Goal: Information Seeking & Learning: Learn about a topic

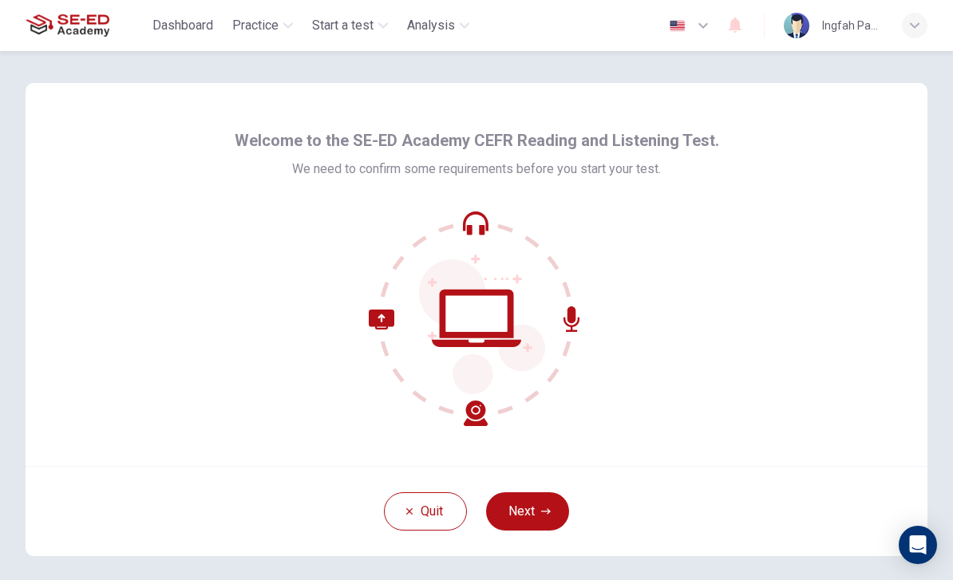
click at [548, 524] on button "Next" at bounding box center [527, 511] width 83 height 38
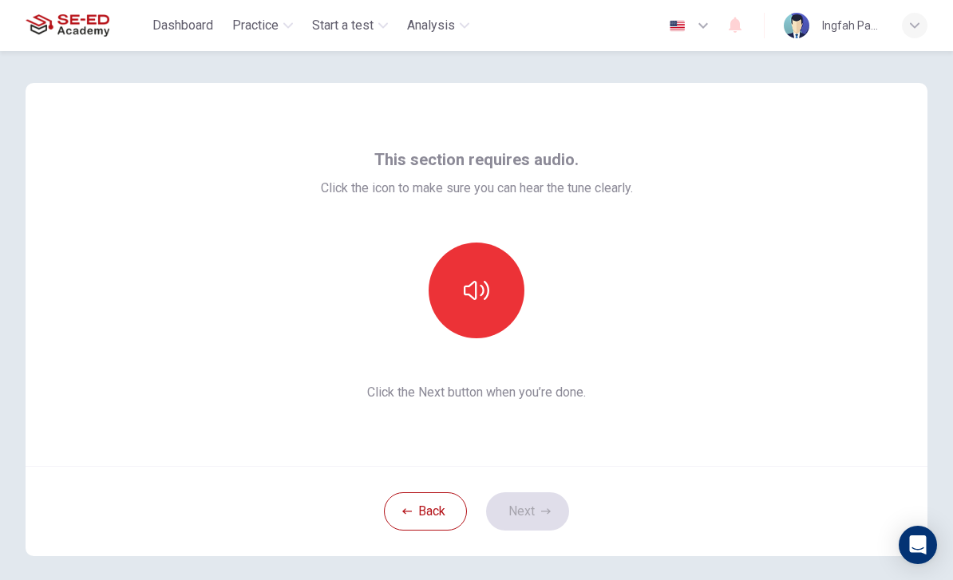
click at [505, 291] on button "button" at bounding box center [477, 291] width 96 height 96
click at [519, 271] on button "button" at bounding box center [477, 291] width 96 height 96
click at [496, 302] on button "button" at bounding box center [477, 291] width 96 height 96
click at [501, 299] on button "button" at bounding box center [477, 291] width 96 height 96
click at [507, 303] on button "button" at bounding box center [477, 291] width 96 height 96
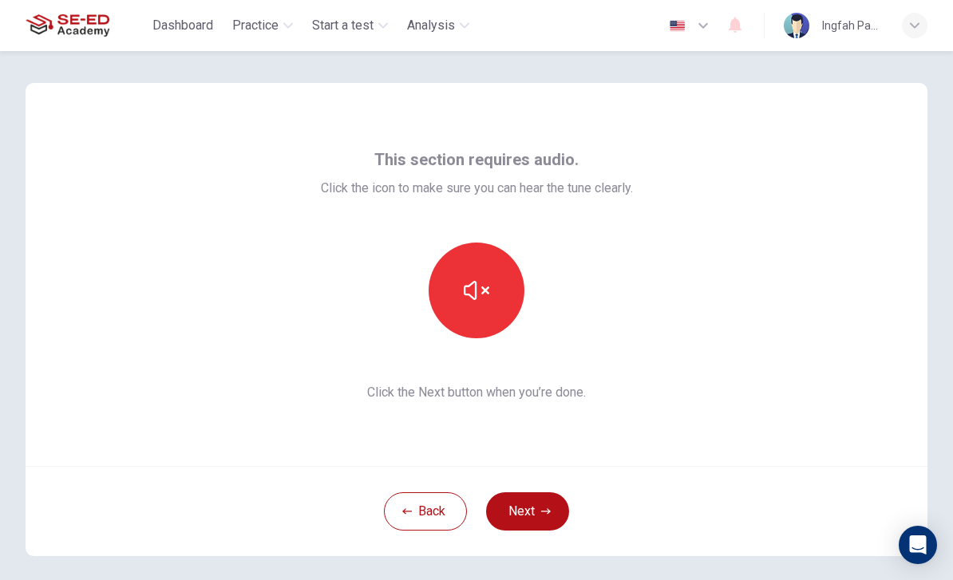
click at [509, 299] on button "button" at bounding box center [477, 291] width 96 height 96
click at [537, 517] on button "Next" at bounding box center [527, 511] width 83 height 38
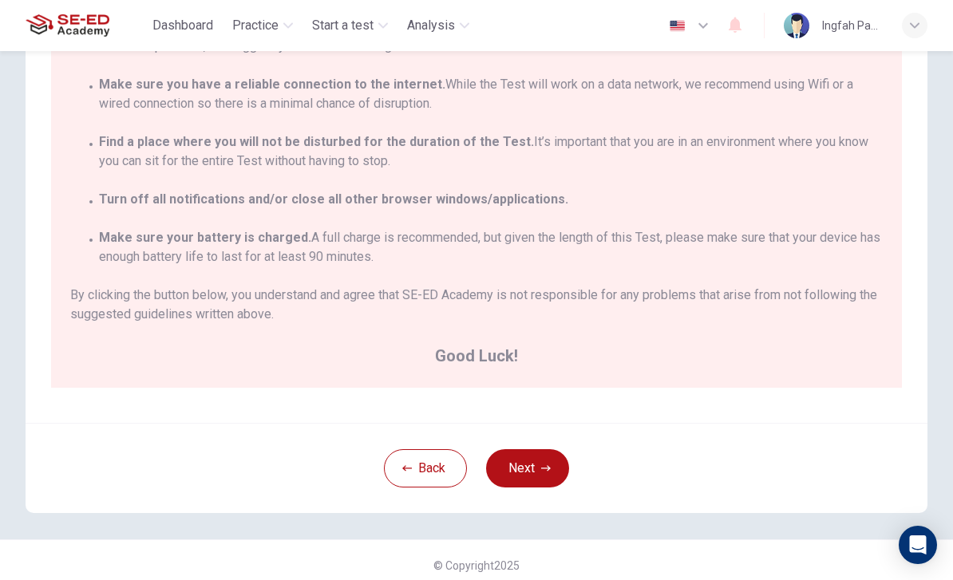
scroll to position [36, 0]
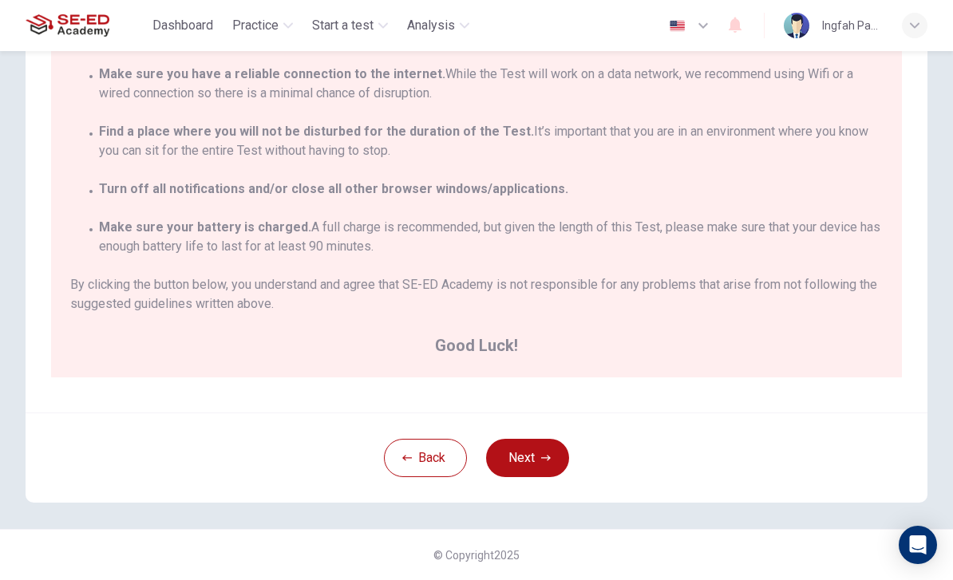
click at [532, 461] on button "Next" at bounding box center [527, 458] width 83 height 38
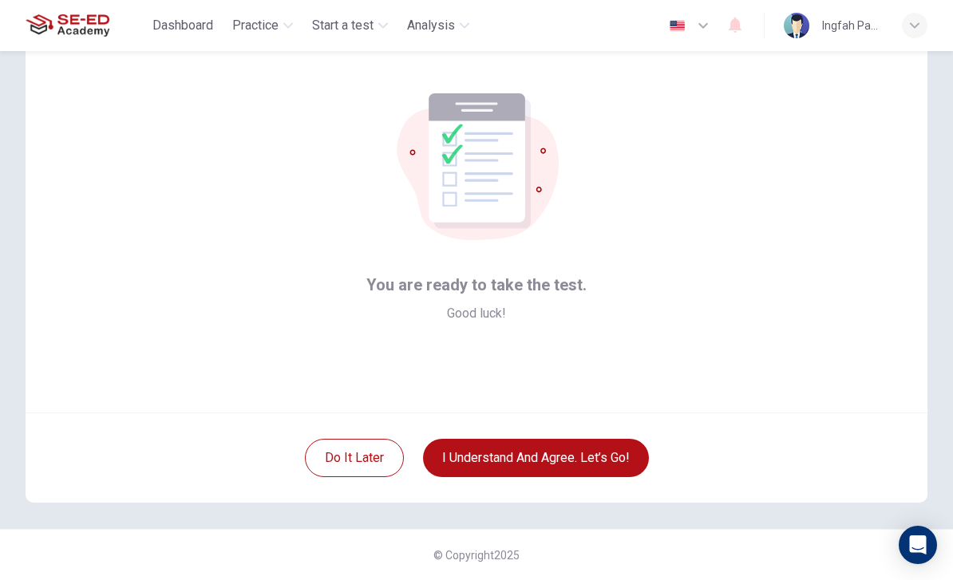
scroll to position [53, 0]
click at [615, 457] on button "I understand and agree. Let’s go!" at bounding box center [536, 458] width 226 height 38
click at [611, 461] on button "I understand and agree. Let’s go!" at bounding box center [536, 458] width 226 height 38
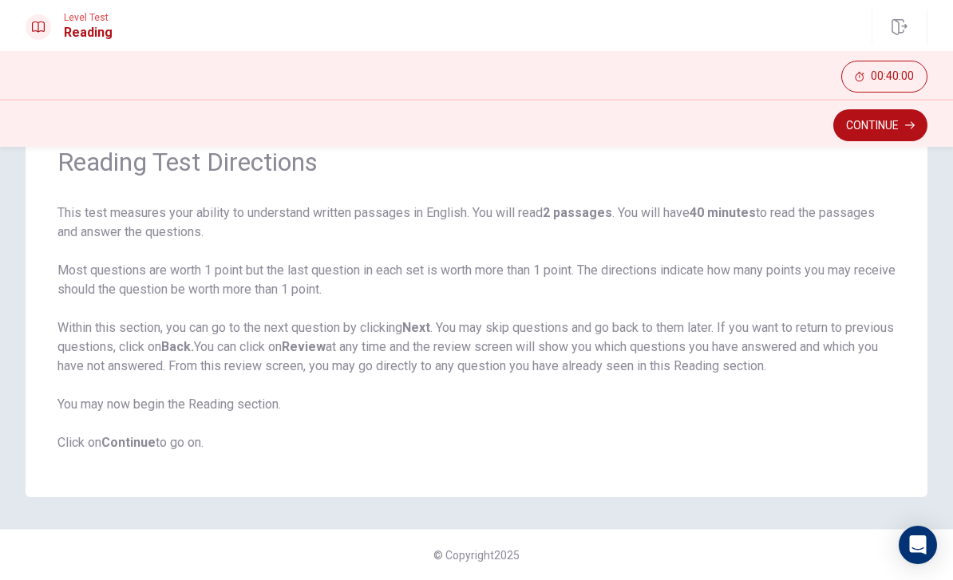
scroll to position [77, 0]
click at [878, 135] on button "Continue" at bounding box center [880, 125] width 94 height 32
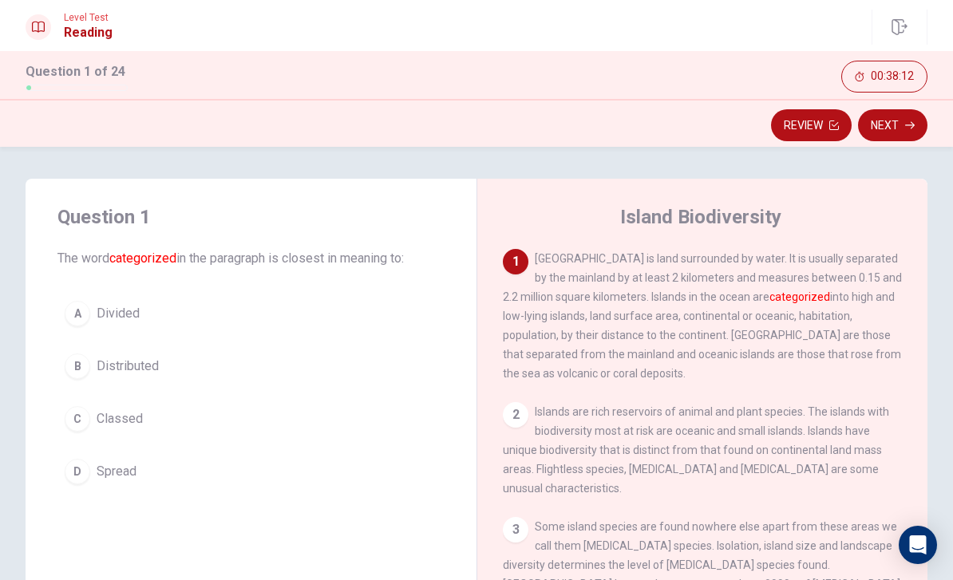
scroll to position [0, 0]
click at [81, 315] on div "A" at bounding box center [78, 314] width 26 height 26
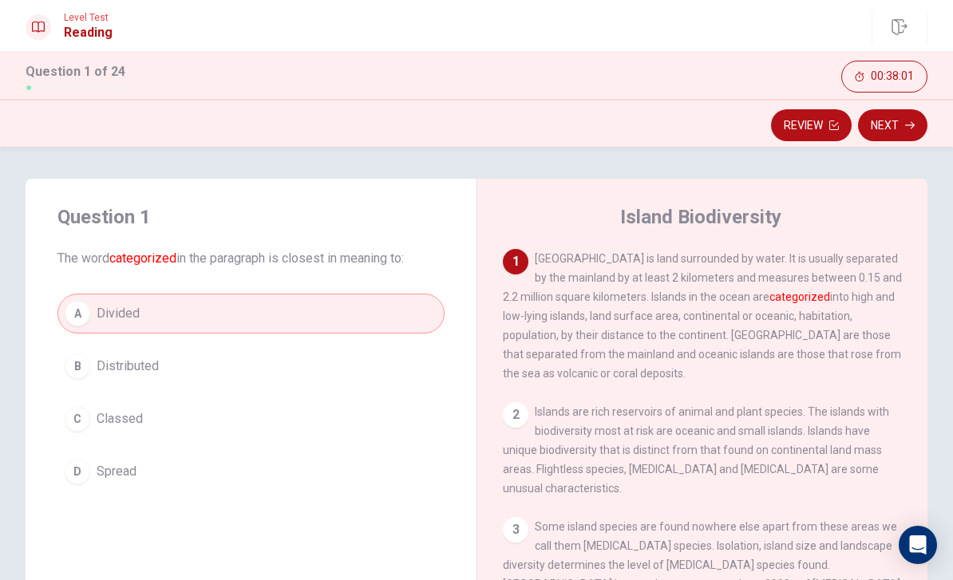
click at [908, 123] on icon "button" at bounding box center [910, 126] width 10 height 10
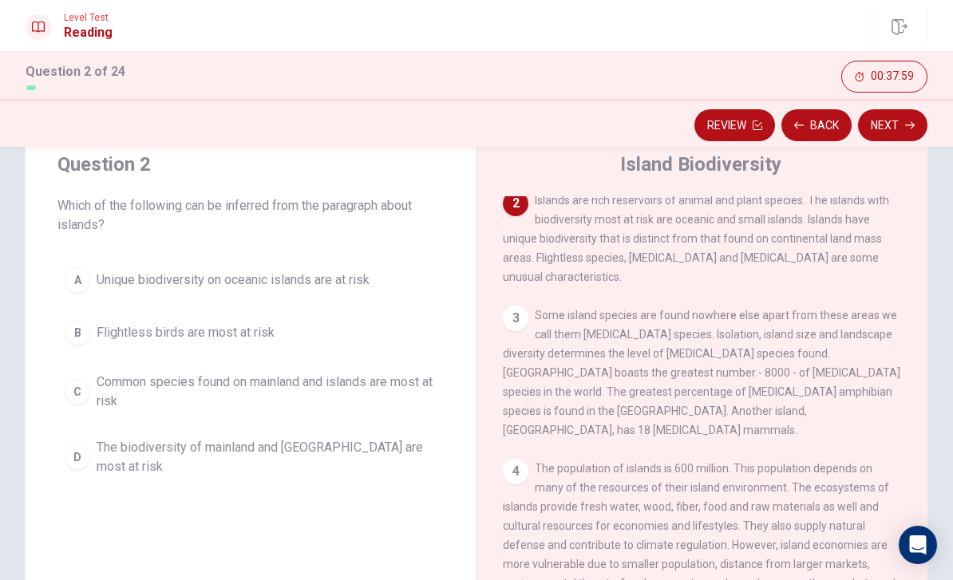
scroll to position [57, 0]
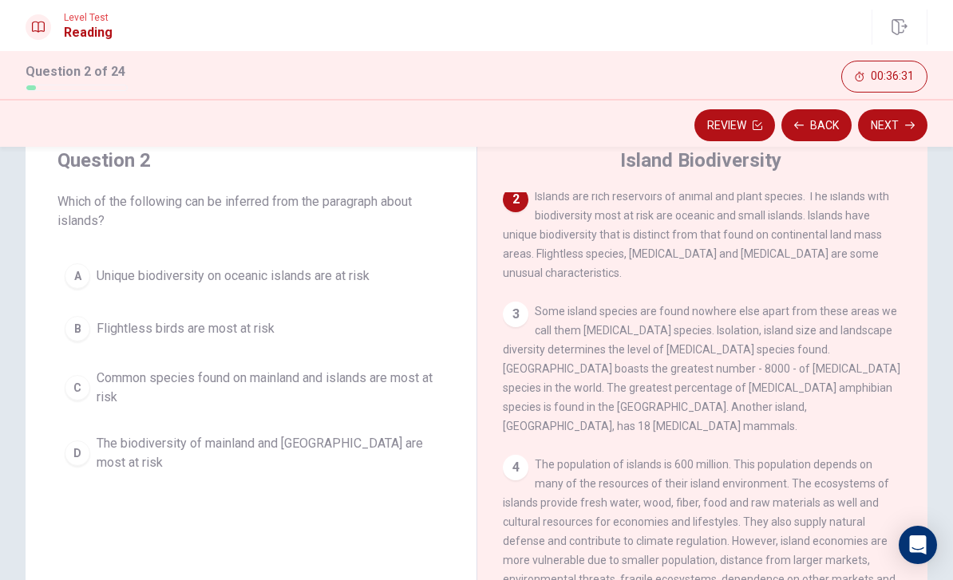
click at [334, 277] on span "Unique biodiversity on oceanic islands are at risk" at bounding box center [233, 276] width 273 height 19
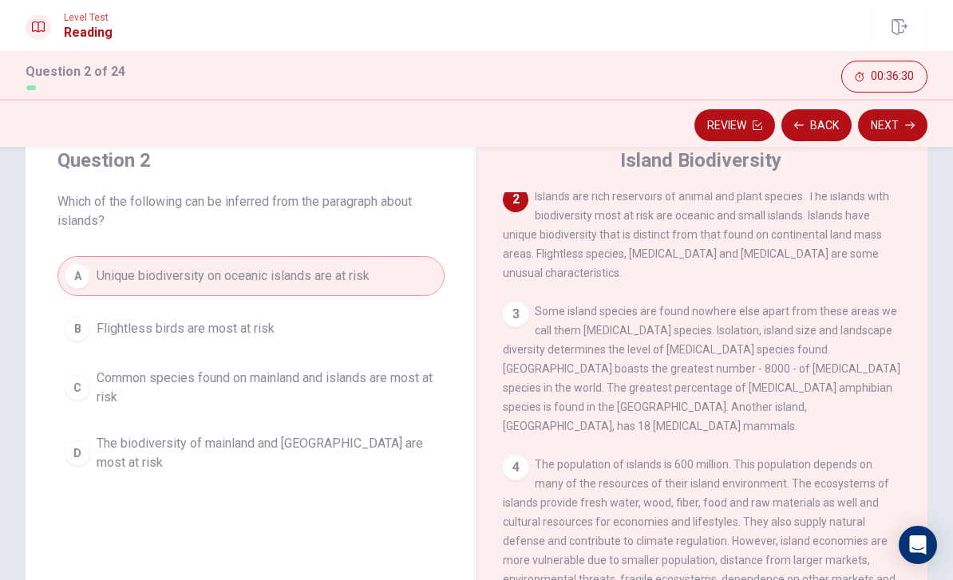
click at [924, 115] on button "Next" at bounding box center [892, 125] width 69 height 32
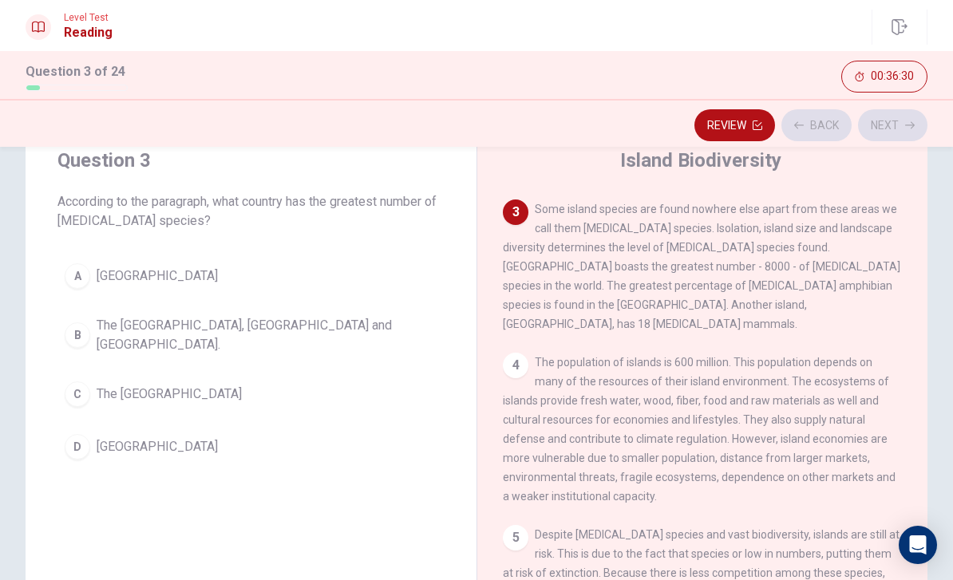
scroll to position [278, 0]
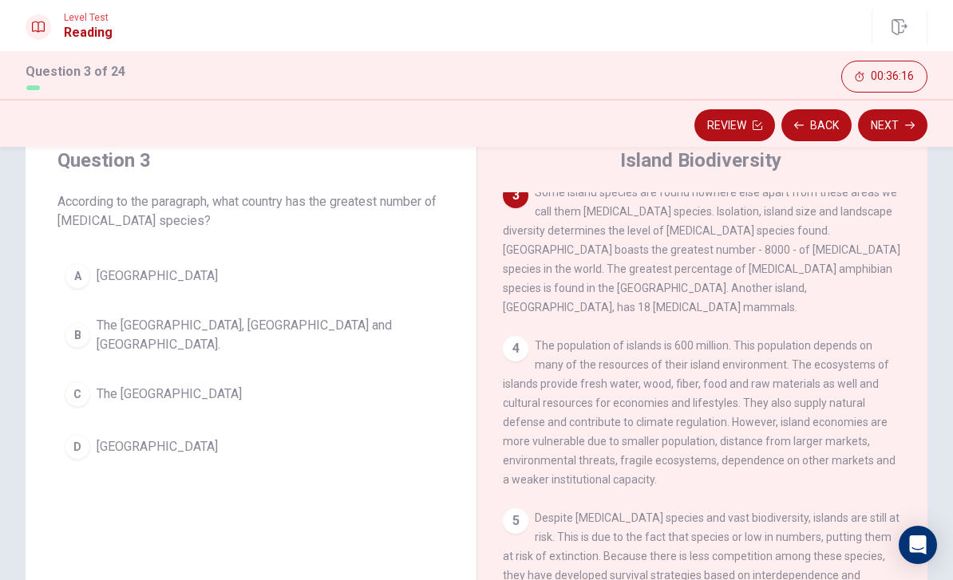
click at [187, 427] on button "D [GEOGRAPHIC_DATA]" at bounding box center [250, 447] width 387 height 40
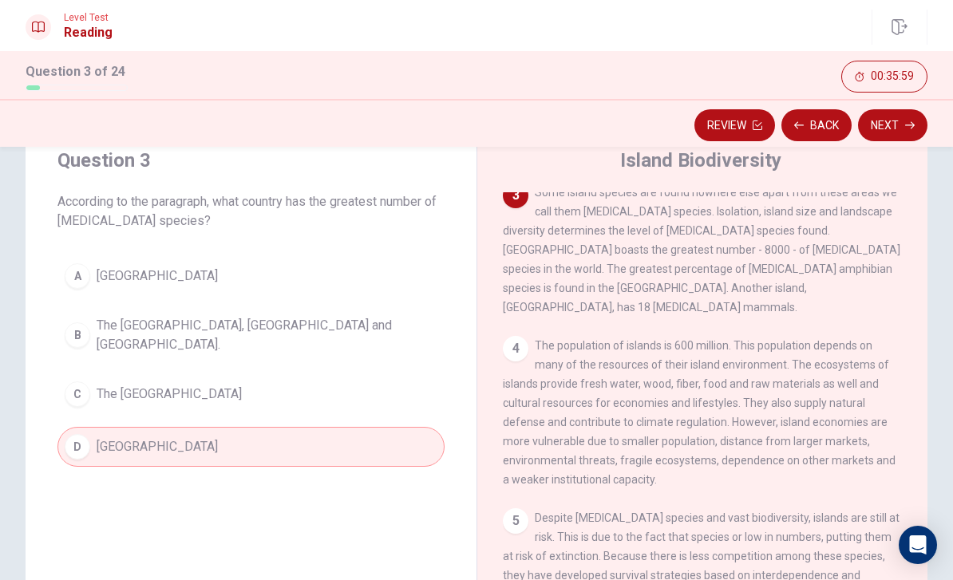
click at [900, 122] on button "Next" at bounding box center [892, 125] width 69 height 32
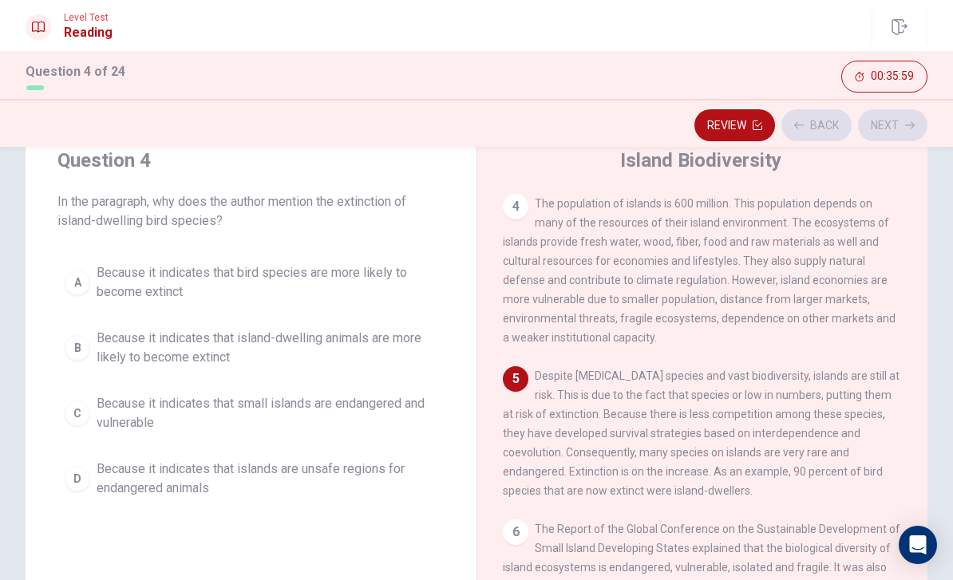
scroll to position [436, 0]
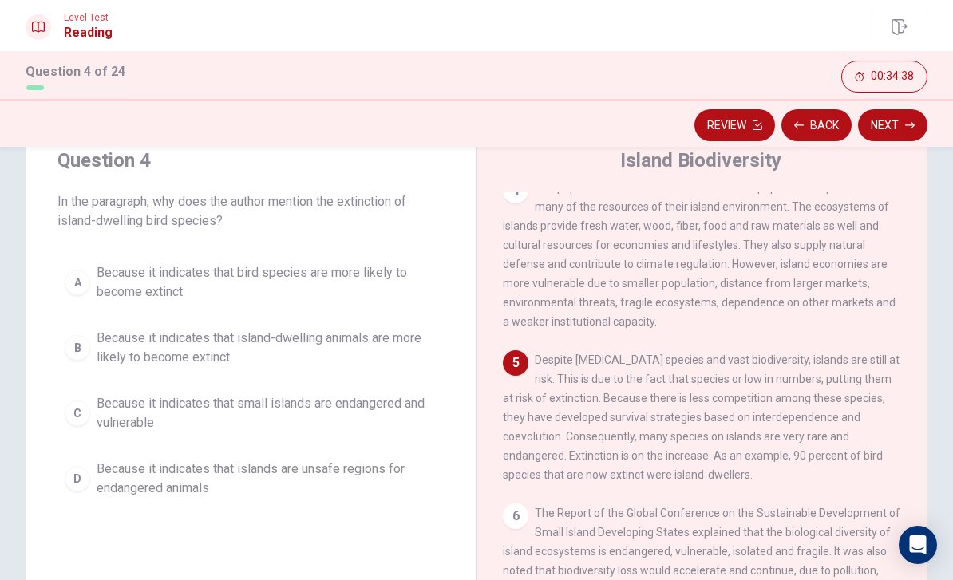
click at [94, 366] on button "B Because it indicates that island-dwelling animals are more likely to become e…" at bounding box center [250, 348] width 387 height 53
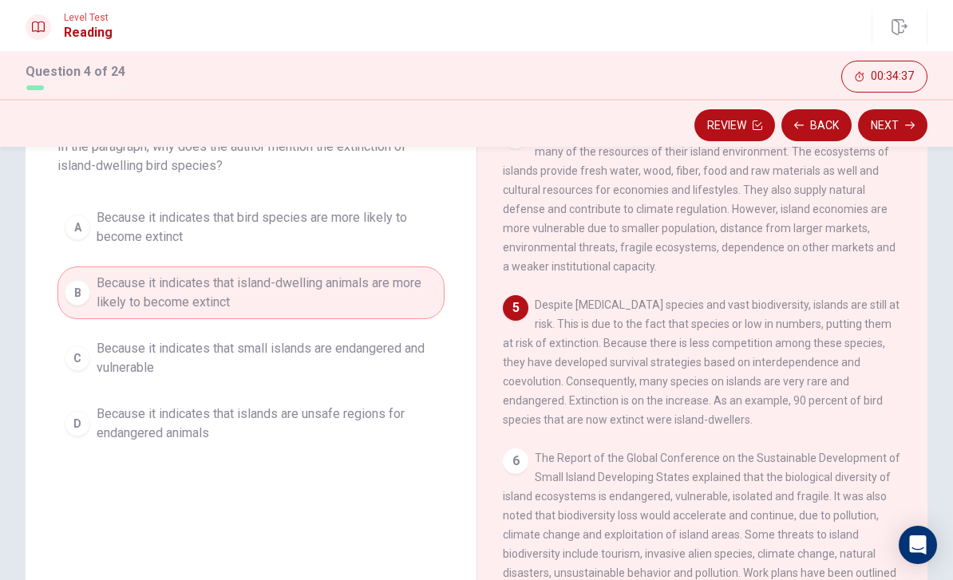
scroll to position [128, 0]
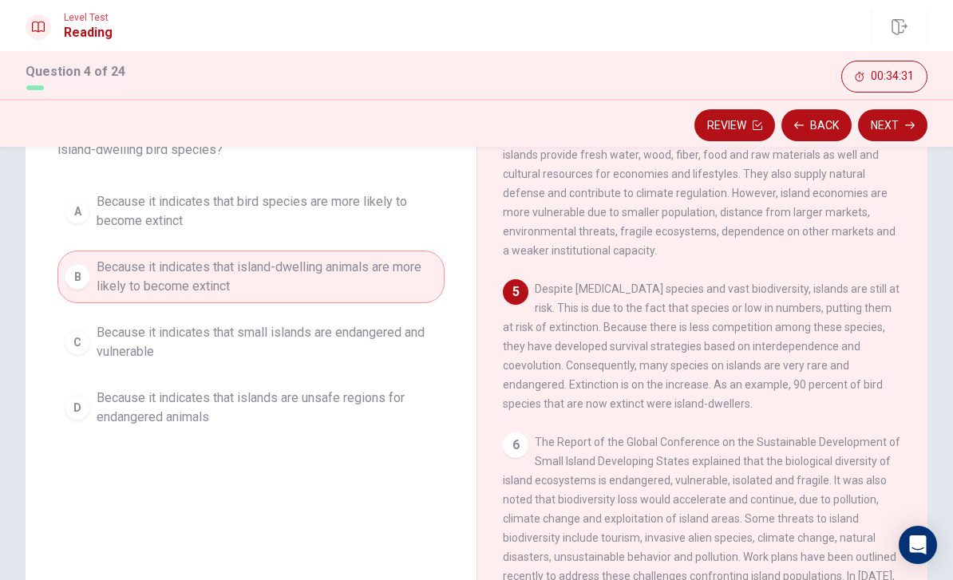
click at [893, 121] on button "Next" at bounding box center [892, 125] width 69 height 32
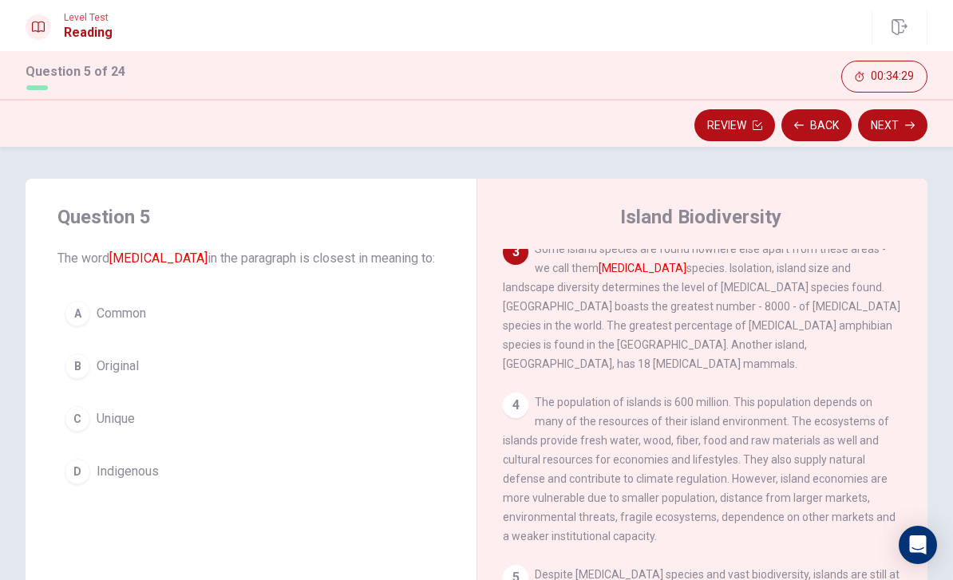
scroll to position [0, 0]
click at [214, 421] on button "C Unique" at bounding box center [250, 419] width 387 height 40
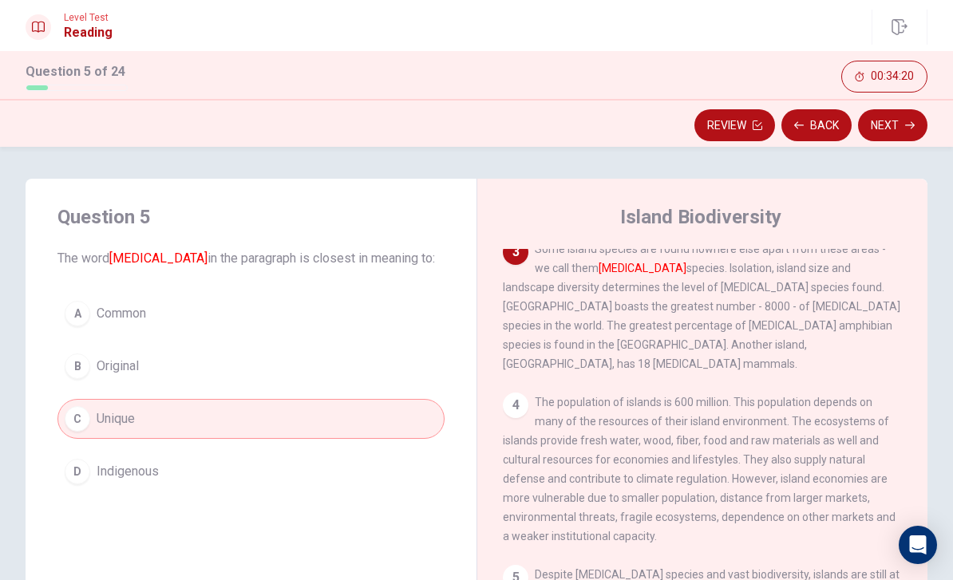
click at [891, 129] on button "Next" at bounding box center [892, 125] width 69 height 32
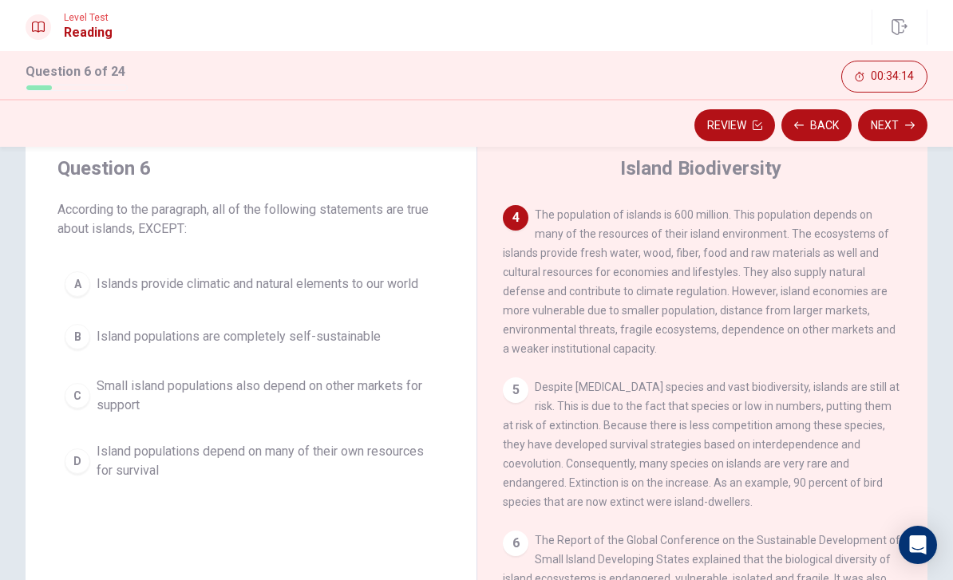
scroll to position [49, 0]
click at [355, 418] on button "C Small island populations also depend on other markets for support" at bounding box center [250, 396] width 387 height 53
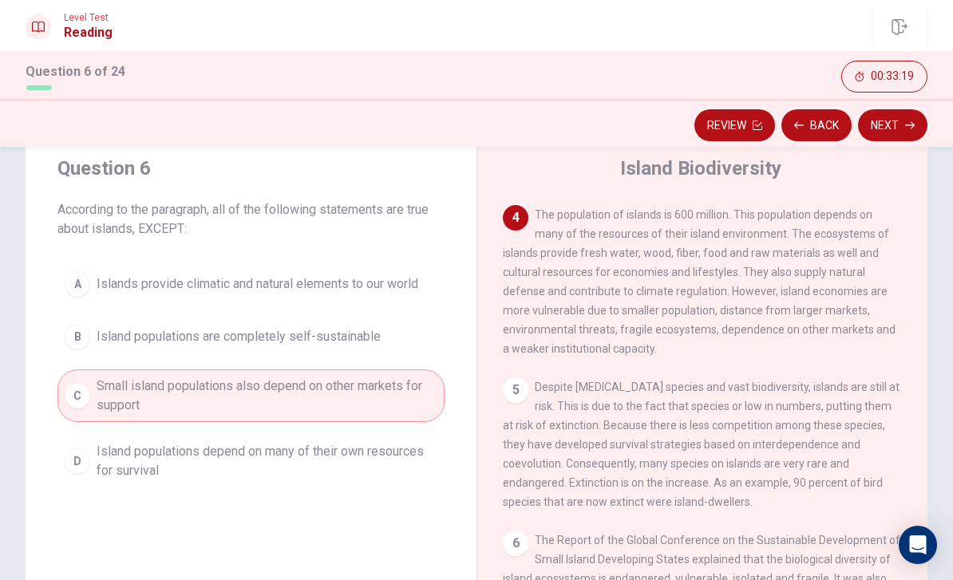
click at [374, 469] on span "Island populations depend on many of their own resources for survival" at bounding box center [267, 461] width 341 height 38
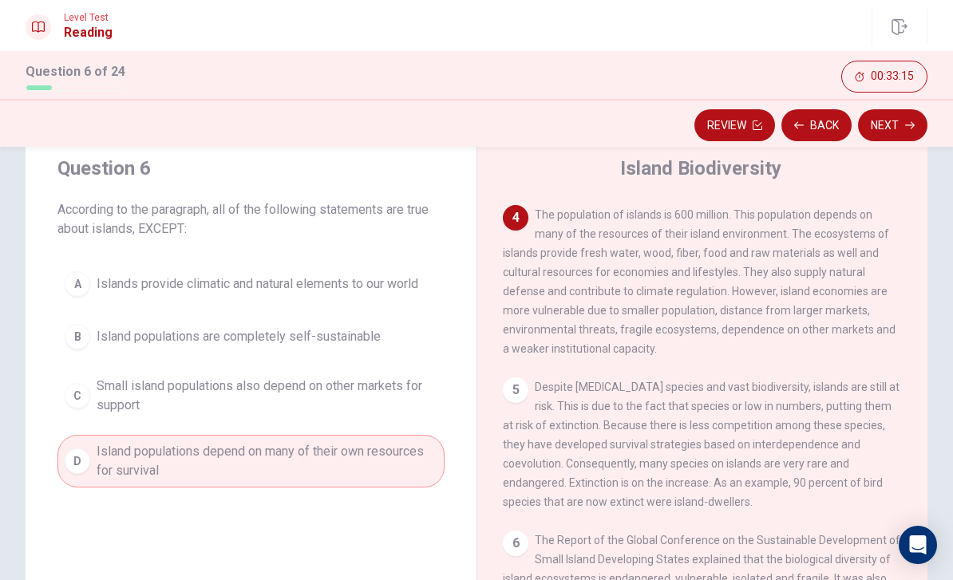
click at [911, 136] on button "Next" at bounding box center [892, 125] width 69 height 32
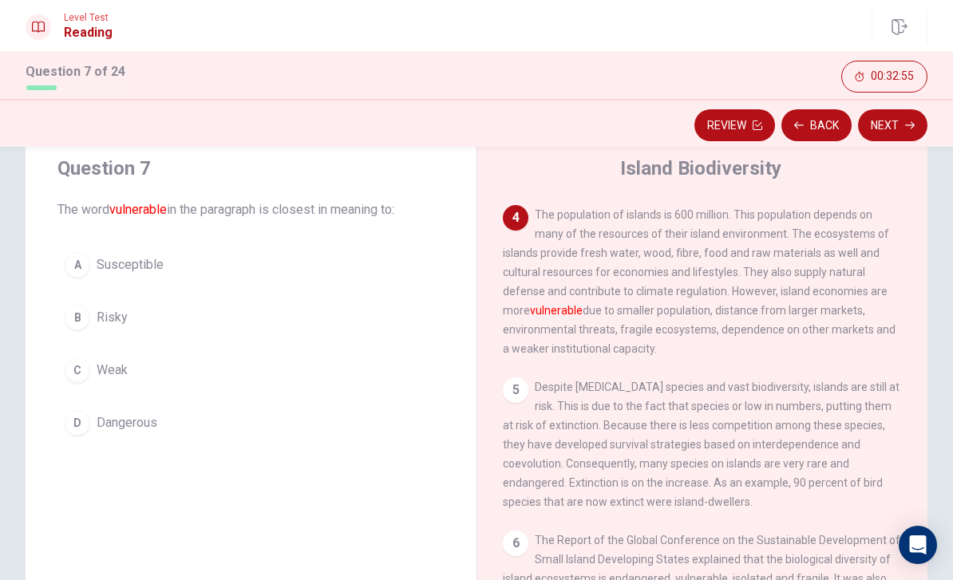
click at [140, 379] on button "C Weak" at bounding box center [250, 370] width 387 height 40
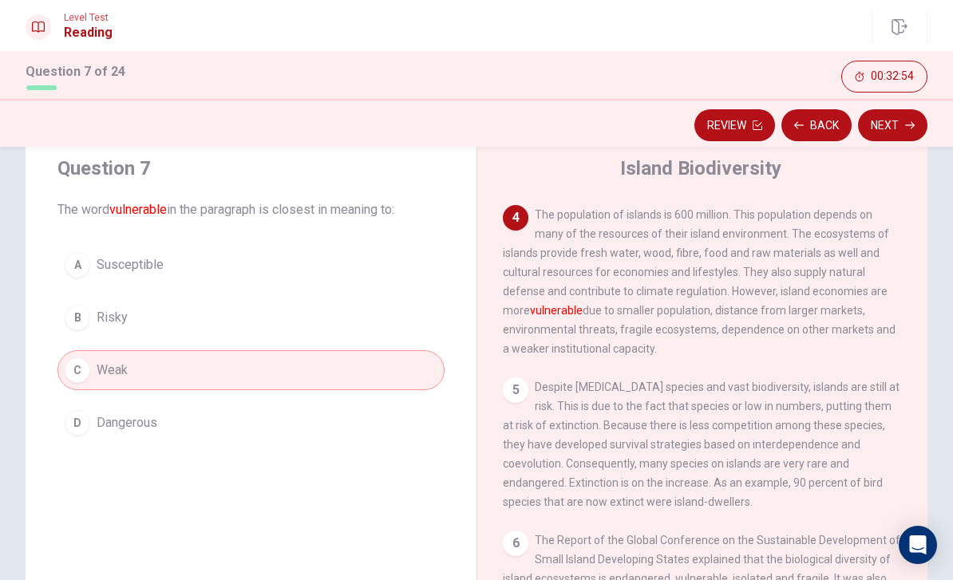
click at [911, 125] on icon "button" at bounding box center [910, 125] width 10 height 7
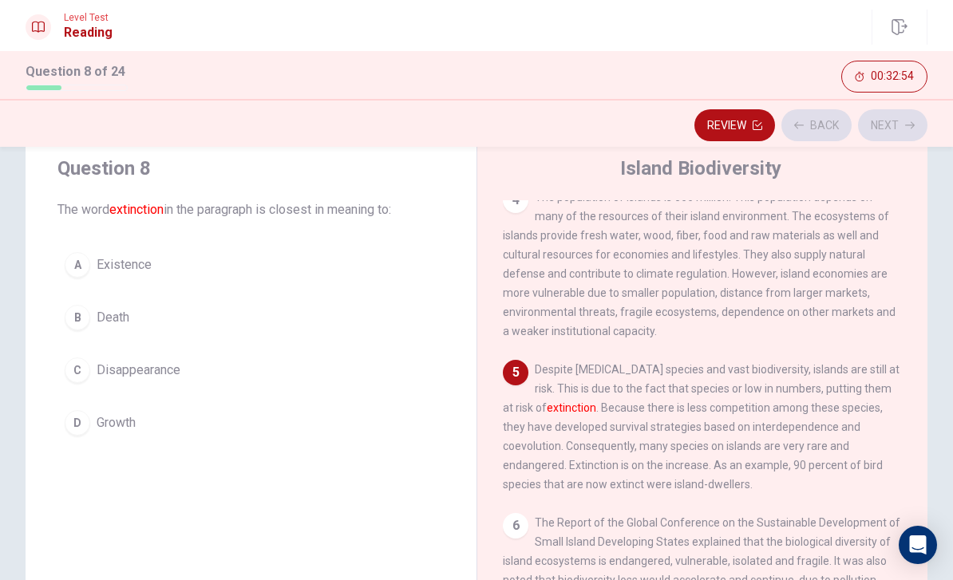
scroll to position [436, 0]
click at [302, 384] on button "C Disappearance" at bounding box center [250, 370] width 387 height 40
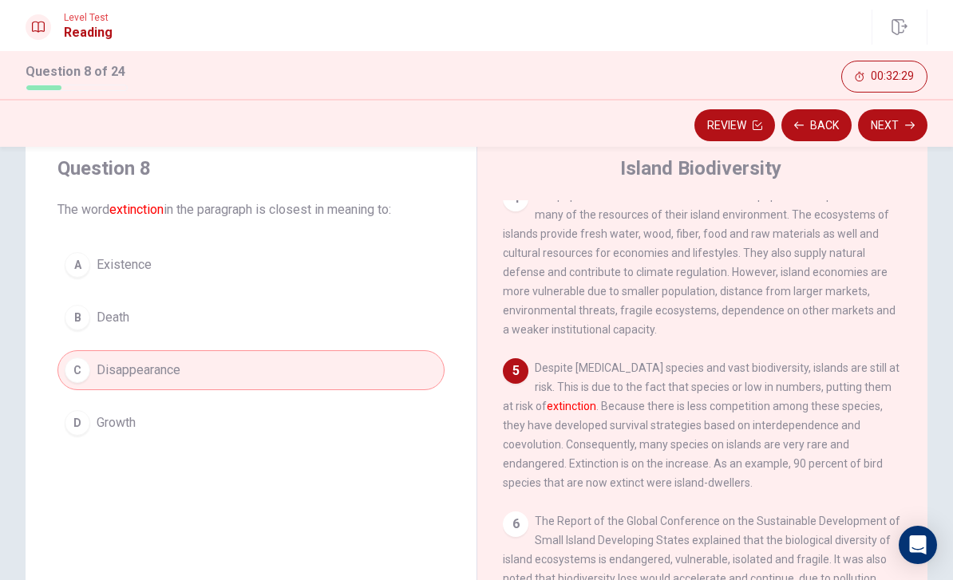
click at [892, 129] on button "Next" at bounding box center [892, 125] width 69 height 32
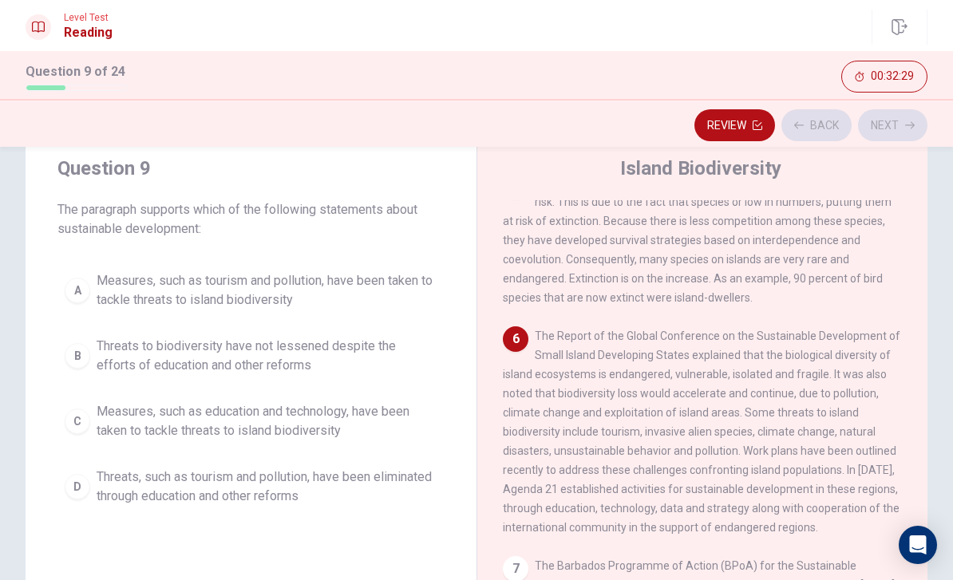
scroll to position [674, 0]
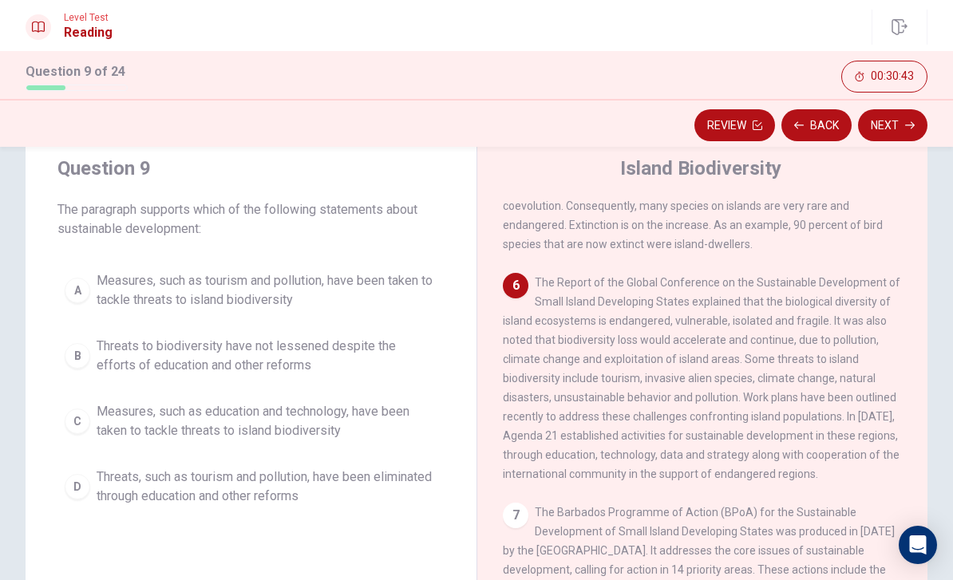
click at [64, 393] on div "A Measures, such as tourism and pollution, have been taken to tackle threats to…" at bounding box center [250, 388] width 387 height 249
click at [64, 392] on div "A Measures, such as tourism and pollution, have been taken to tackle threats to…" at bounding box center [250, 388] width 387 height 249
click at [884, 132] on button "Next" at bounding box center [892, 125] width 69 height 32
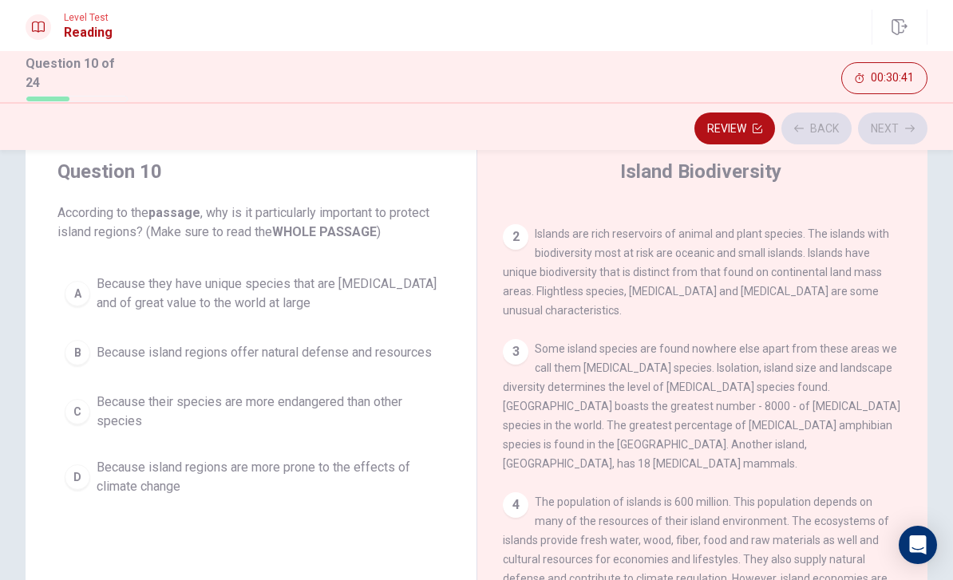
scroll to position [0, 0]
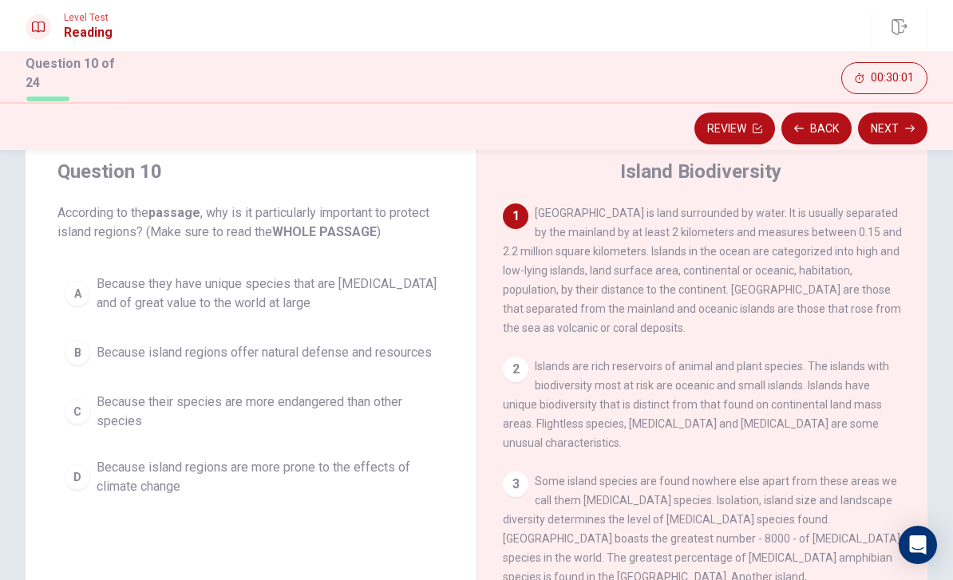
click at [407, 333] on button "B Because island regions offer natural defense and resources" at bounding box center [250, 353] width 387 height 40
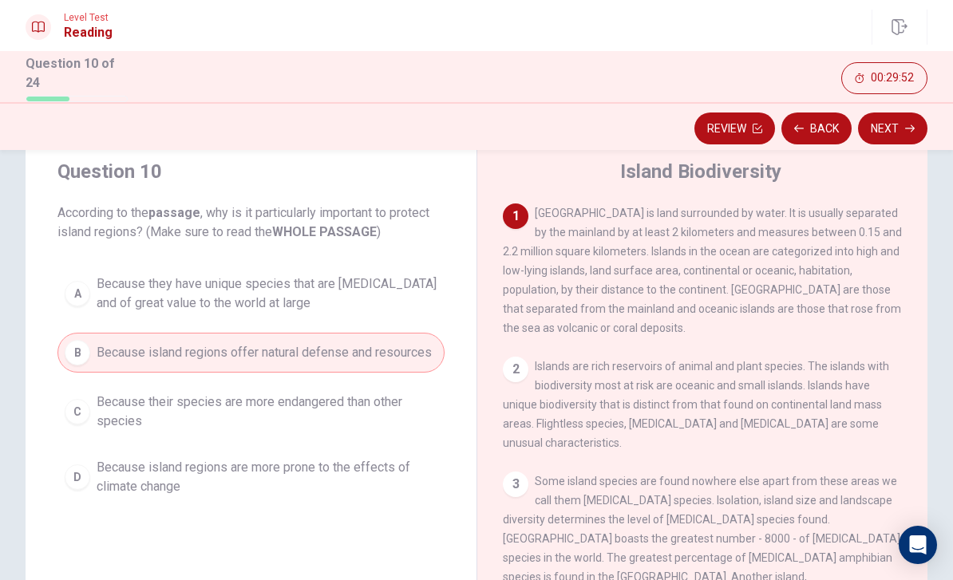
click at [901, 122] on button "Next" at bounding box center [892, 129] width 69 height 32
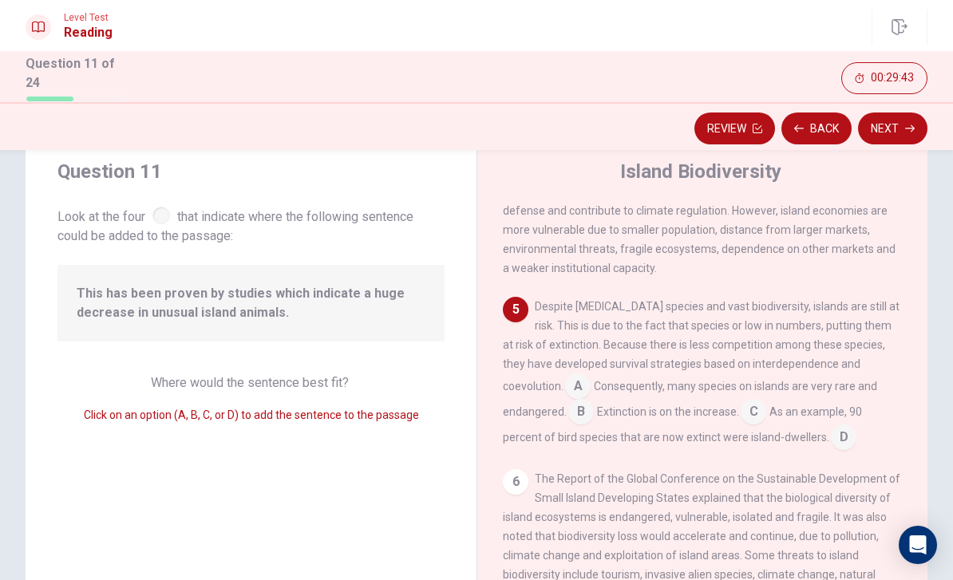
scroll to position [515, 0]
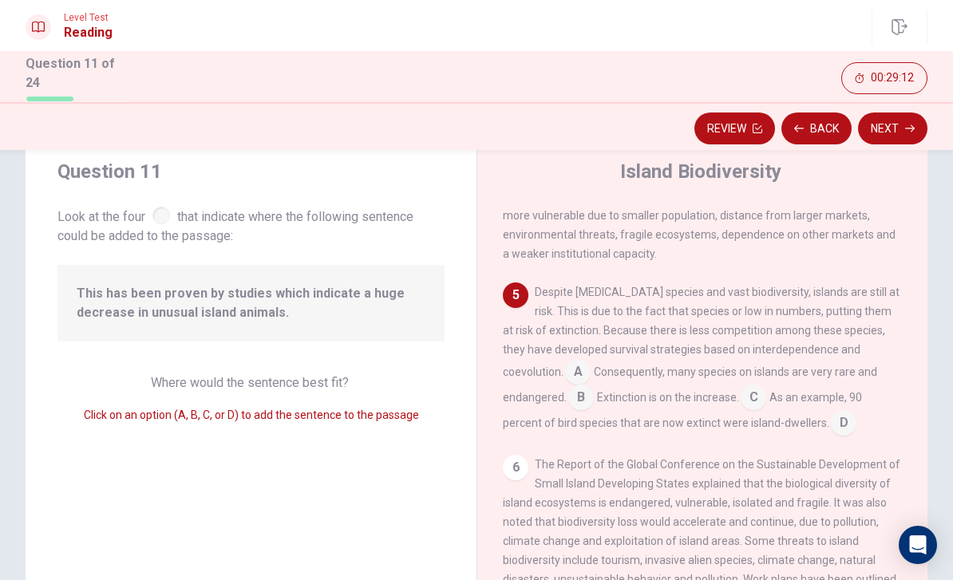
click at [741, 409] on input at bounding box center [754, 399] width 26 height 26
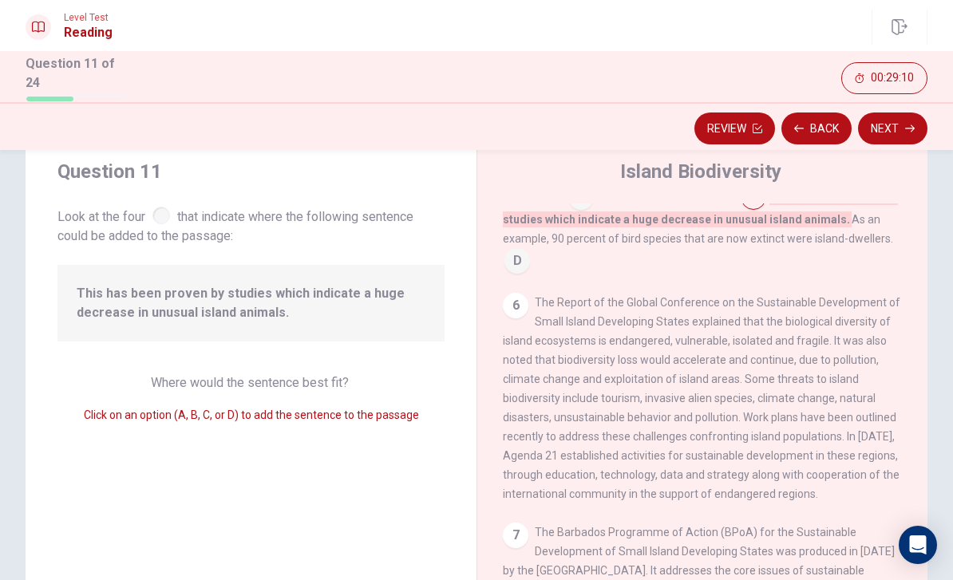
scroll to position [722, 0]
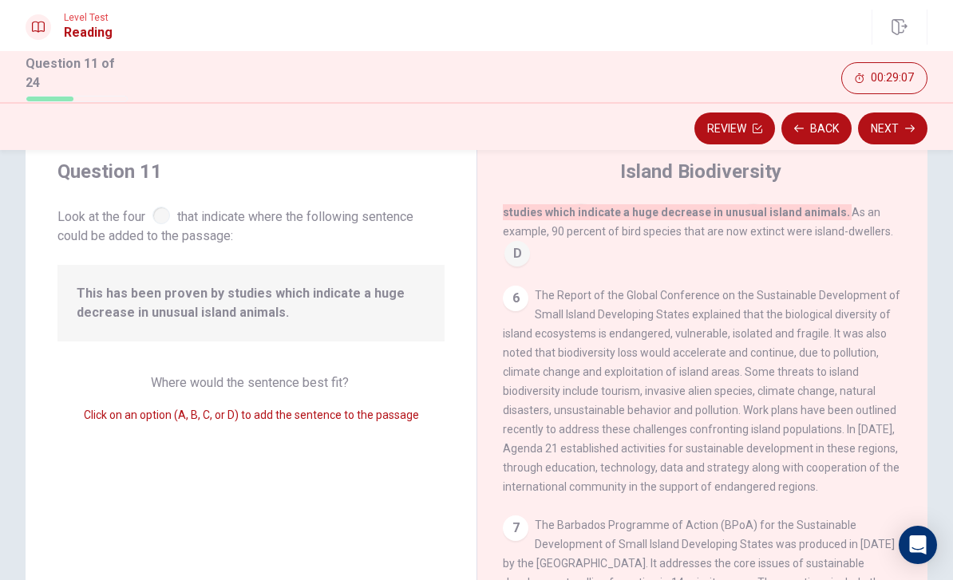
click at [902, 124] on button "Next" at bounding box center [892, 129] width 69 height 32
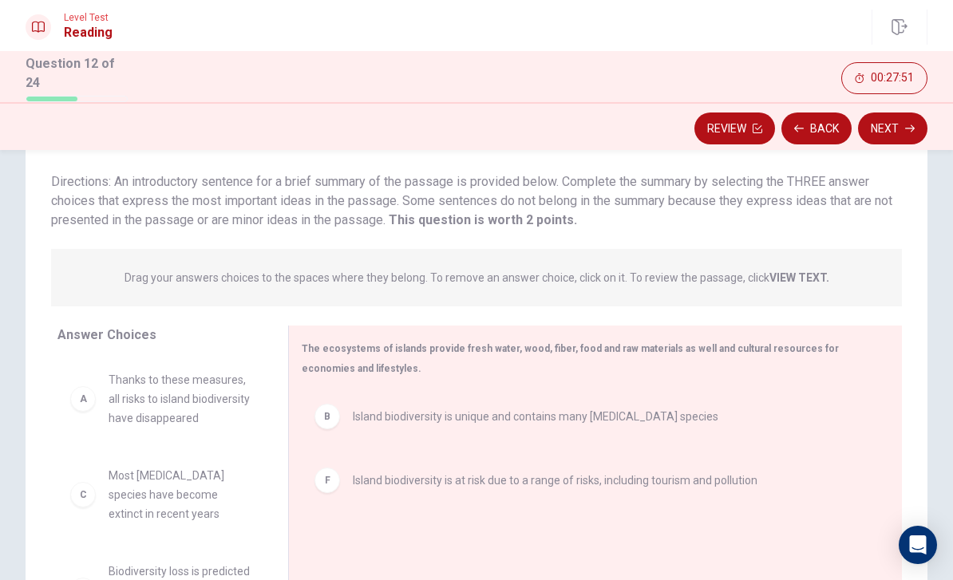
scroll to position [0, 0]
click at [811, 275] on strong "VIEW TEXT." at bounding box center [799, 277] width 60 height 13
click at [805, 271] on strong "VIEW TEXT." at bounding box center [799, 277] width 60 height 13
click at [771, 275] on strong "VIEW TEXT." at bounding box center [799, 277] width 60 height 13
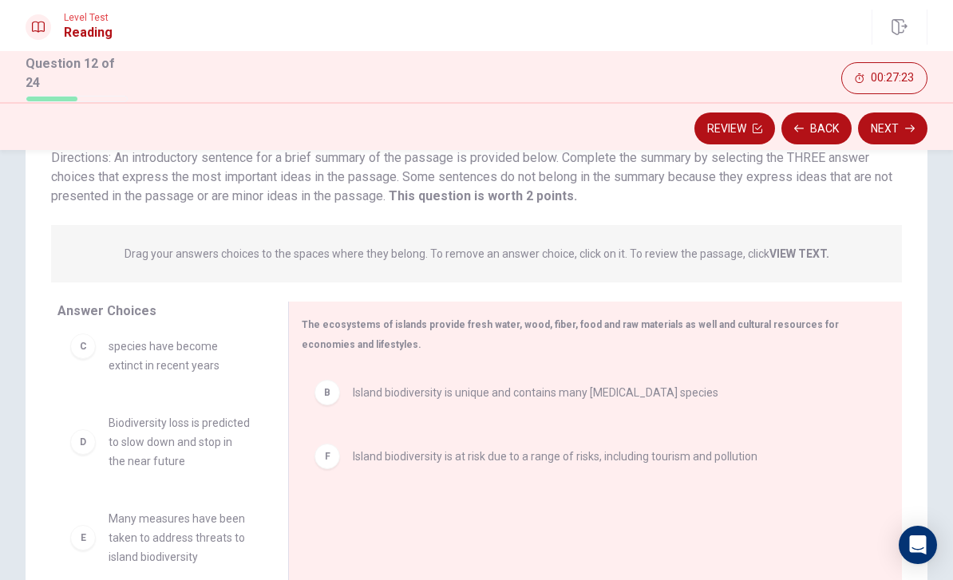
click at [738, 251] on p "Drag your answers choices to the spaces where they belong. To remove an answer …" at bounding box center [477, 253] width 705 height 13
click at [797, 255] on strong "VIEW TEXT." at bounding box center [799, 253] width 60 height 13
click at [804, 253] on strong "VIEW TEXT." at bounding box center [799, 253] width 60 height 13
click at [803, 253] on strong "VIEW TEXT." at bounding box center [799, 253] width 60 height 13
click at [803, 255] on strong "VIEW TEXT." at bounding box center [799, 253] width 60 height 13
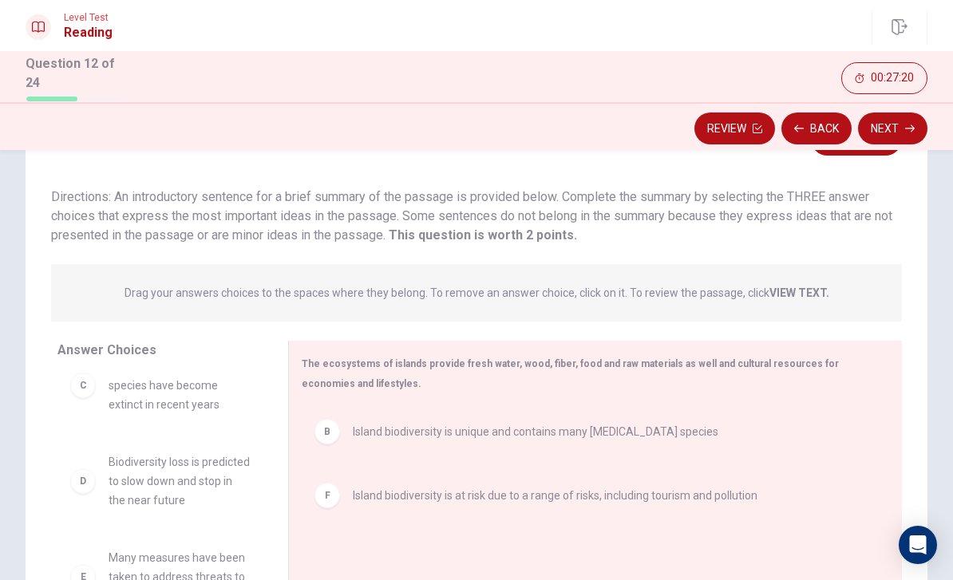
click at [797, 291] on strong "VIEW TEXT." at bounding box center [799, 293] width 60 height 13
click at [799, 287] on strong "VIEW TEXT." at bounding box center [799, 293] width 60 height 13
click at [793, 295] on span "Drag your answers choices to the spaces where they belong. To remove an answer …" at bounding box center [477, 292] width 705 height 19
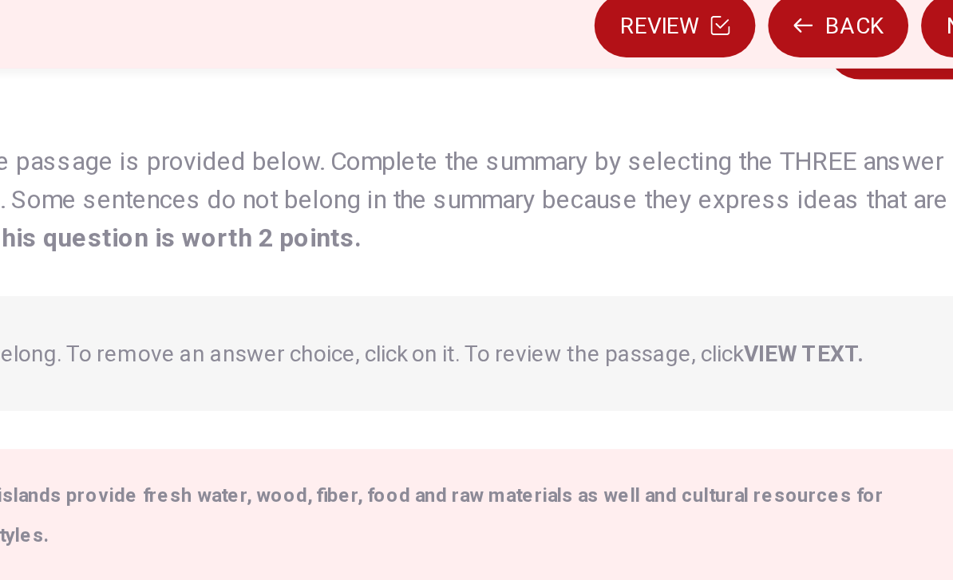
click at [769, 287] on strong "VIEW TEXT." at bounding box center [799, 293] width 60 height 13
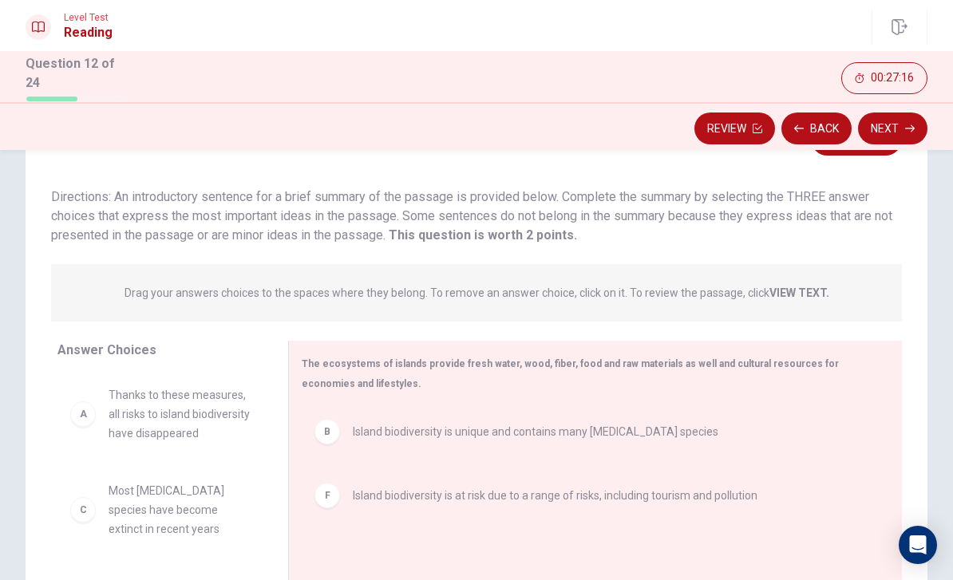
click at [730, 113] on button "Review" at bounding box center [734, 129] width 81 height 32
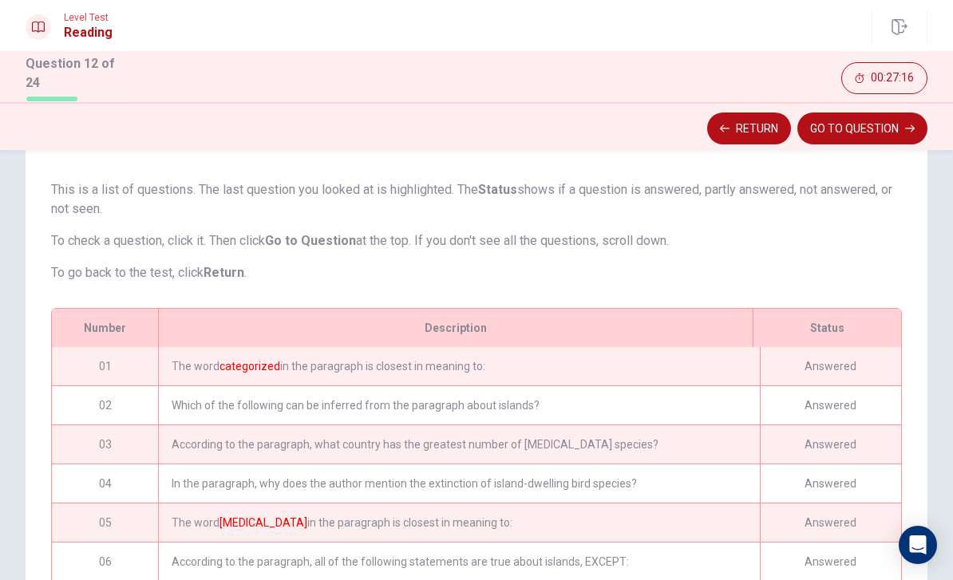
scroll to position [267, 0]
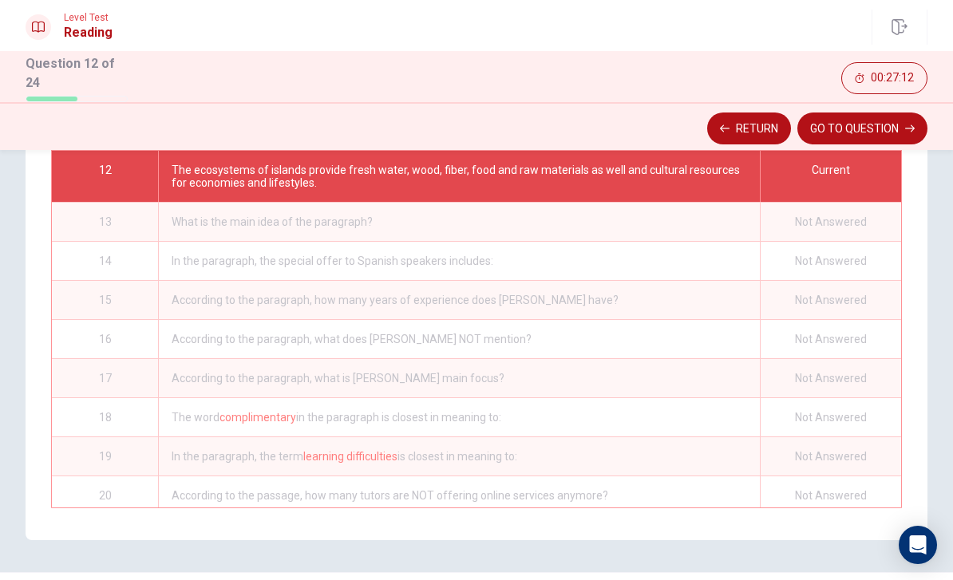
click at [746, 123] on button "Return" at bounding box center [749, 129] width 84 height 32
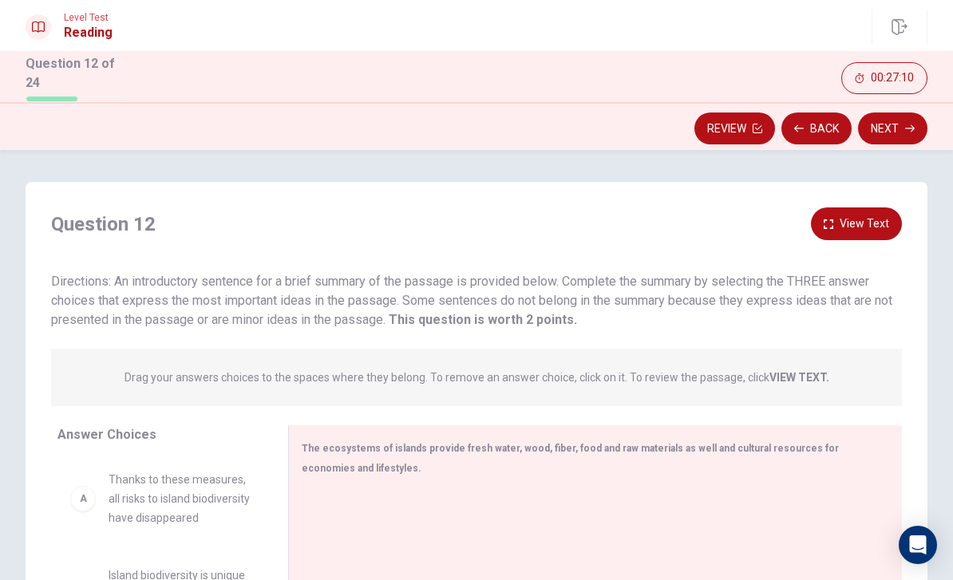
click at [810, 123] on button "Back" at bounding box center [816, 129] width 70 height 32
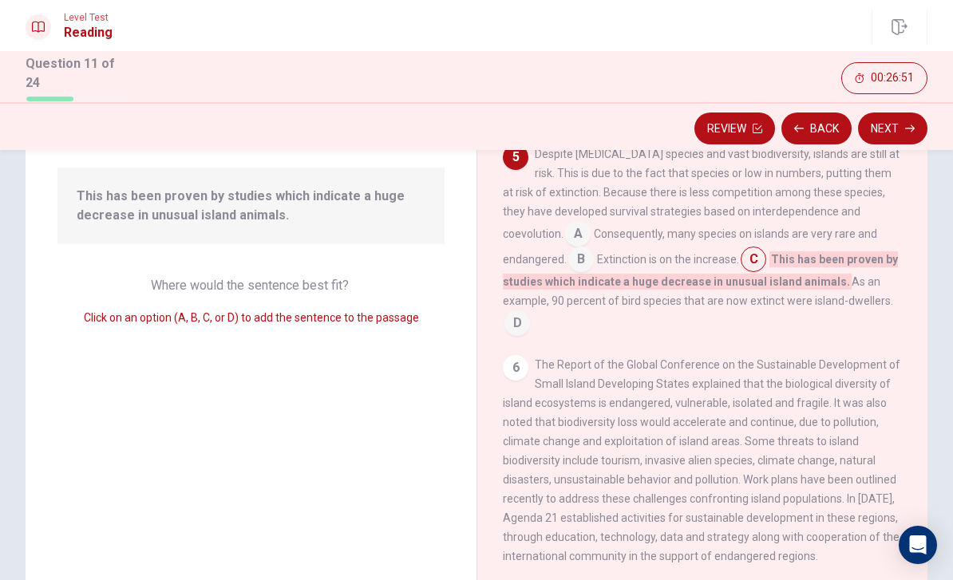
scroll to position [540, 0]
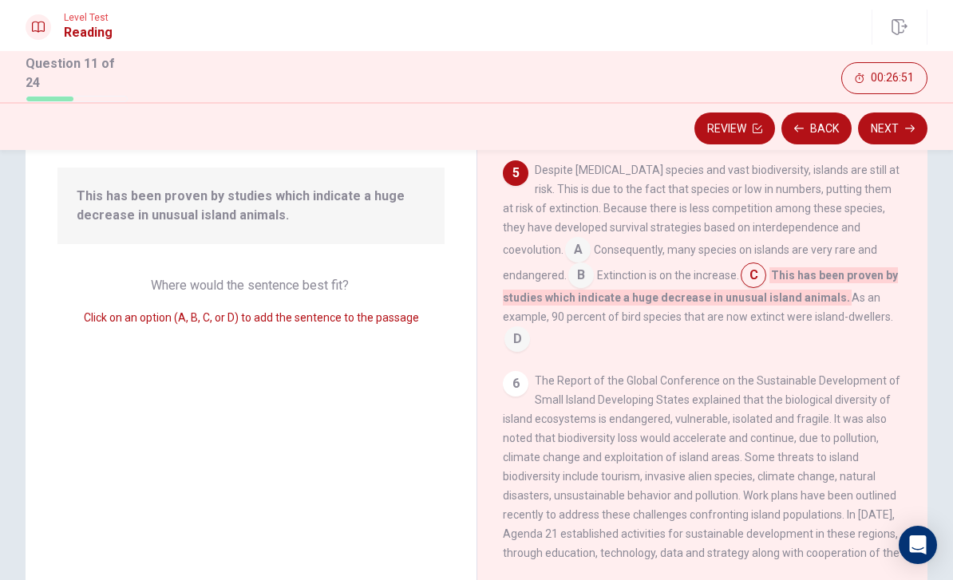
click at [911, 127] on icon "button" at bounding box center [910, 129] width 10 height 10
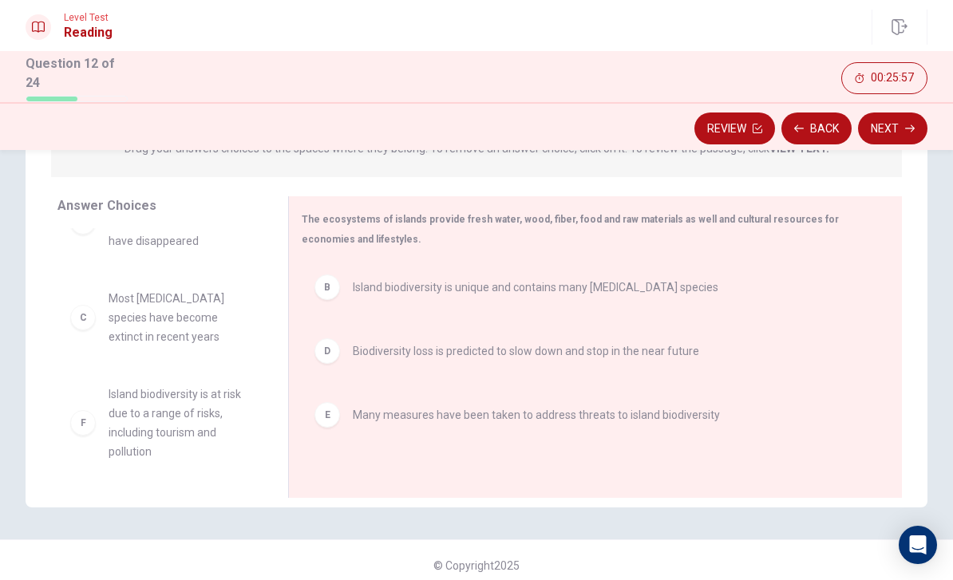
scroll to position [67, 0]
click at [883, 121] on button "Next" at bounding box center [892, 129] width 69 height 32
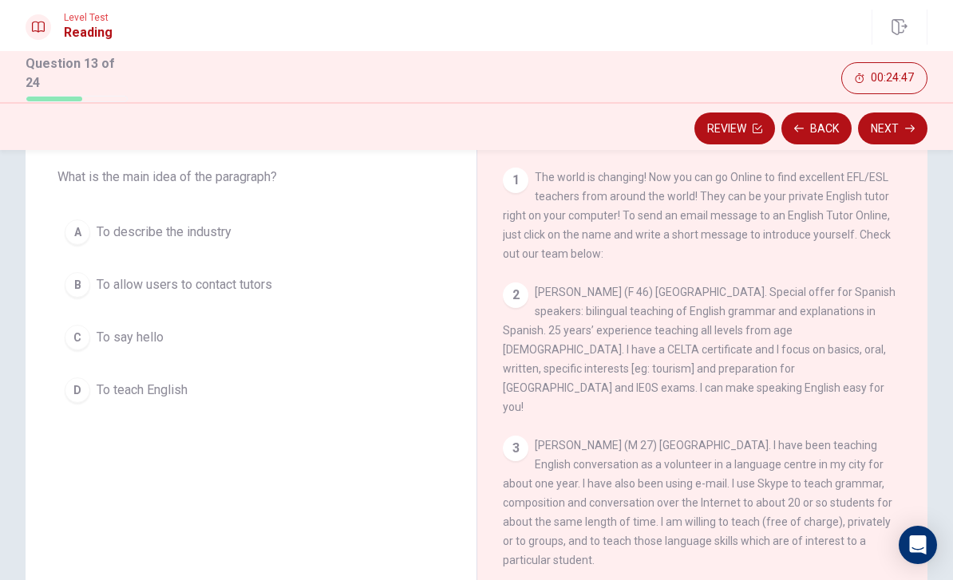
scroll to position [0, 0]
click at [72, 290] on div "B" at bounding box center [78, 285] width 26 height 26
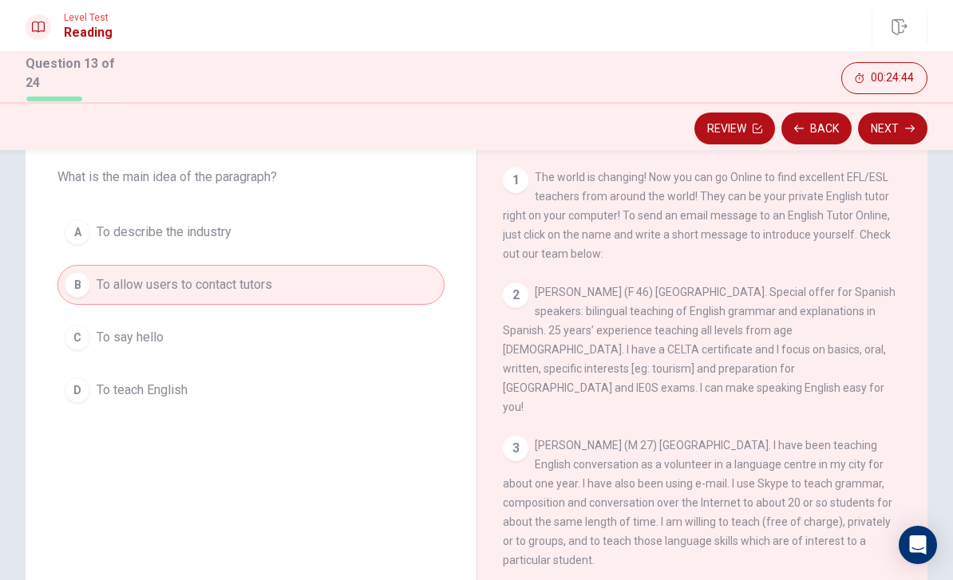
click at [899, 138] on button "Next" at bounding box center [892, 129] width 69 height 32
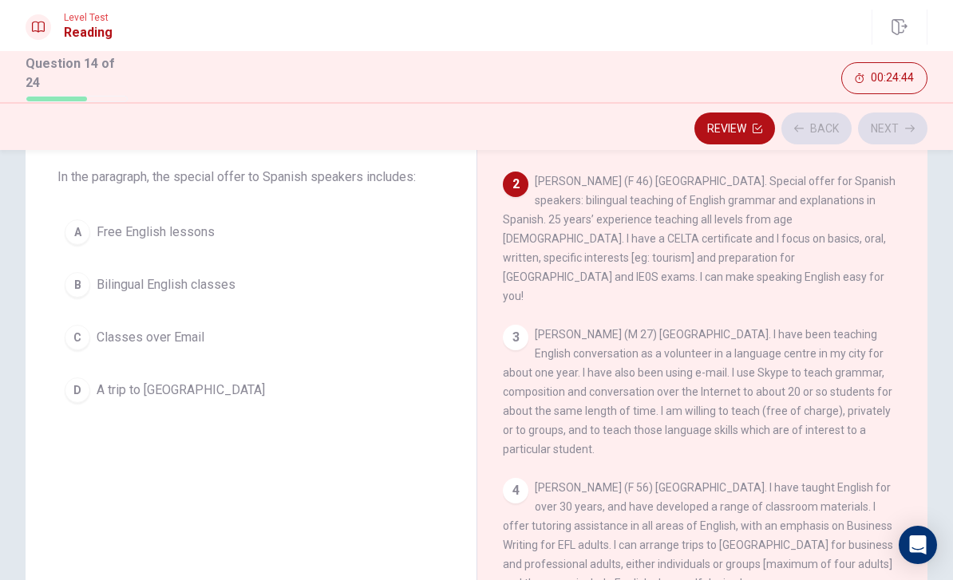
scroll to position [119, 0]
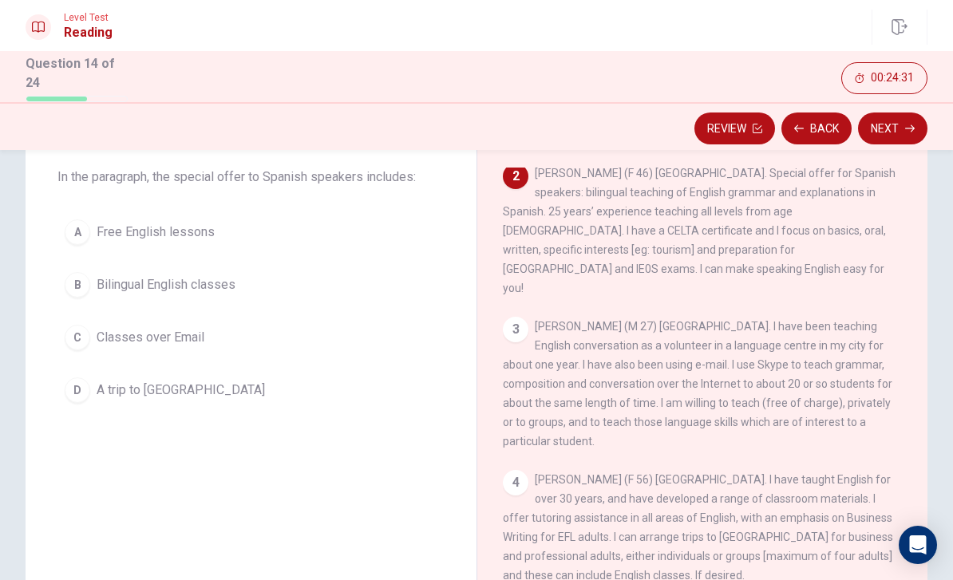
click at [81, 280] on div "B" at bounding box center [78, 285] width 26 height 26
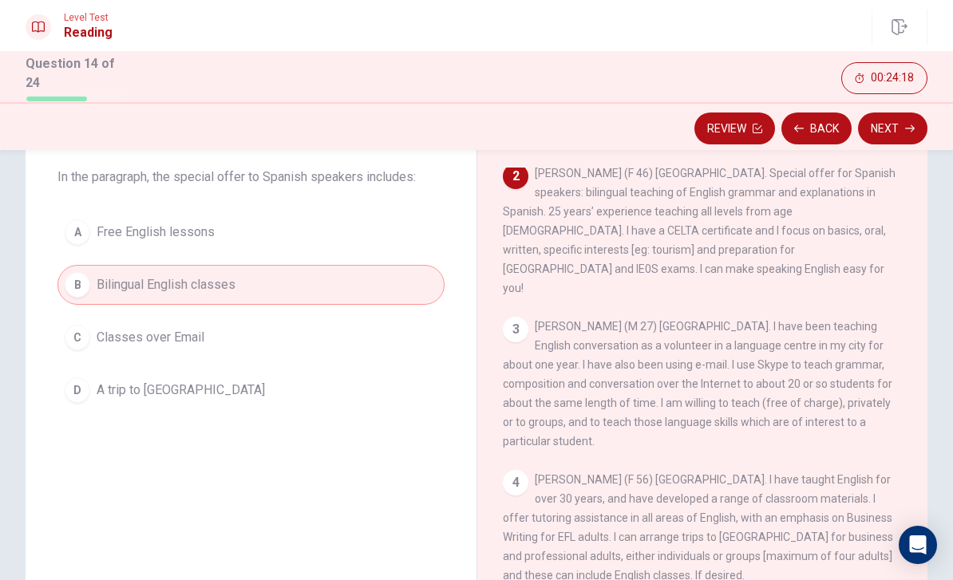
click at [899, 125] on button "Next" at bounding box center [892, 129] width 69 height 32
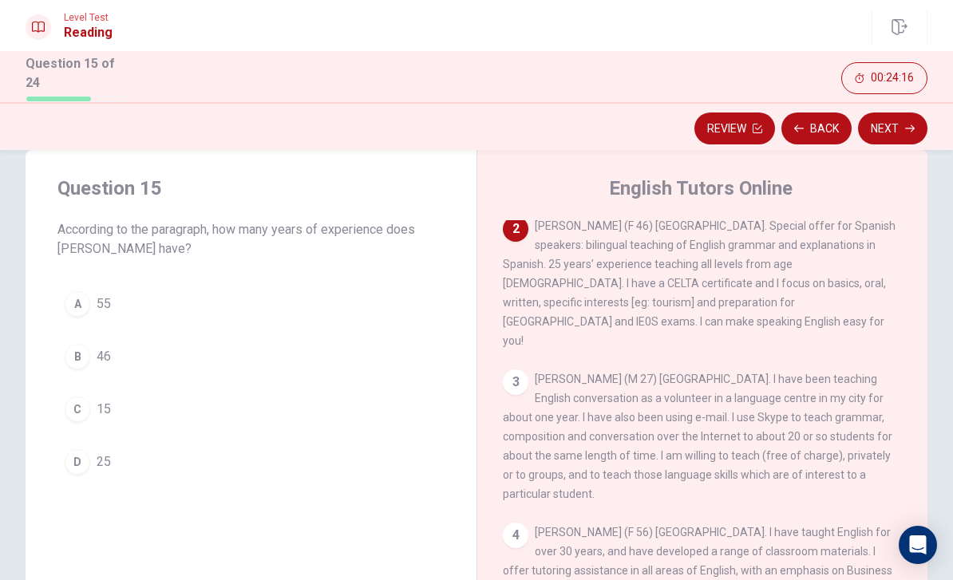
scroll to position [32, 0]
click at [215, 460] on button "D 25" at bounding box center [250, 462] width 387 height 40
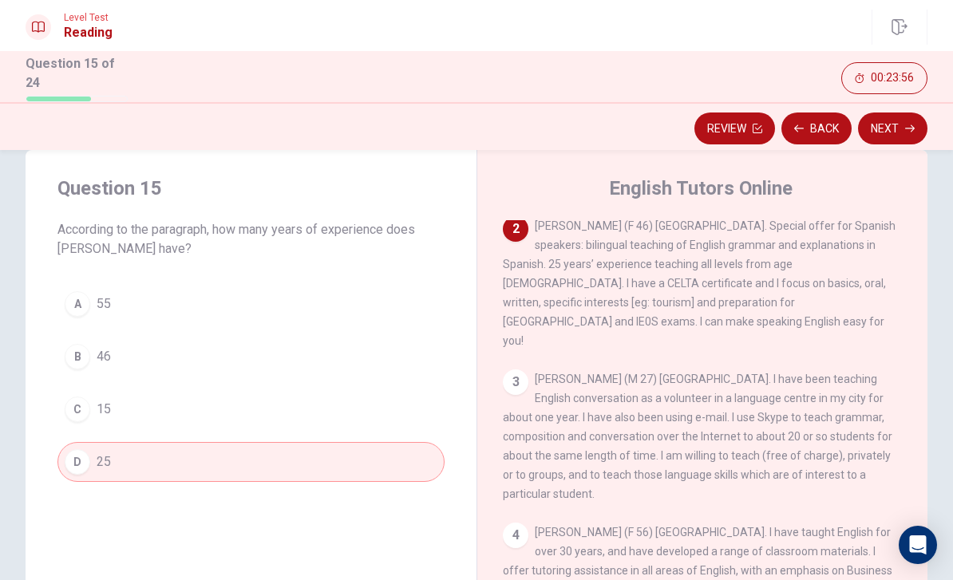
click at [896, 132] on button "Next" at bounding box center [892, 129] width 69 height 32
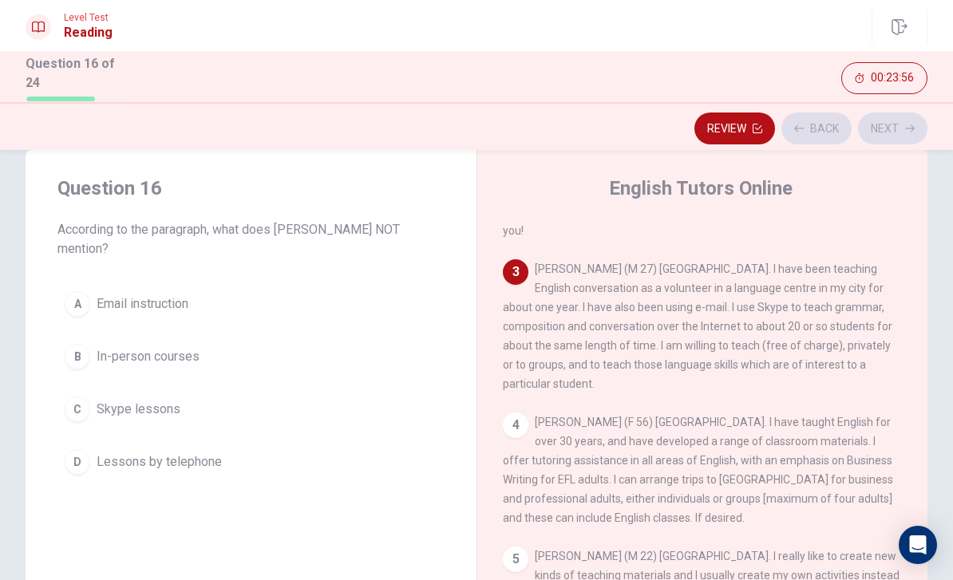
scroll to position [238, 0]
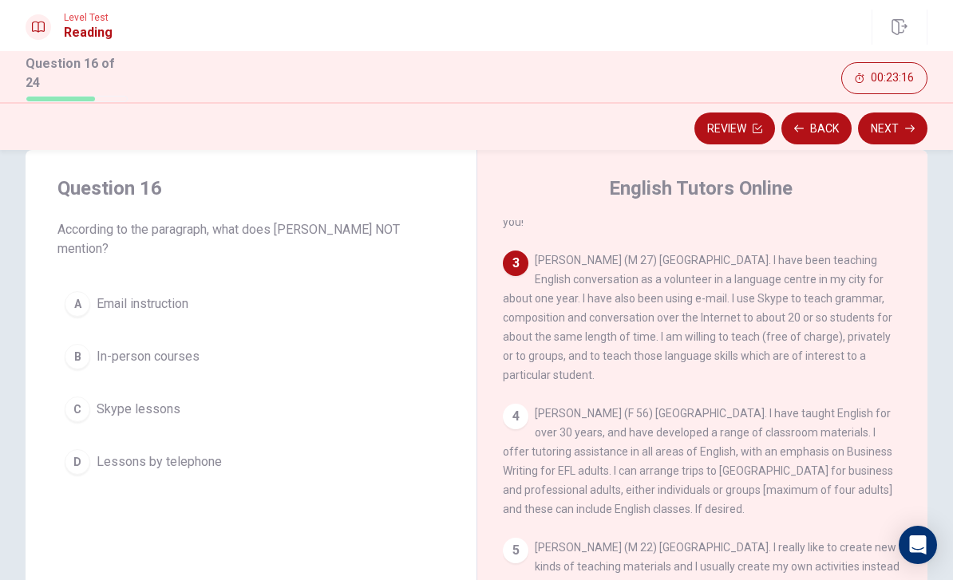
click at [192, 295] on button "A Email instruction" at bounding box center [250, 304] width 387 height 40
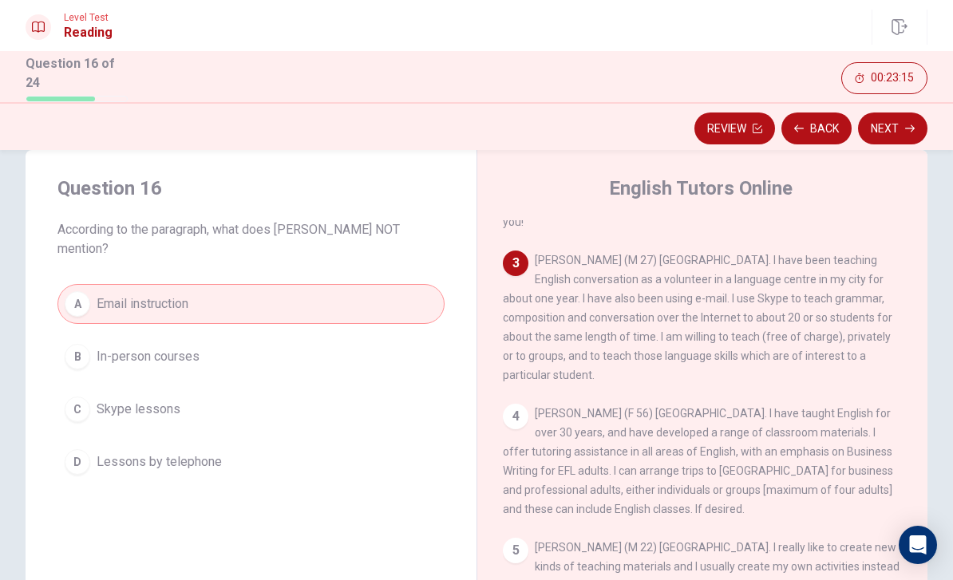
click at [918, 140] on button "Next" at bounding box center [892, 129] width 69 height 32
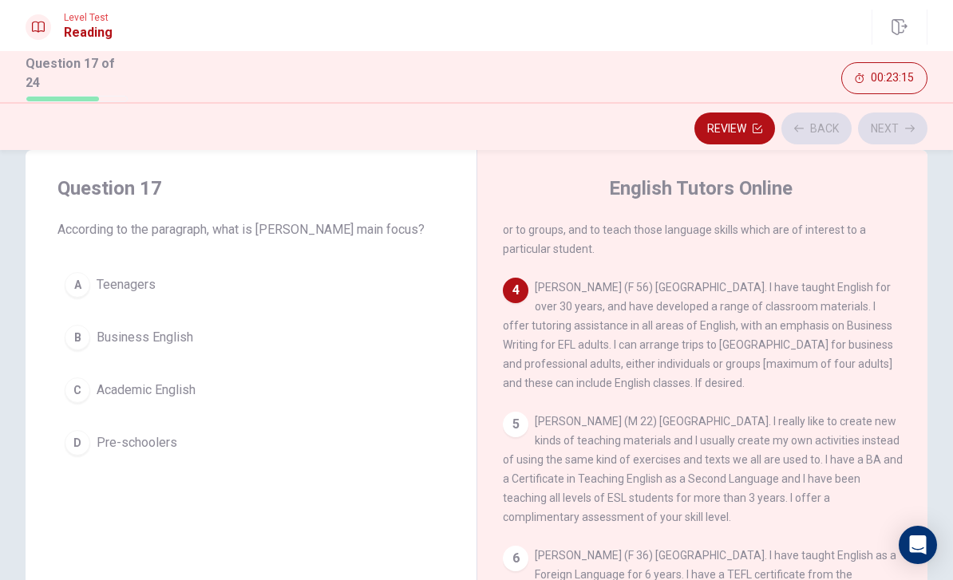
scroll to position [377, 0]
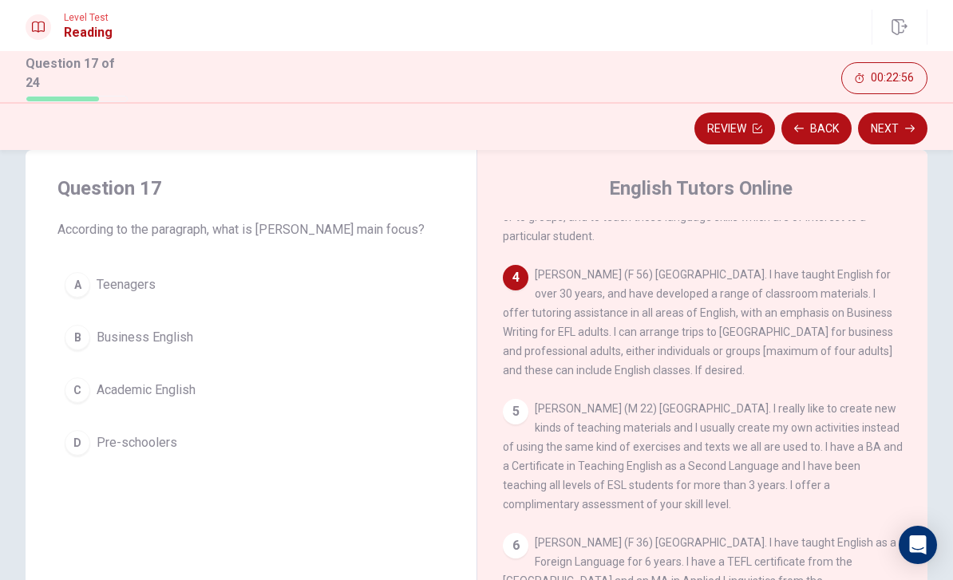
click at [77, 347] on button "B Business English" at bounding box center [250, 338] width 387 height 40
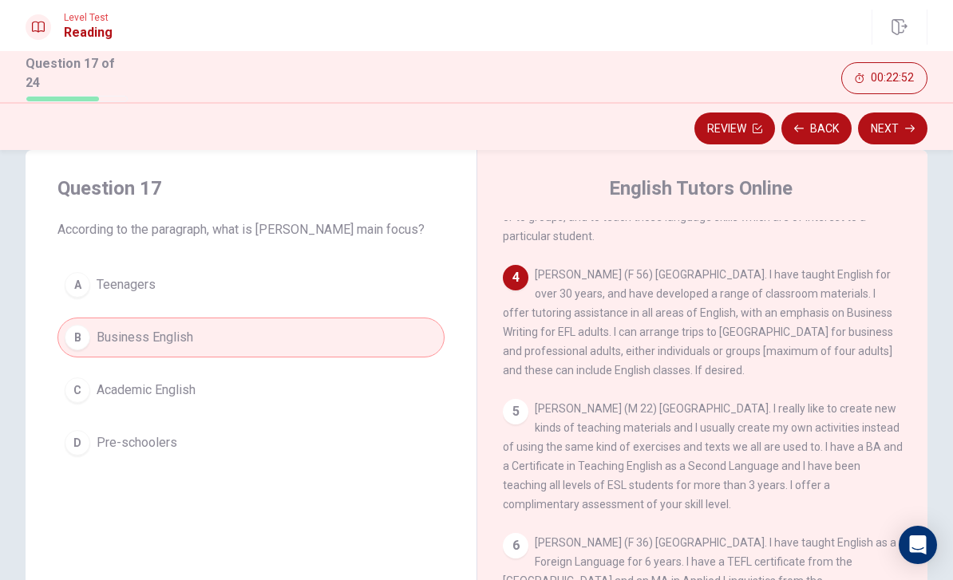
click at [894, 135] on button "Next" at bounding box center [892, 129] width 69 height 32
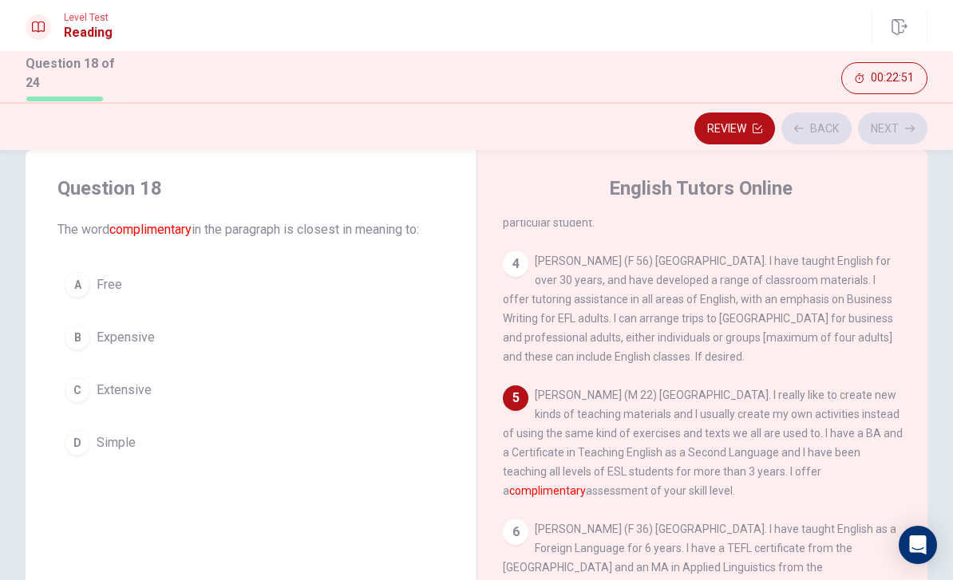
scroll to position [393, 0]
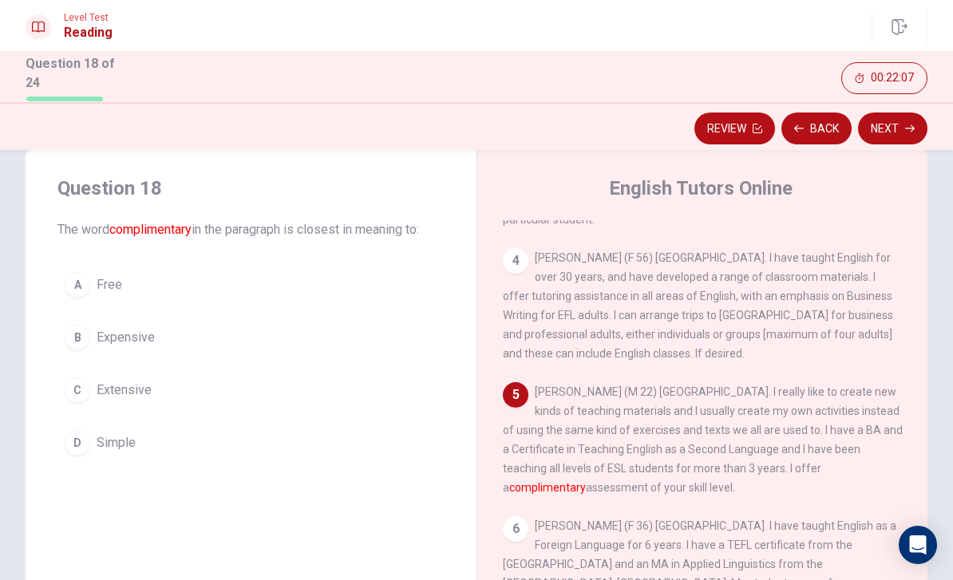
click at [162, 270] on button "A Free" at bounding box center [250, 285] width 387 height 40
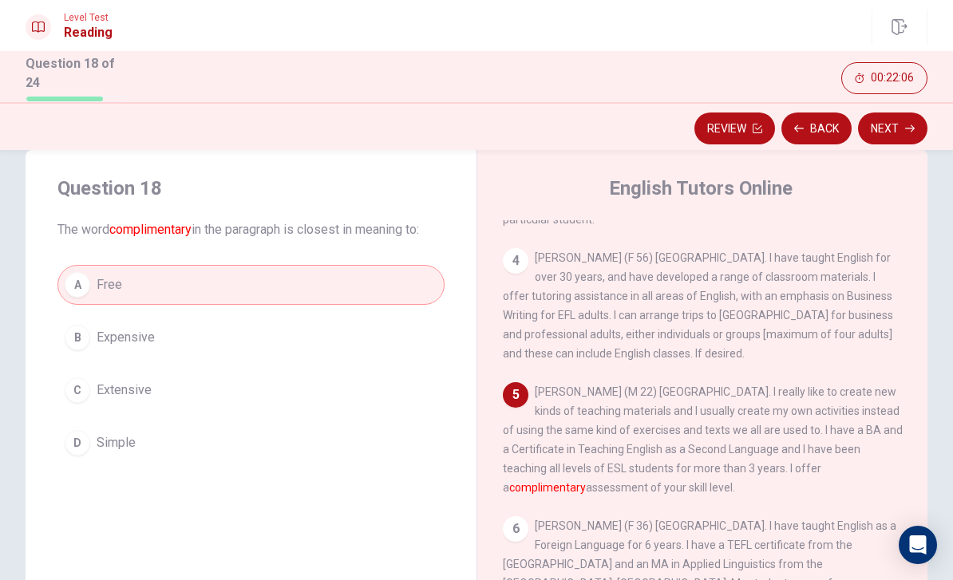
click at [883, 136] on button "Next" at bounding box center [892, 129] width 69 height 32
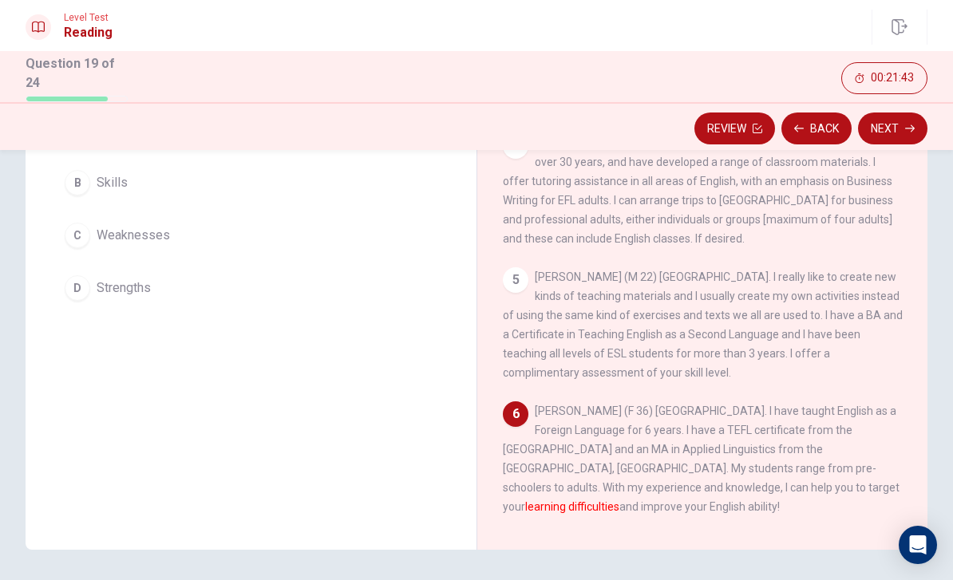
scroll to position [340, 0]
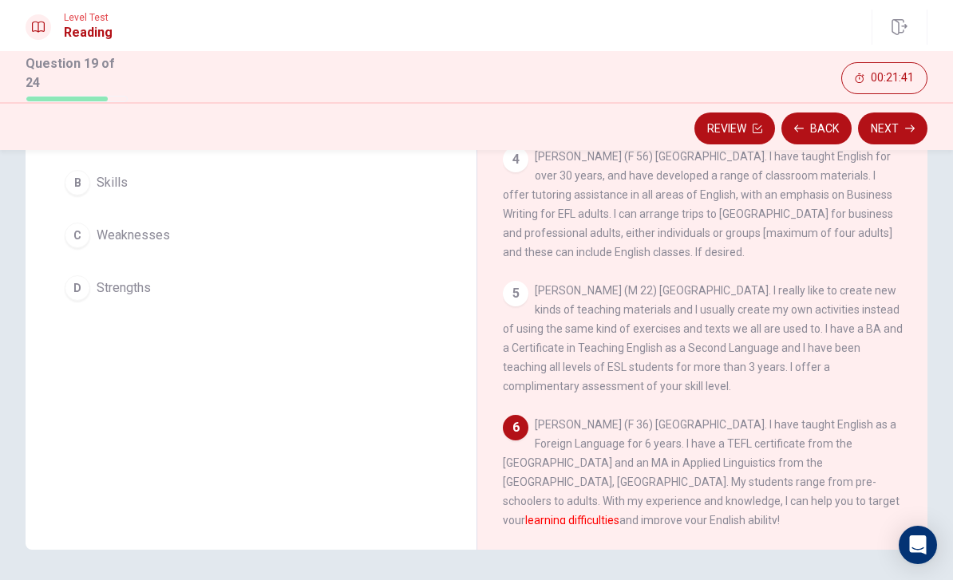
click at [172, 255] on button "C Weaknesses" at bounding box center [250, 236] width 387 height 40
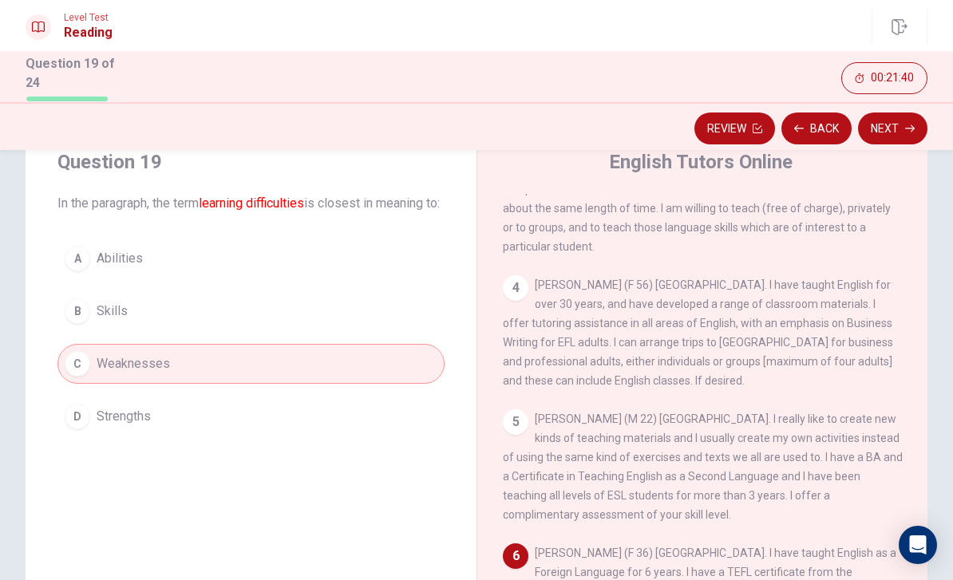
scroll to position [58, 0]
click at [908, 129] on icon "button" at bounding box center [910, 129] width 10 height 10
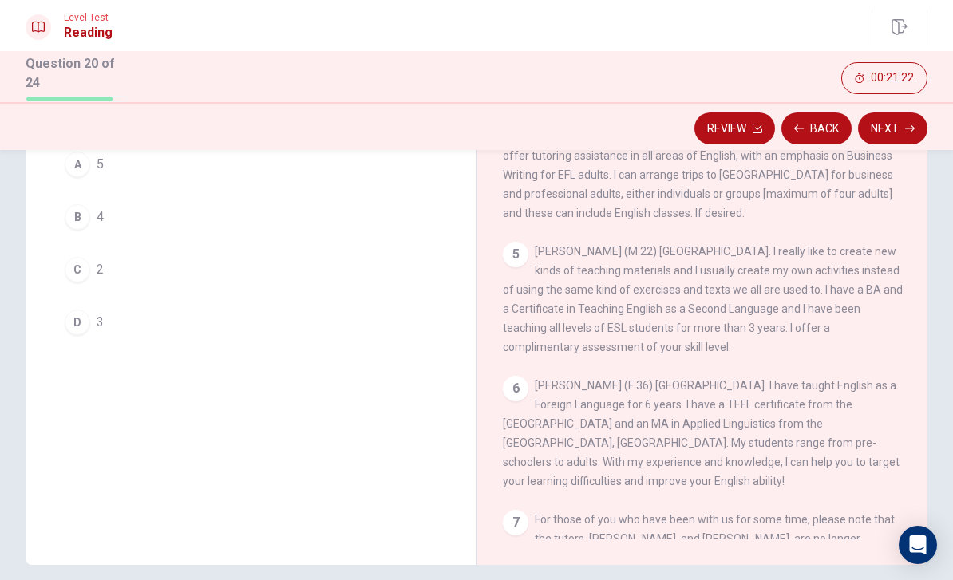
scroll to position [393, 0]
click at [72, 278] on div "C" at bounding box center [78, 270] width 26 height 26
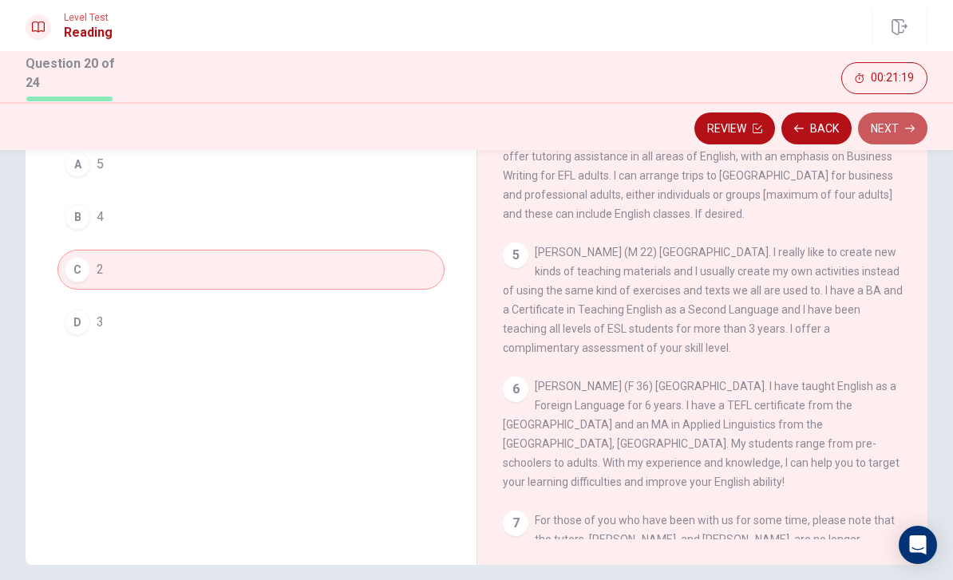
click at [894, 132] on button "Next" at bounding box center [892, 129] width 69 height 32
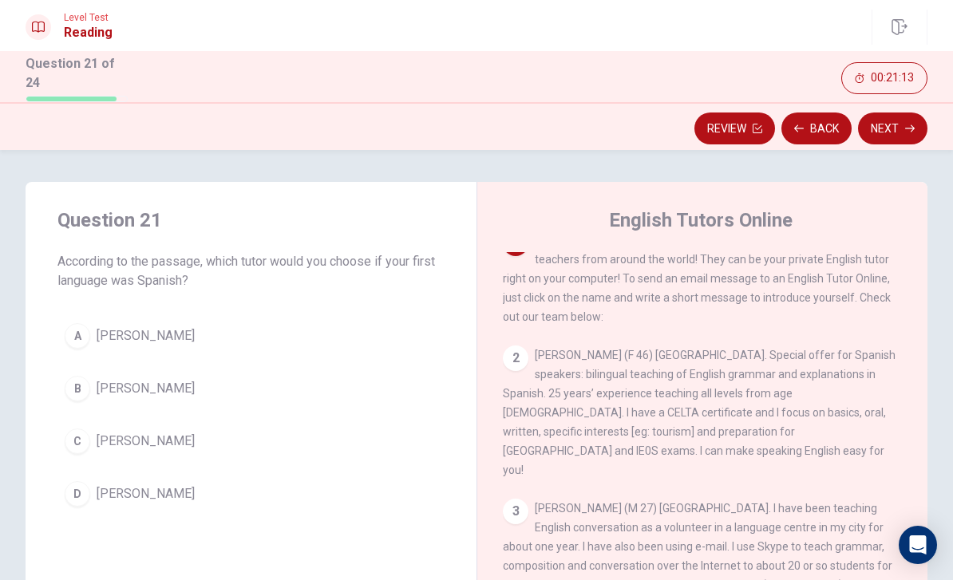
scroll to position [22, 0]
click at [73, 401] on button "B [PERSON_NAME]" at bounding box center [250, 389] width 387 height 40
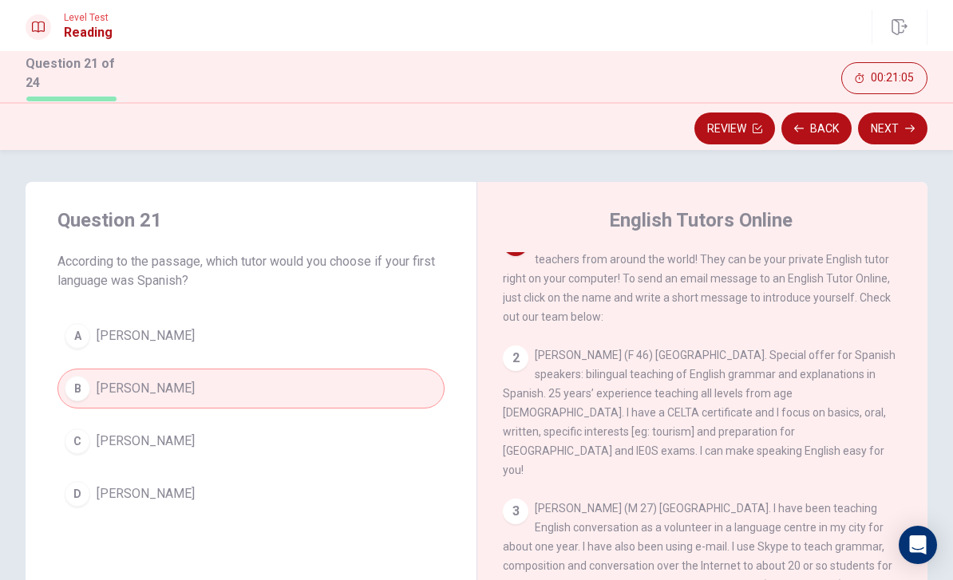
click at [904, 128] on button "Next" at bounding box center [892, 129] width 69 height 32
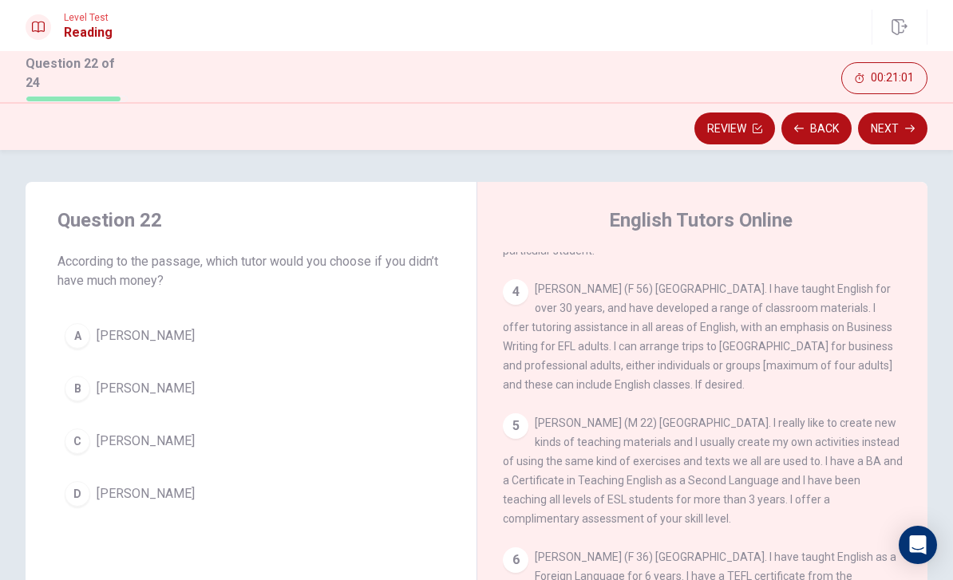
scroll to position [393, 0]
click at [78, 371] on button "B [PERSON_NAME]" at bounding box center [250, 389] width 387 height 40
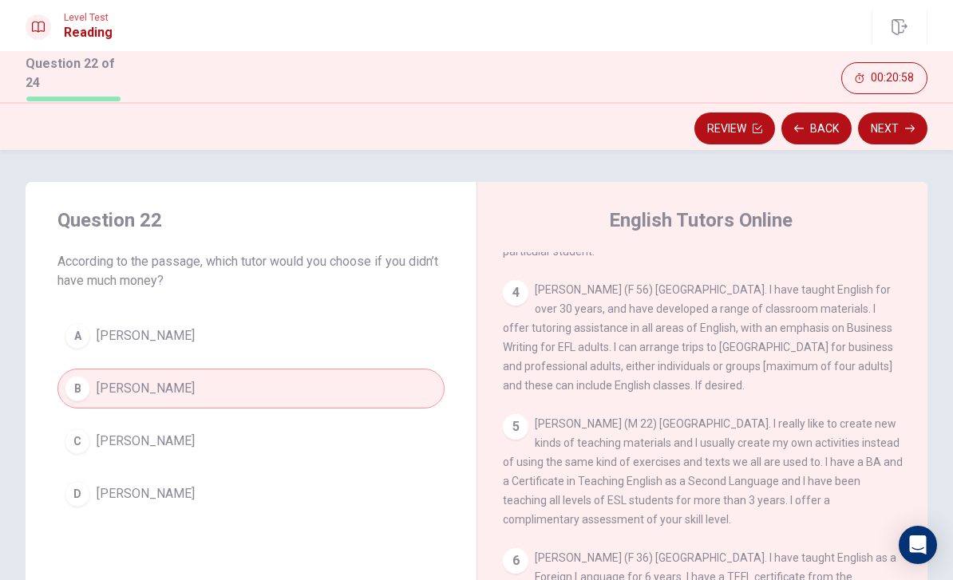
click at [881, 127] on button "Next" at bounding box center [892, 129] width 69 height 32
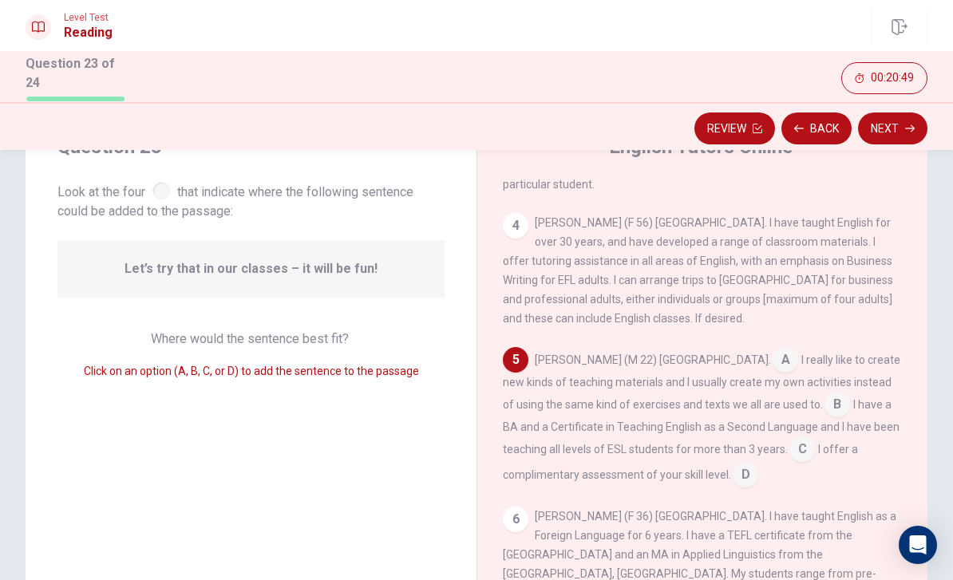
scroll to position [382, 0]
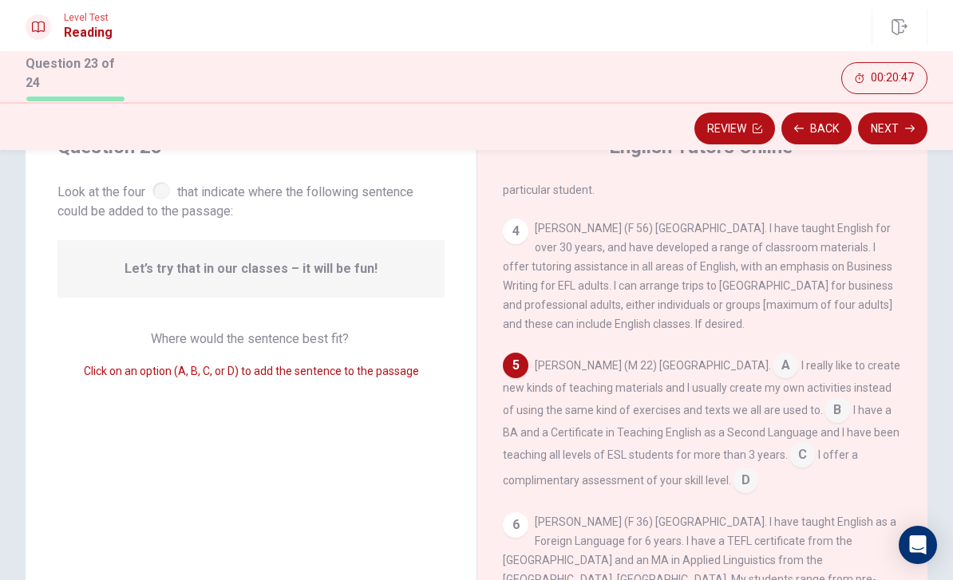
click at [789, 444] on input at bounding box center [802, 457] width 26 height 26
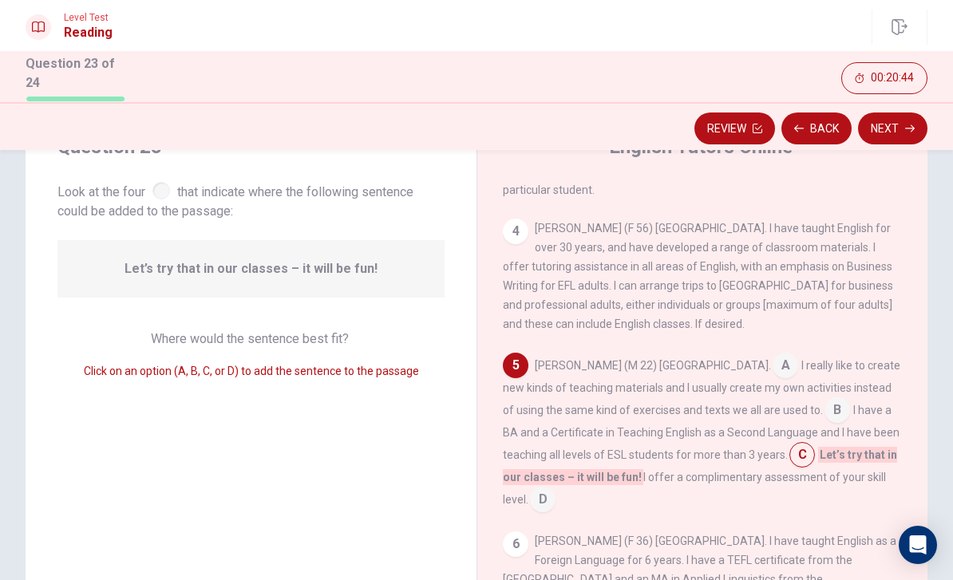
click at [540, 458] on div "[PERSON_NAME] (M 22) [GEOGRAPHIC_DATA]. A I really like to create new kinds of …" at bounding box center [703, 433] width 400 height 160
click at [530, 488] on input at bounding box center [543, 501] width 26 height 26
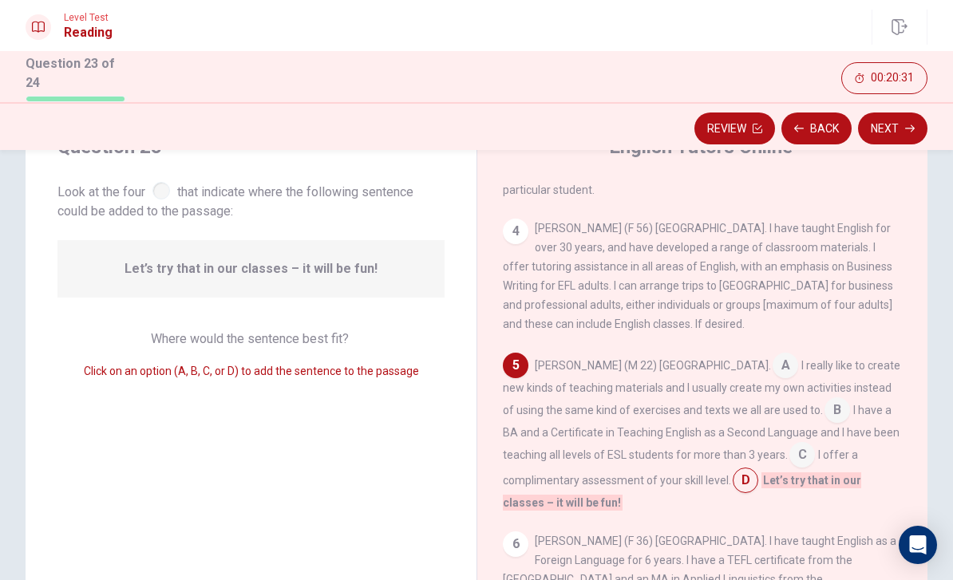
click at [892, 140] on button "Next" at bounding box center [892, 129] width 69 height 32
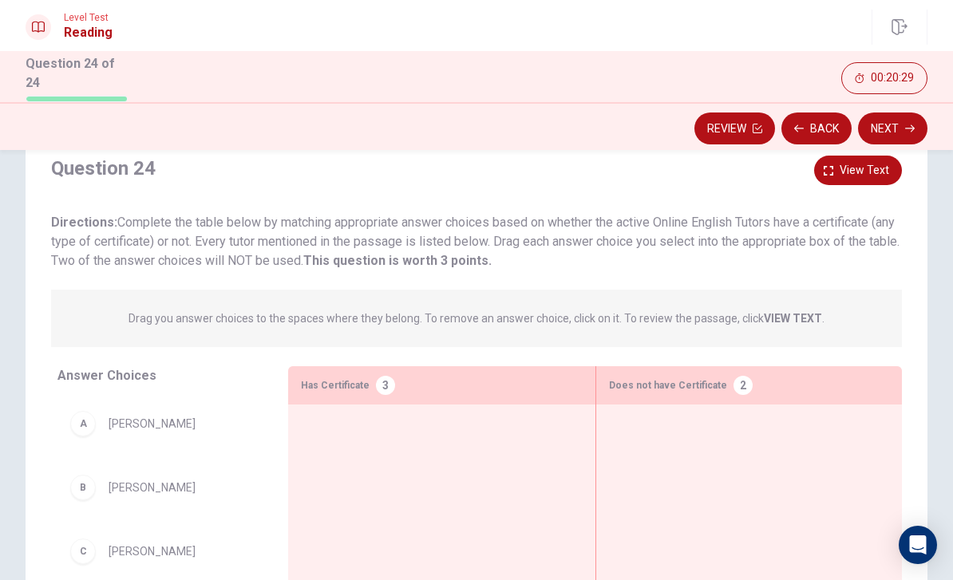
scroll to position [52, 0]
click at [805, 316] on strong "VIEW TEXT" at bounding box center [793, 318] width 58 height 13
click at [759, 124] on icon "button" at bounding box center [758, 129] width 10 height 10
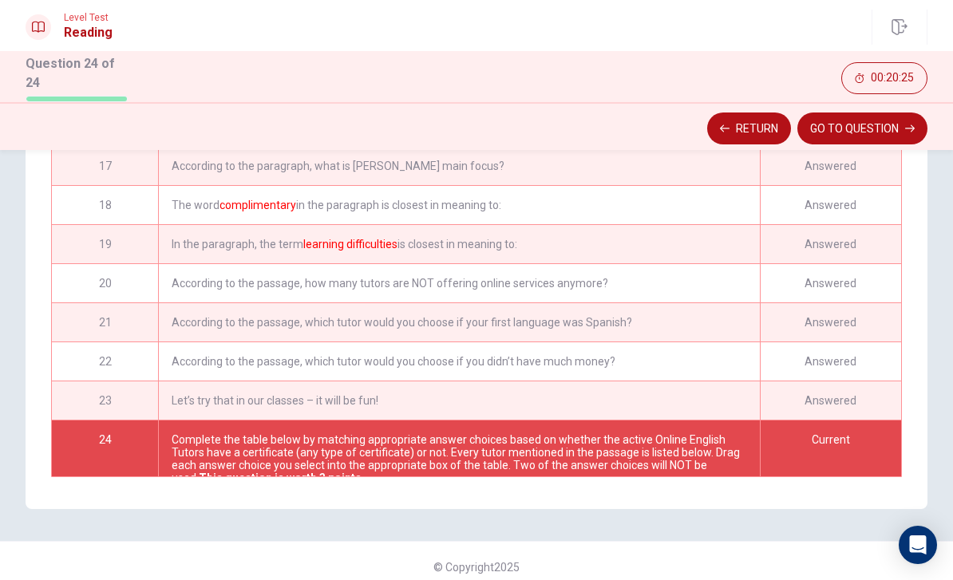
scroll to position [644, 0]
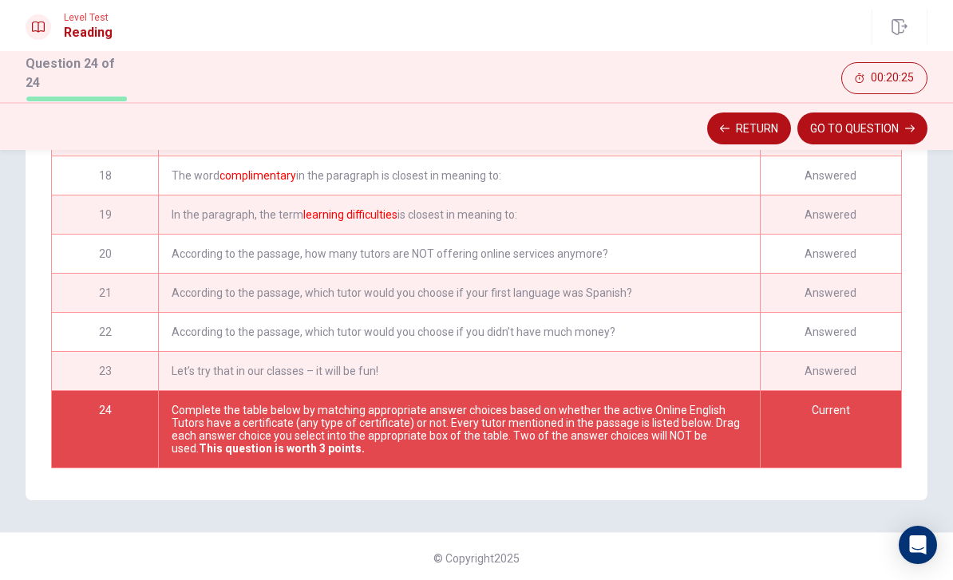
click at [763, 125] on button "Return" at bounding box center [749, 129] width 84 height 32
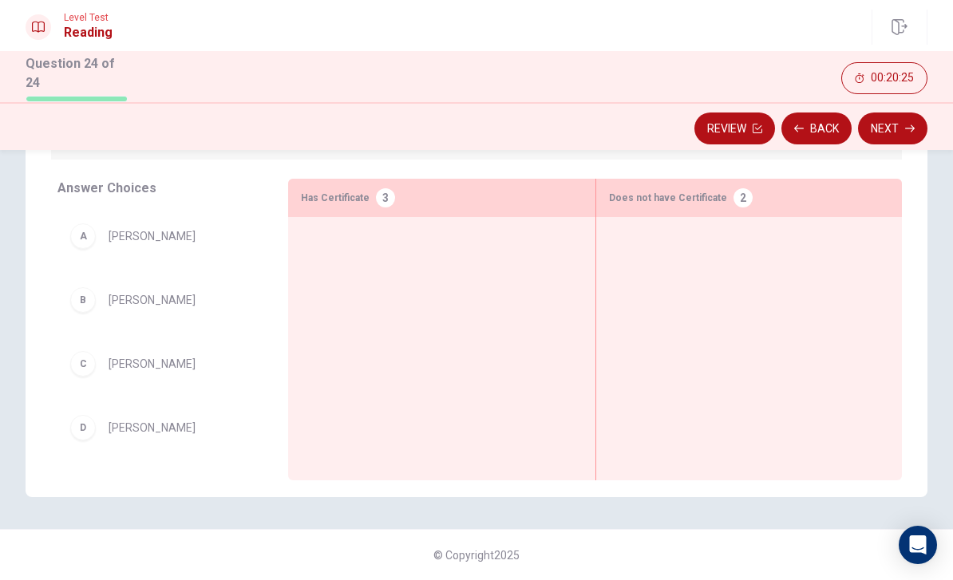
scroll to position [236, 0]
click at [813, 125] on button "Back" at bounding box center [816, 129] width 70 height 32
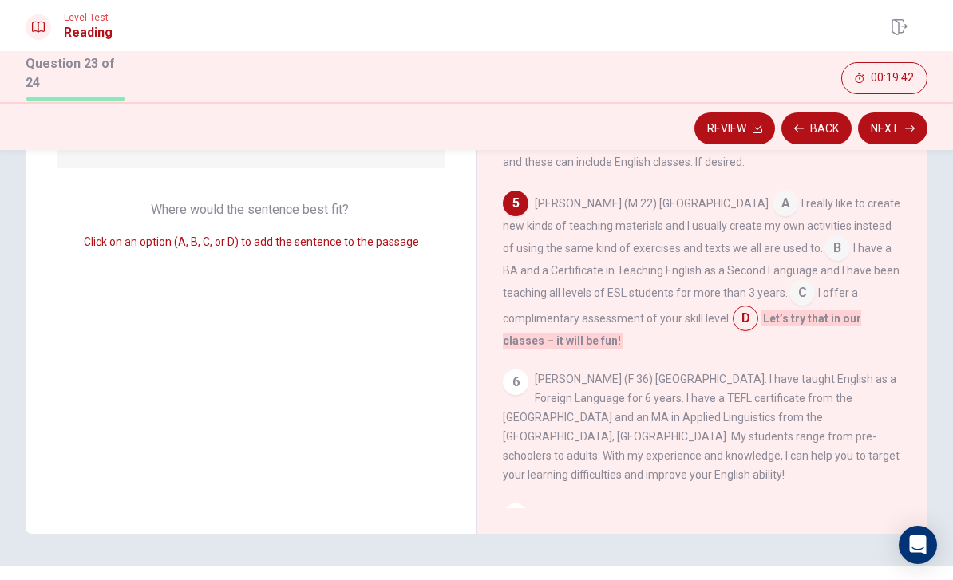
scroll to position [208, 0]
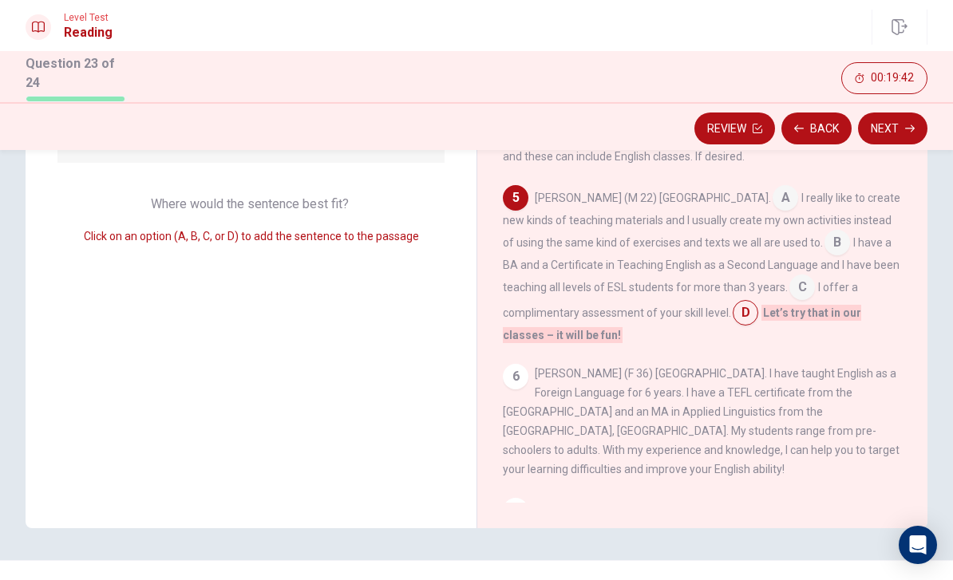
click at [888, 364] on div "6 [PERSON_NAME] (F 36) [GEOGRAPHIC_DATA]. I have taught English as a Foreign La…" at bounding box center [703, 421] width 400 height 115
click at [890, 131] on button "Next" at bounding box center [892, 129] width 69 height 32
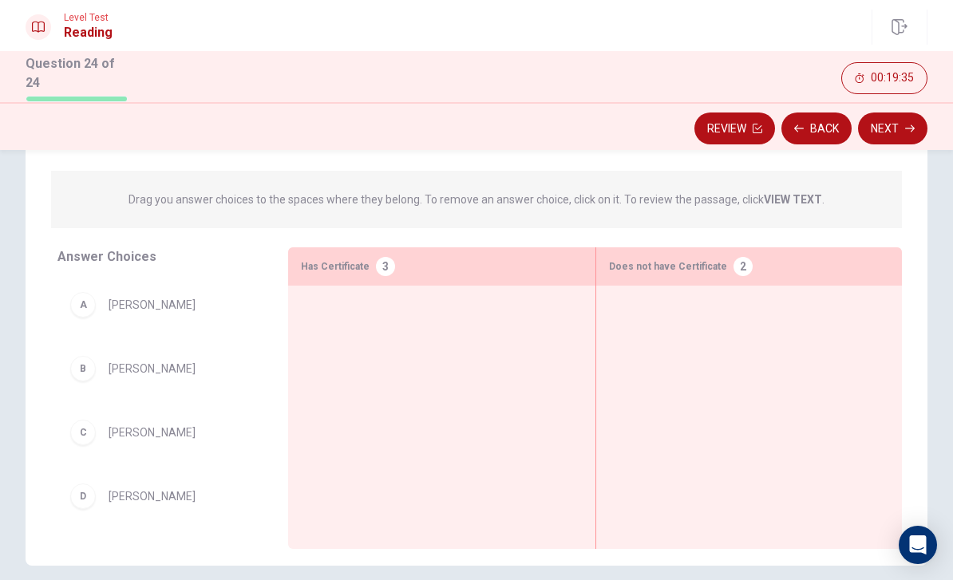
scroll to position [171, 0]
click at [818, 129] on button "Back" at bounding box center [816, 129] width 70 height 32
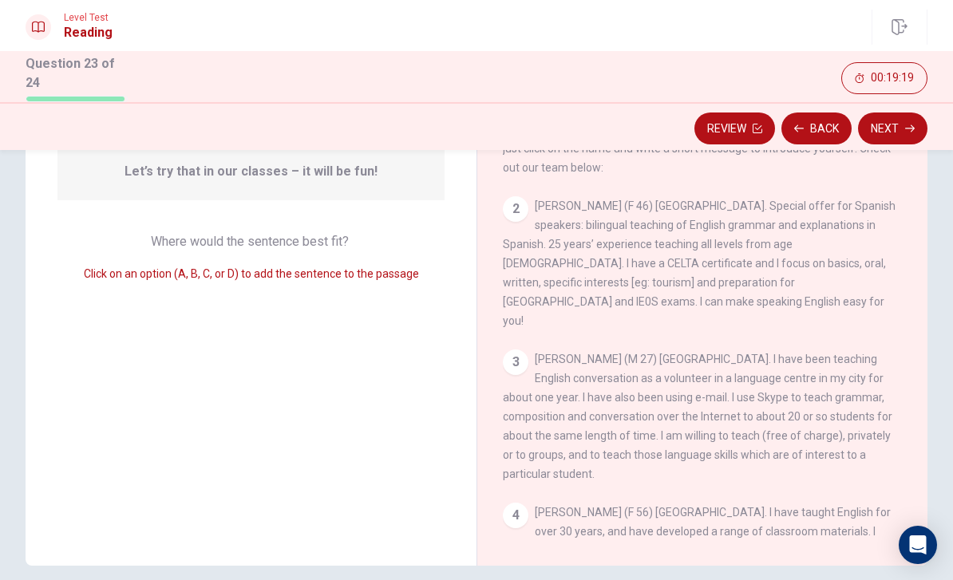
scroll to position [0, 0]
click at [908, 125] on icon "button" at bounding box center [910, 129] width 10 height 10
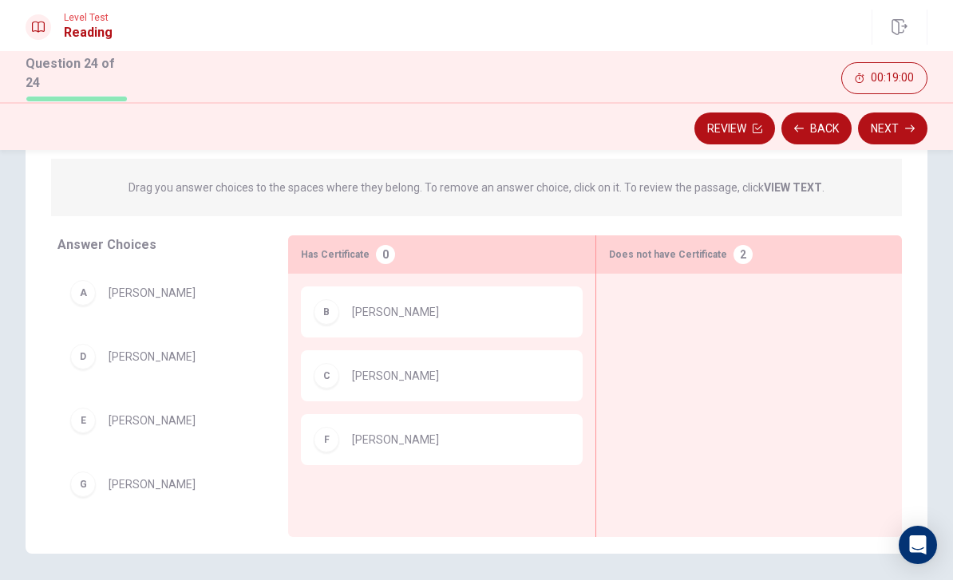
scroll to position [183, 0]
click at [824, 123] on button "Back" at bounding box center [816, 129] width 70 height 32
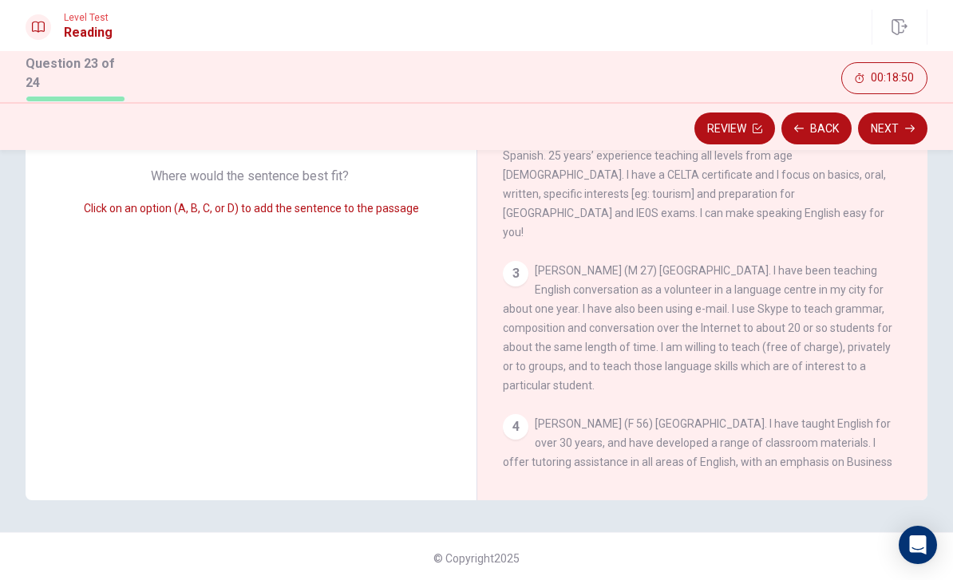
scroll to position [28, 0]
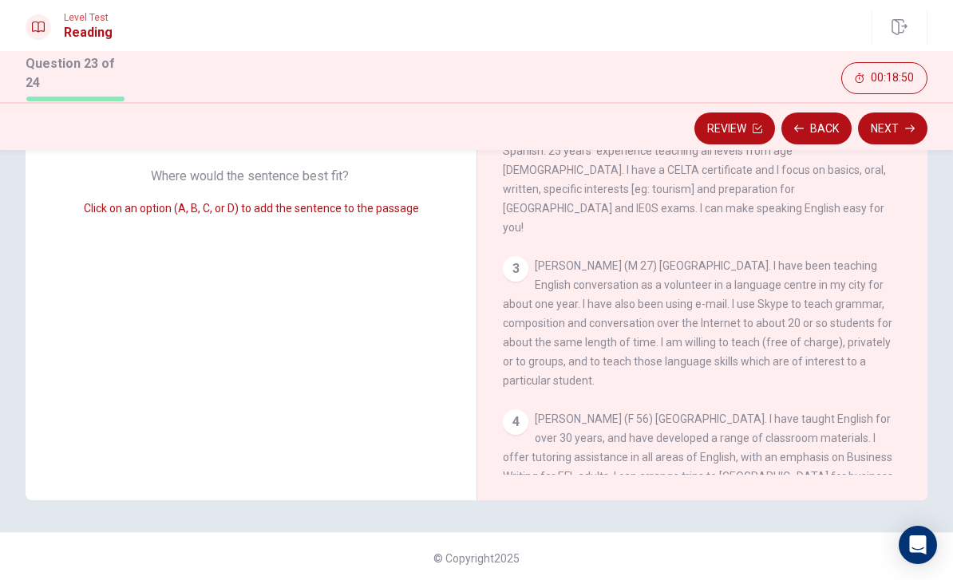
click at [884, 130] on button "Next" at bounding box center [892, 129] width 69 height 32
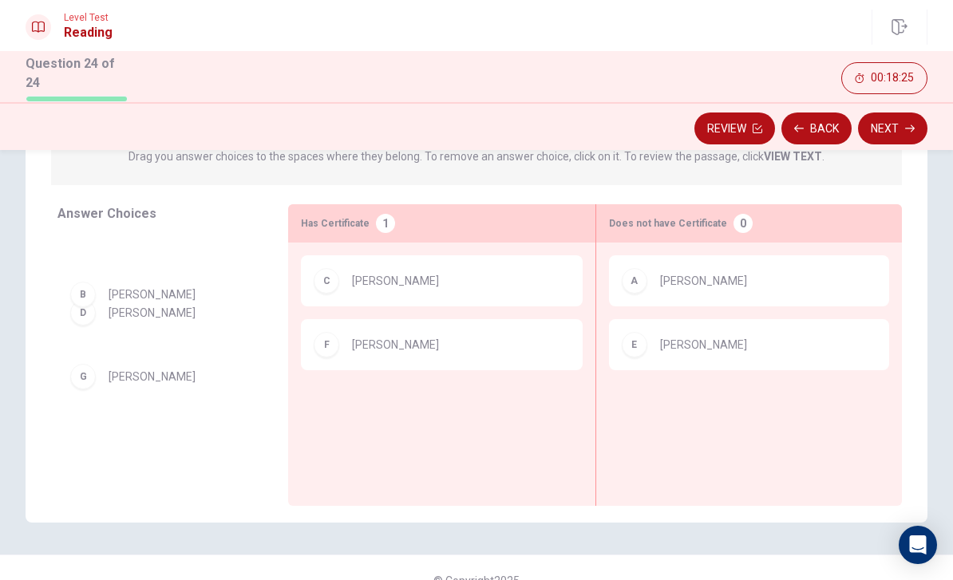
scroll to position [211, 0]
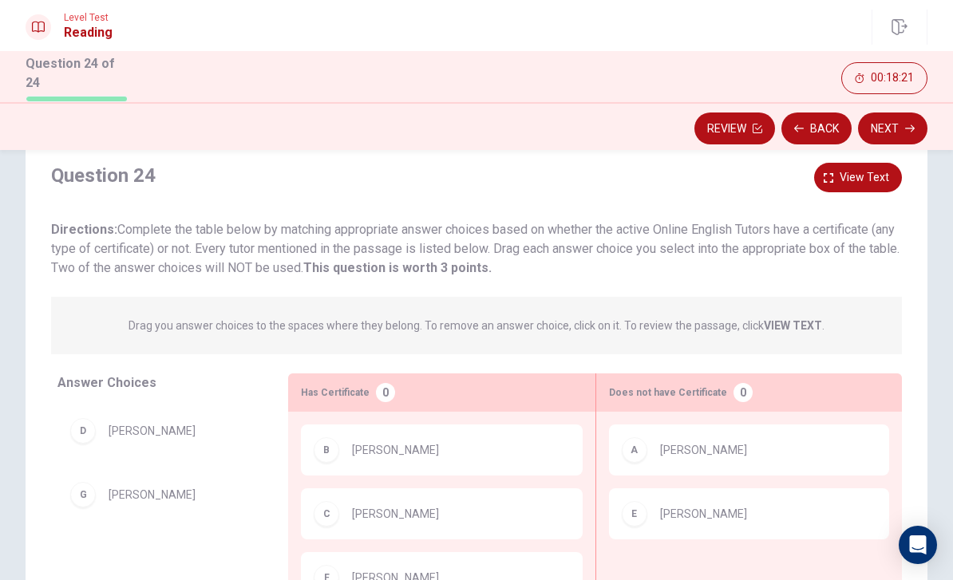
click at [912, 132] on button "Next" at bounding box center [892, 129] width 69 height 32
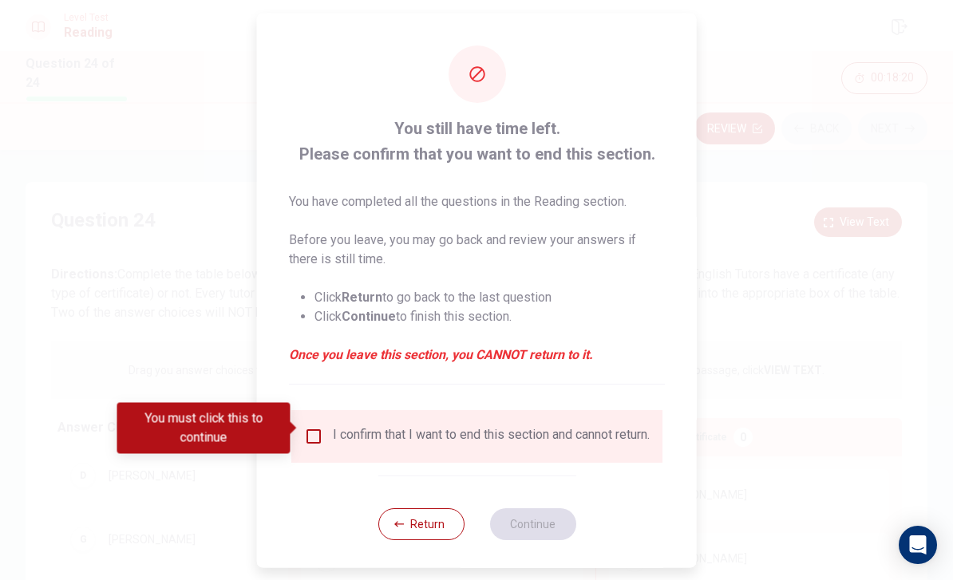
scroll to position [0, 0]
click at [318, 431] on input "You must click this to continue" at bounding box center [313, 435] width 19 height 19
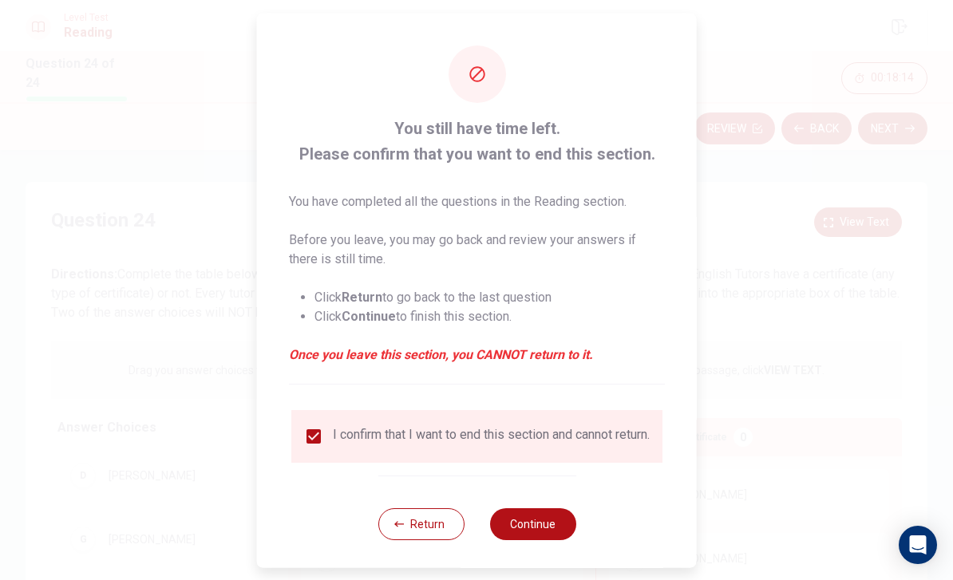
click at [540, 528] on button "Continue" at bounding box center [532, 524] width 86 height 32
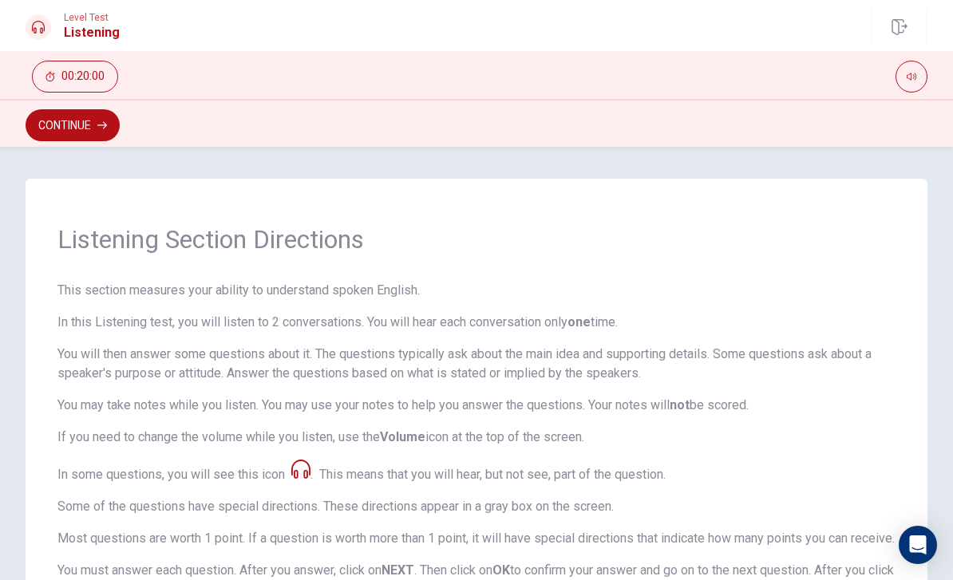
click at [908, 81] on icon "button" at bounding box center [912, 77] width 10 height 10
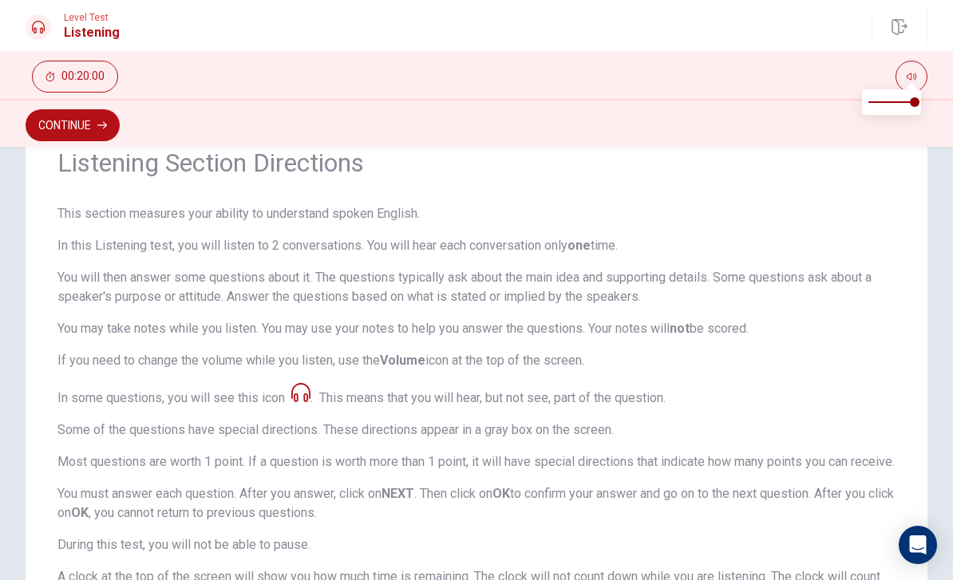
scroll to position [77, 0]
click at [315, 389] on span "This section measures your ability to understand spoken English. In this Listen…" at bounding box center [476, 420] width 838 height 433
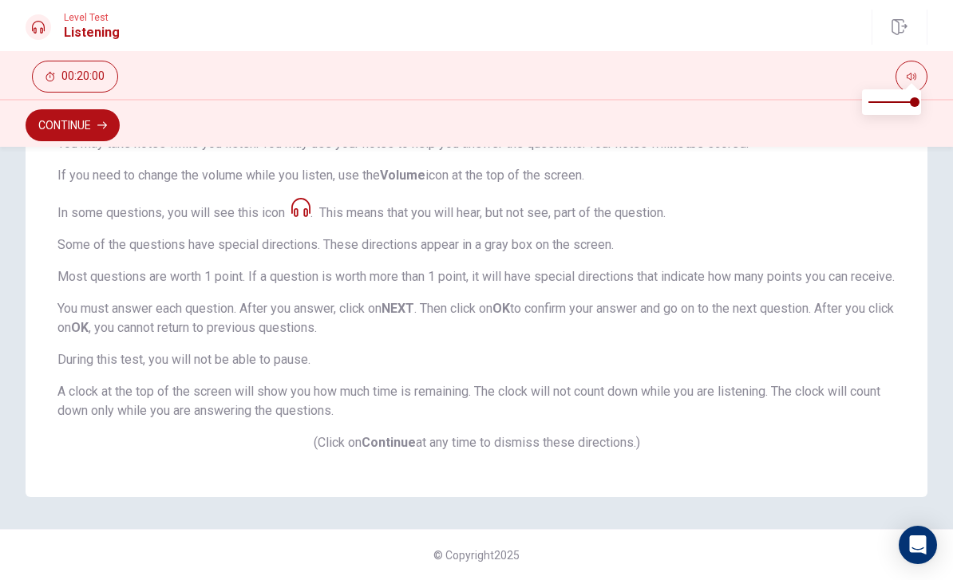
scroll to position [281, 0]
click at [516, 454] on div "Listening Section Directions This section measures your ability to understand s…" at bounding box center [477, 207] width 902 height 580
click at [82, 119] on button "Continue" at bounding box center [73, 125] width 94 height 32
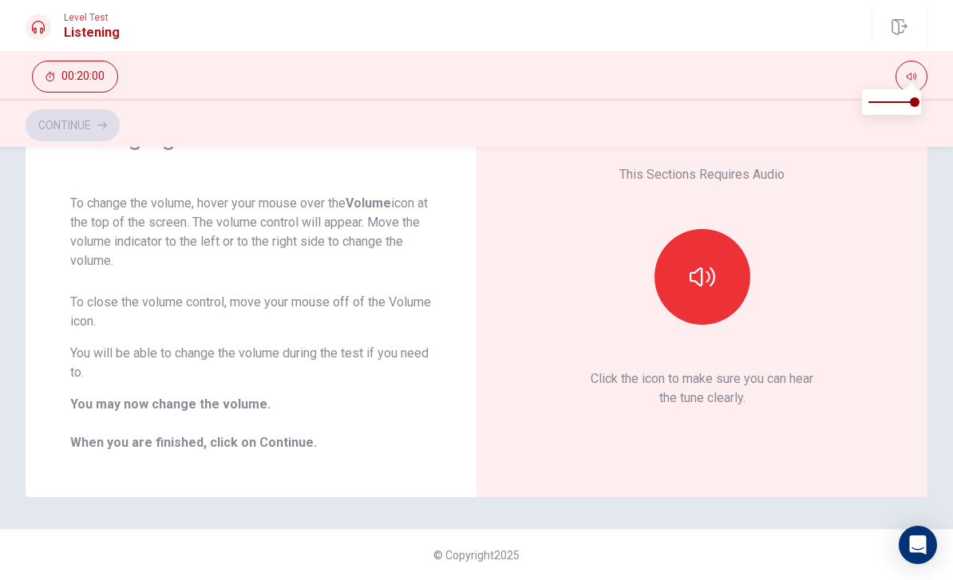
click at [718, 287] on button "button" at bounding box center [702, 277] width 96 height 96
click at [710, 282] on icon "button" at bounding box center [703, 277] width 26 height 26
click at [97, 125] on button "Continue" at bounding box center [73, 125] width 94 height 32
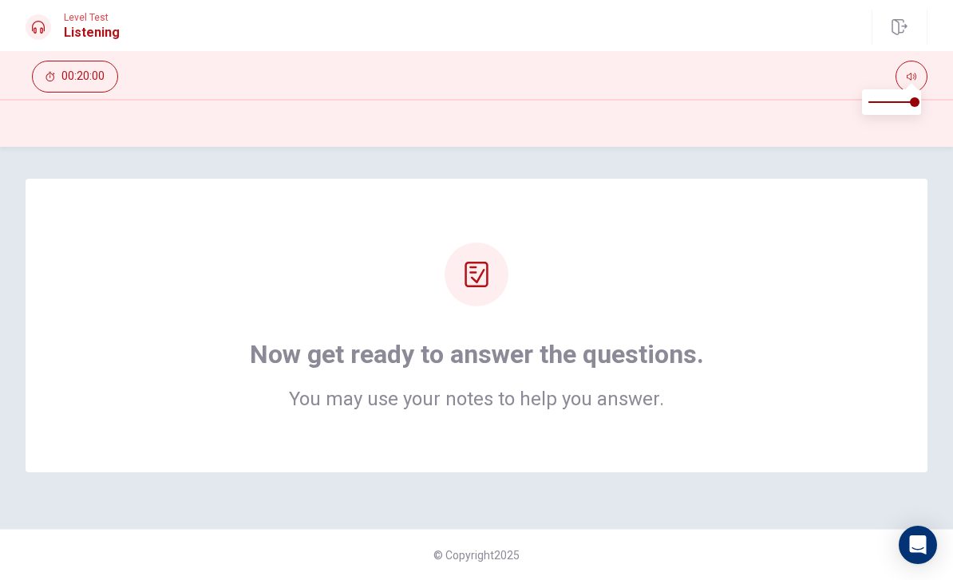
click at [449, 278] on div at bounding box center [477, 275] width 64 height 64
click at [468, 280] on icon at bounding box center [477, 275] width 26 height 26
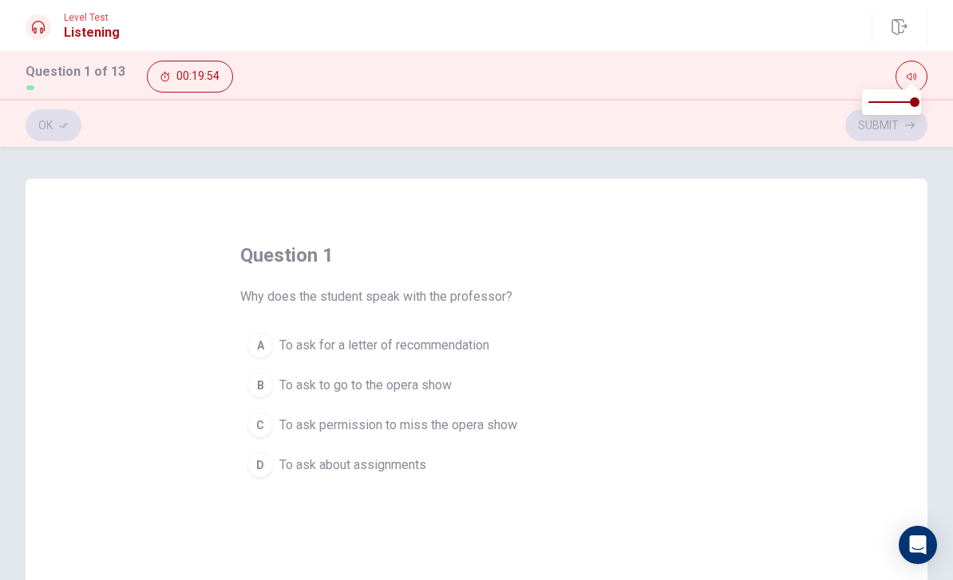
click at [269, 366] on button "B To ask to go to the opera show" at bounding box center [476, 386] width 473 height 40
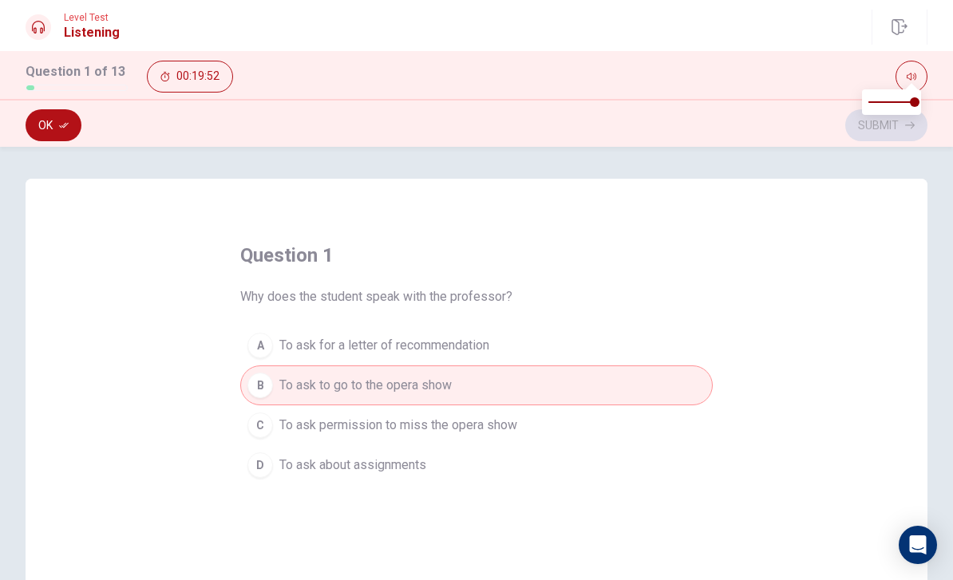
click at [60, 140] on button "Ok" at bounding box center [54, 125] width 56 height 32
click at [910, 129] on icon "button" at bounding box center [910, 126] width 10 height 10
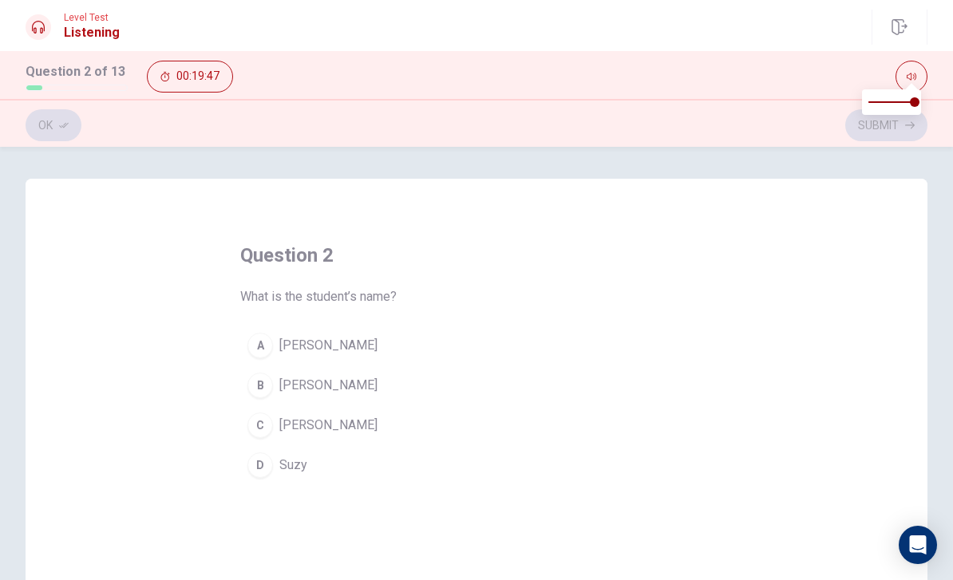
click at [255, 424] on div "C" at bounding box center [260, 426] width 26 height 26
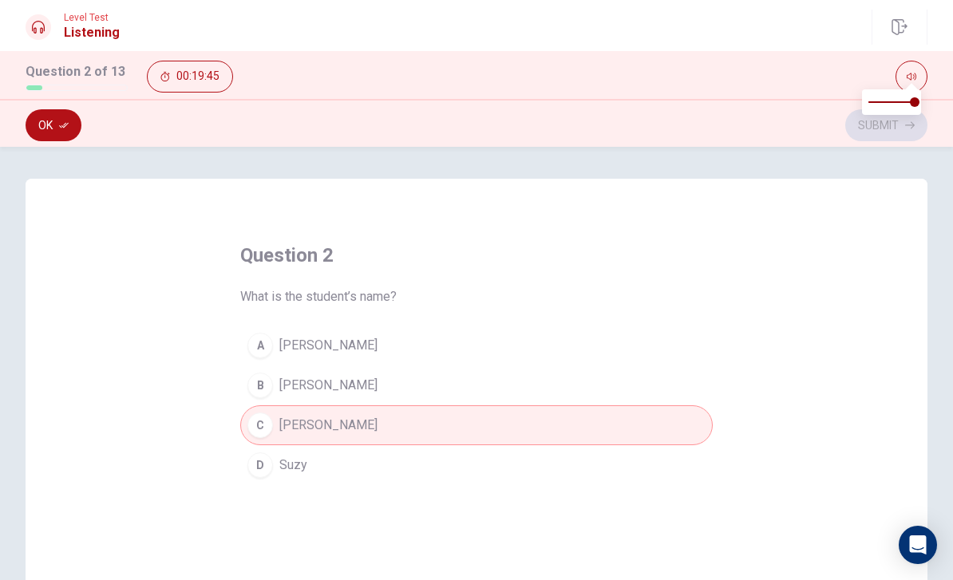
click at [53, 156] on div "question 2 What is the student’s name? A [PERSON_NAME] B [PERSON_NAME] C [PERSO…" at bounding box center [476, 363] width 953 height 433
click at [52, 155] on div "question 2 What is the student’s name? A [PERSON_NAME] B [PERSON_NAME] C [PERSO…" at bounding box center [476, 363] width 953 height 433
click at [52, 125] on button "Ok" at bounding box center [54, 125] width 56 height 32
click at [908, 132] on button "Submit" at bounding box center [886, 125] width 82 height 32
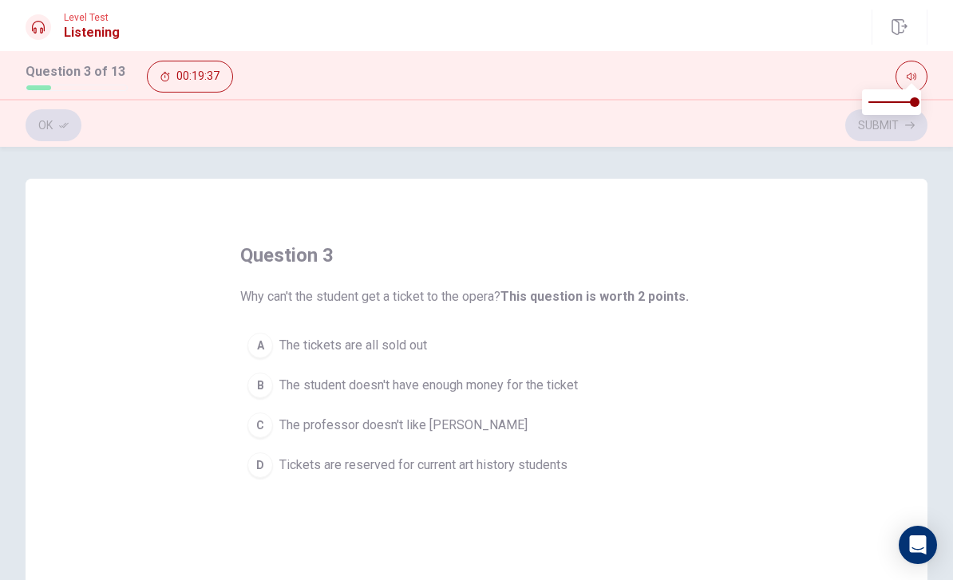
click at [262, 463] on div "D" at bounding box center [260, 466] width 26 height 26
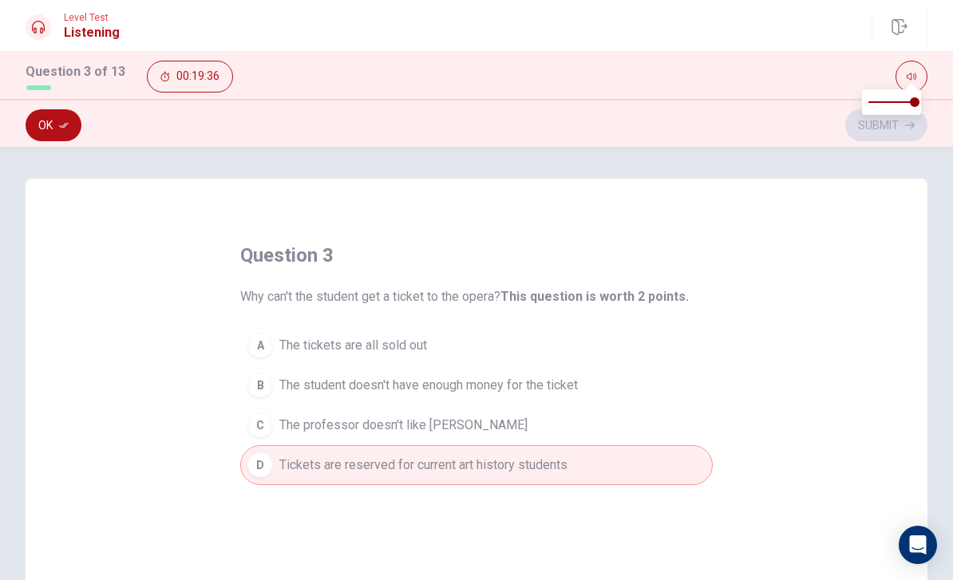
click at [43, 140] on button "Ok" at bounding box center [54, 125] width 56 height 32
click at [904, 119] on button "Submit" at bounding box center [886, 125] width 82 height 32
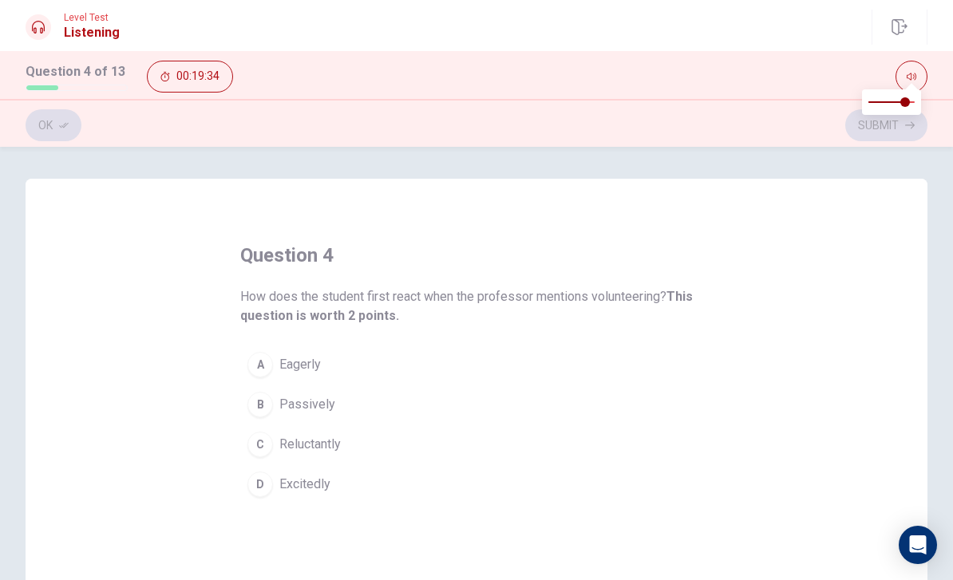
type input "1"
click at [278, 452] on button "C Reluctantly" at bounding box center [476, 445] width 473 height 40
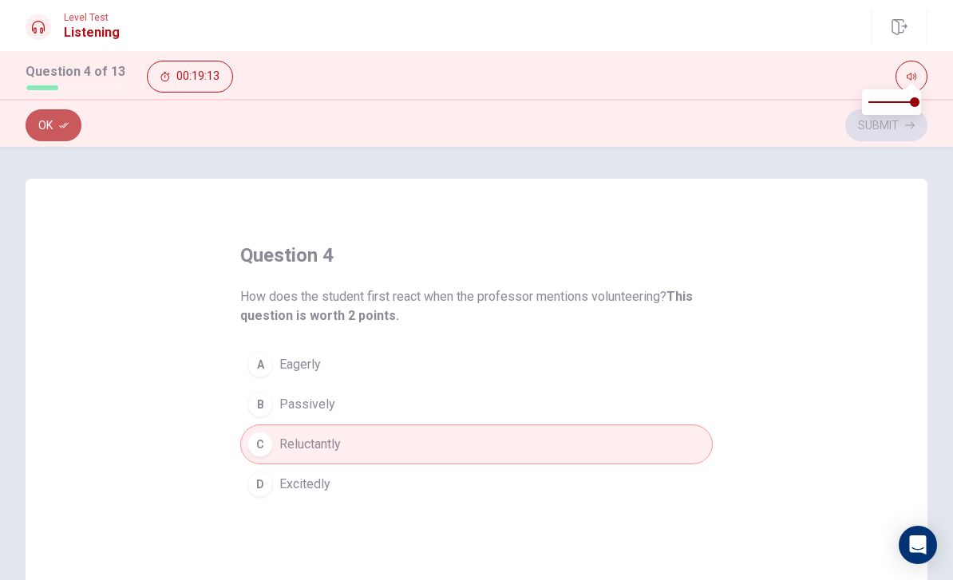
click at [58, 132] on button "Ok" at bounding box center [54, 125] width 56 height 32
click at [864, 140] on button "Submit" at bounding box center [886, 125] width 82 height 32
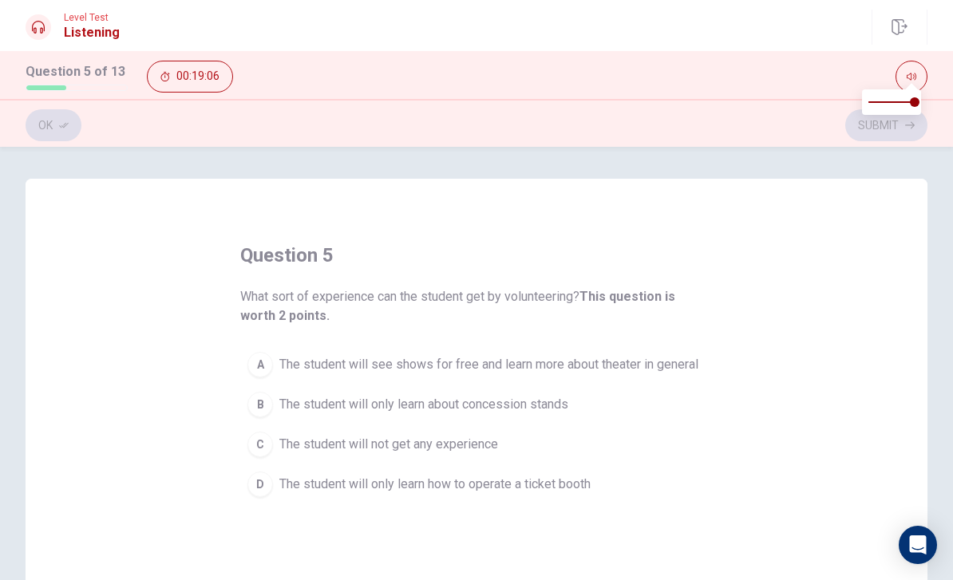
click at [584, 370] on span "The student will see shows for free and learn more about theater in general" at bounding box center [488, 364] width 419 height 19
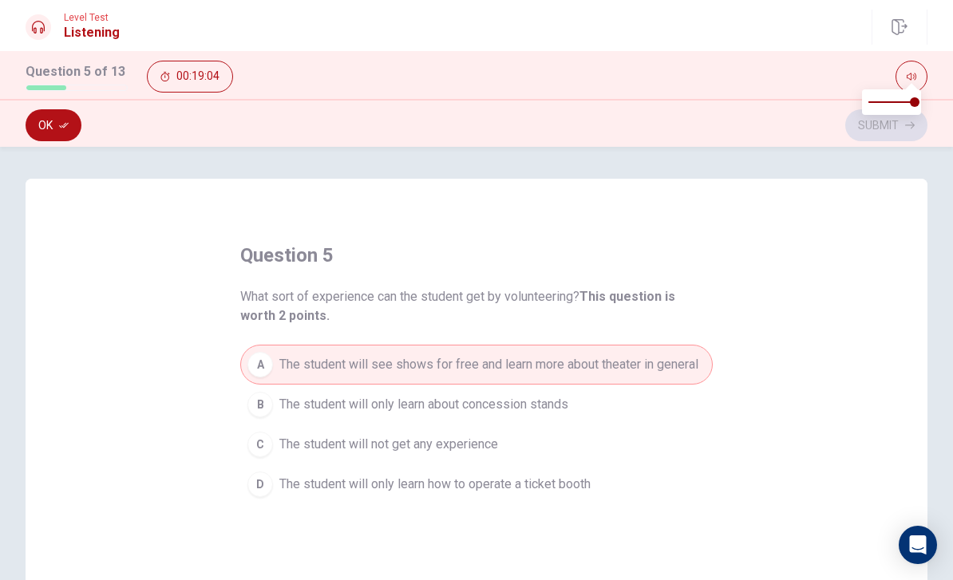
click at [66, 125] on icon "button" at bounding box center [64, 126] width 10 height 6
click at [873, 138] on button "Submit" at bounding box center [886, 125] width 82 height 32
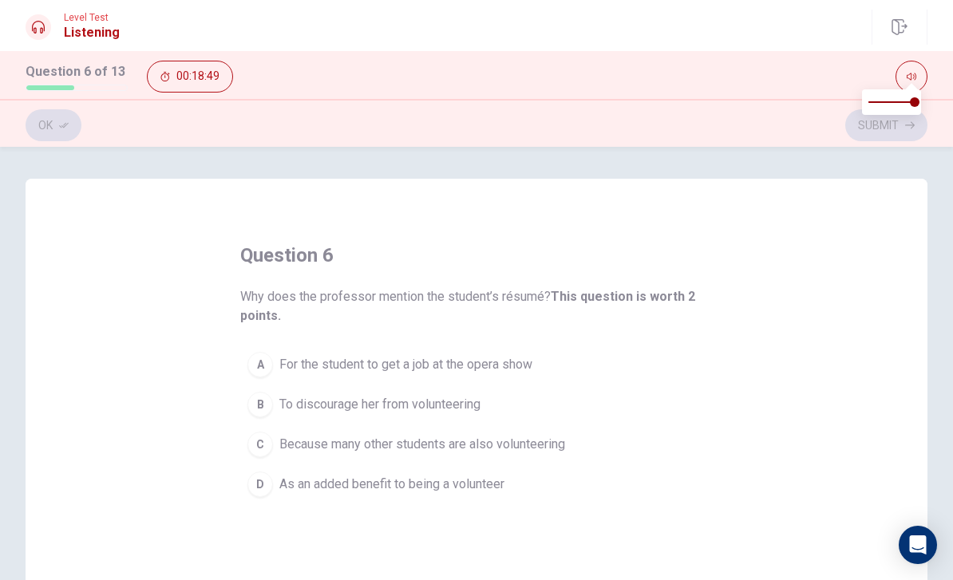
click at [244, 477] on button "D As an added benefit to being a volunteer" at bounding box center [476, 485] width 473 height 40
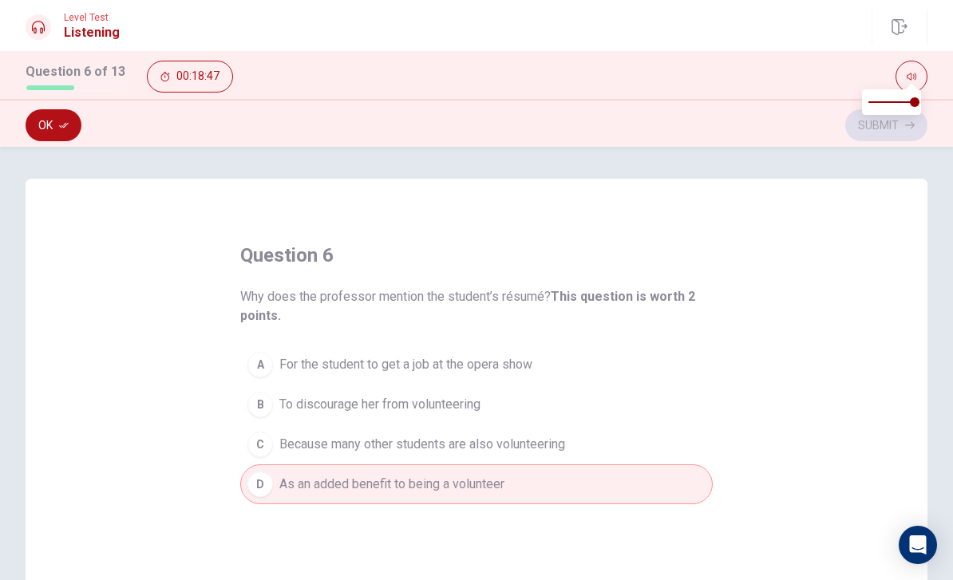
click at [66, 132] on button "Ok" at bounding box center [54, 125] width 56 height 32
click at [868, 135] on button "Submit" at bounding box center [886, 125] width 82 height 32
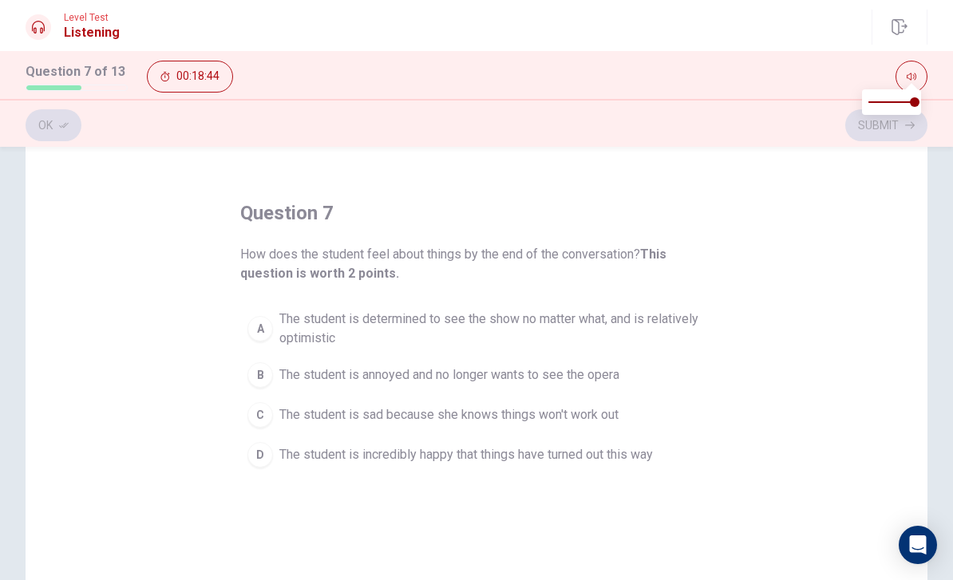
scroll to position [42, 0]
click at [271, 461] on div "D" at bounding box center [260, 455] width 26 height 26
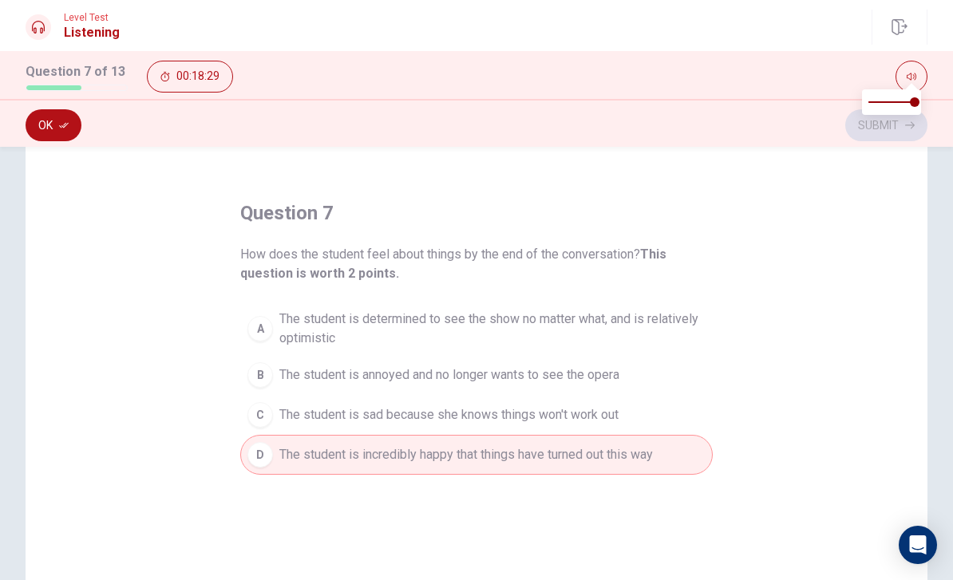
click at [61, 131] on button "Ok" at bounding box center [54, 125] width 56 height 32
click at [862, 140] on button "Submit" at bounding box center [886, 125] width 82 height 32
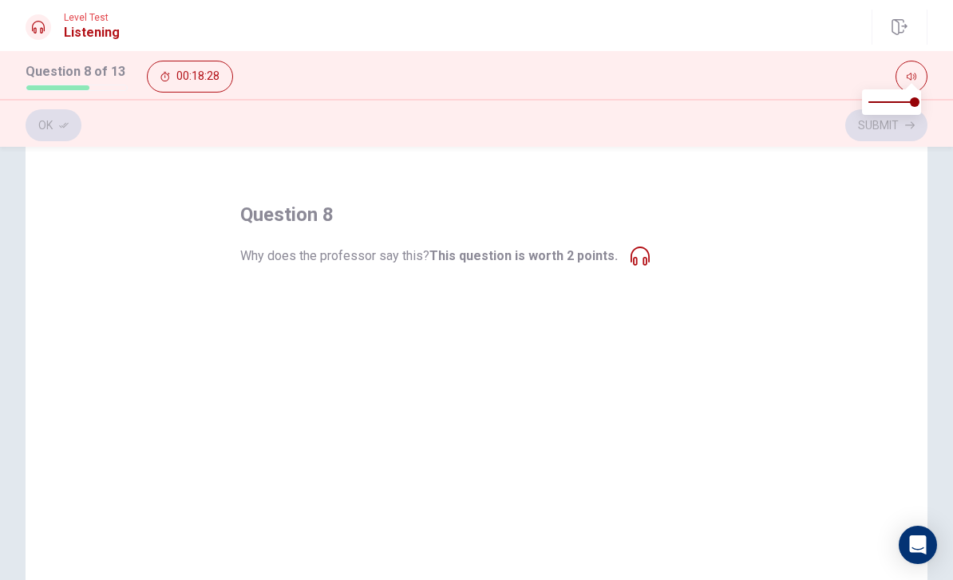
scroll to position [39, 0]
click at [676, 354] on button "B He is not sure how she will react and is nervous" at bounding box center [476, 346] width 473 height 40
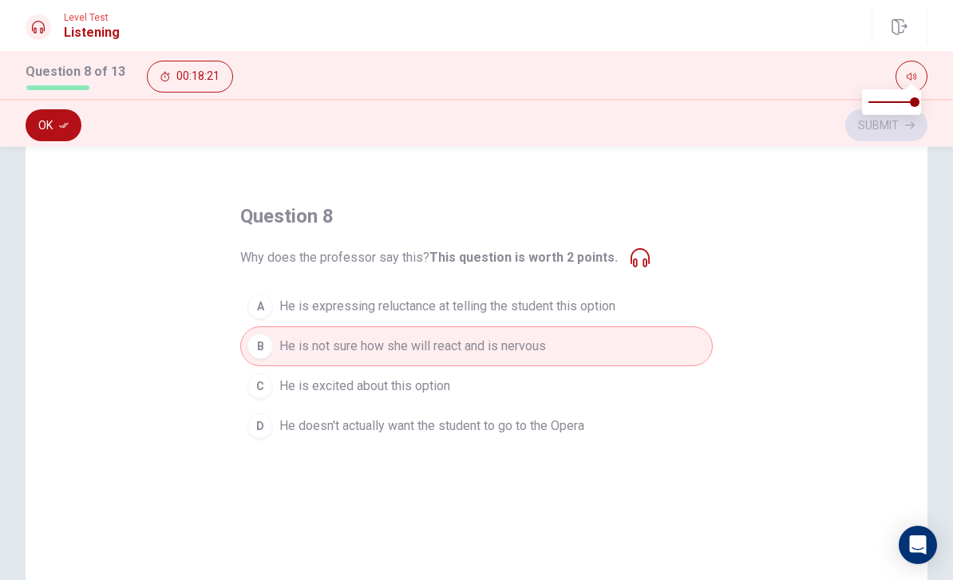
click at [615, 315] on span "He is expressing reluctance at telling the student this option" at bounding box center [447, 306] width 336 height 19
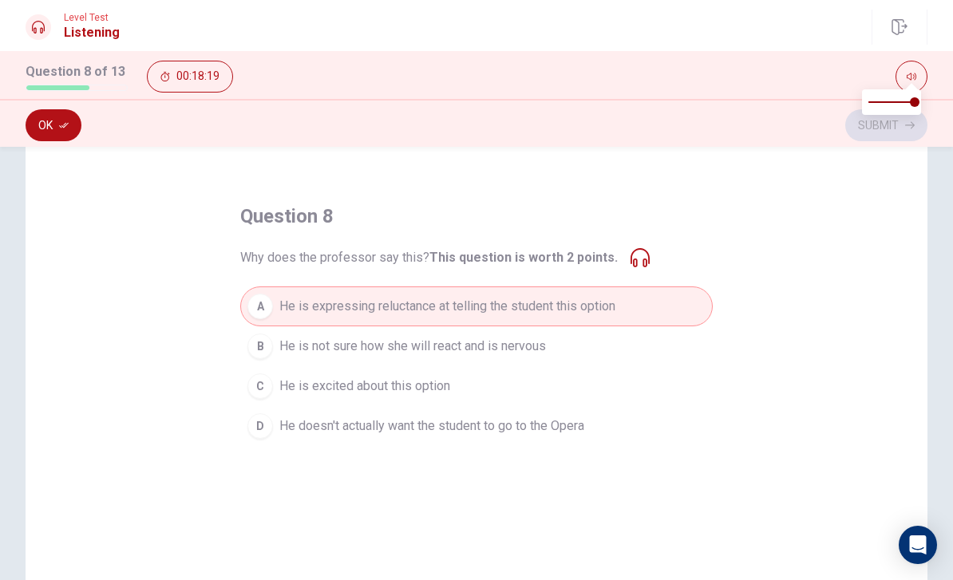
click at [641, 268] on div "question 8 Why does the professor say this? This question is worth 2 points. A …" at bounding box center [476, 325] width 473 height 243
click at [623, 254] on div "Why does the professor say this? This question is worth 2 points." at bounding box center [444, 257] width 409 height 19
click at [52, 119] on button "Ok" at bounding box center [54, 125] width 56 height 32
click at [872, 132] on button "Submit" at bounding box center [886, 125] width 82 height 32
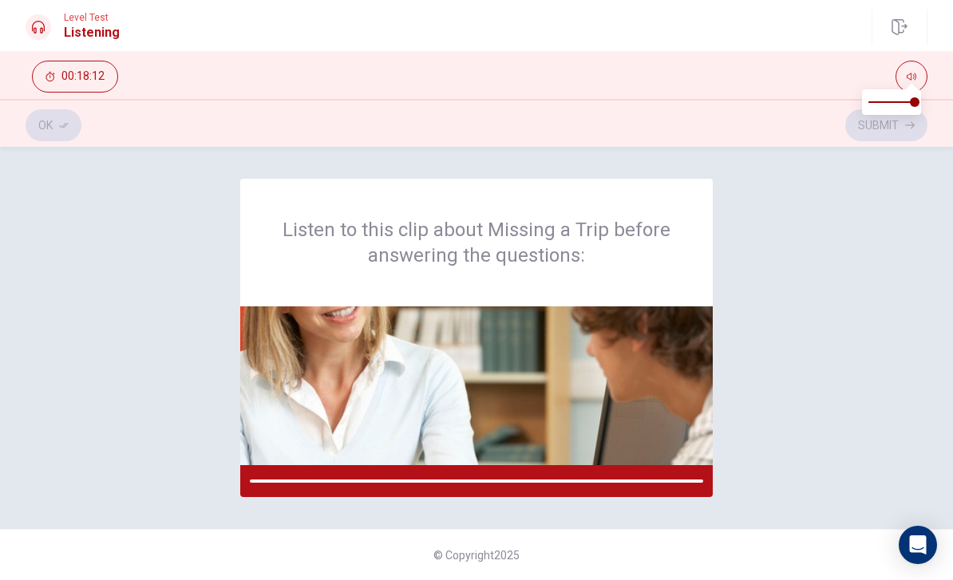
scroll to position [0, 0]
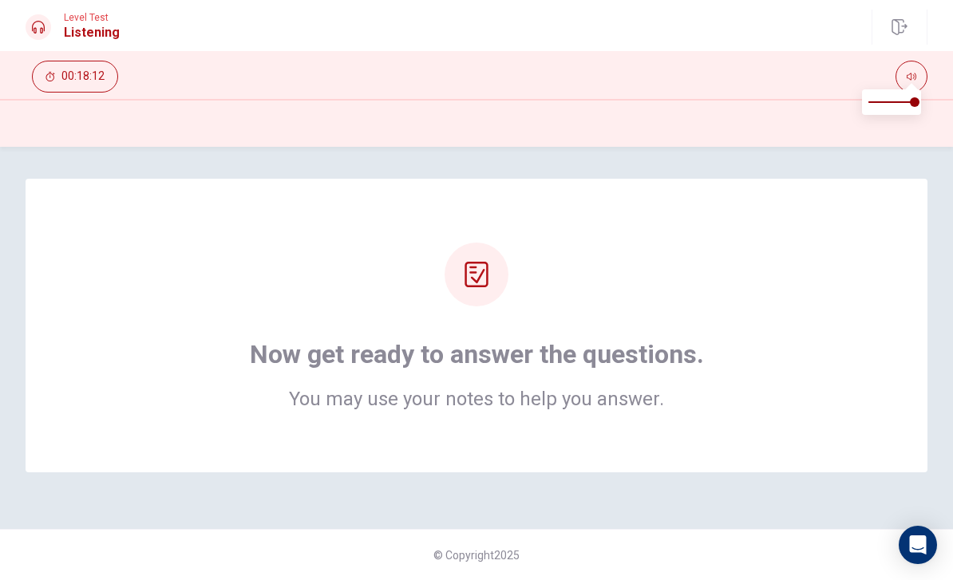
click at [423, 343] on h1 "Now get ready to answer the questions." at bounding box center [477, 354] width 454 height 32
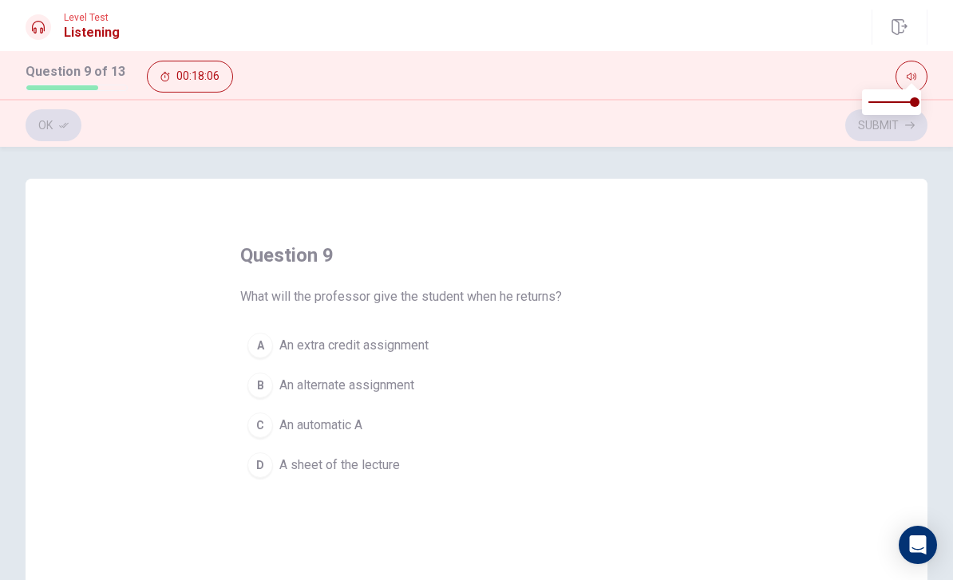
click at [271, 461] on div "D" at bounding box center [260, 466] width 26 height 26
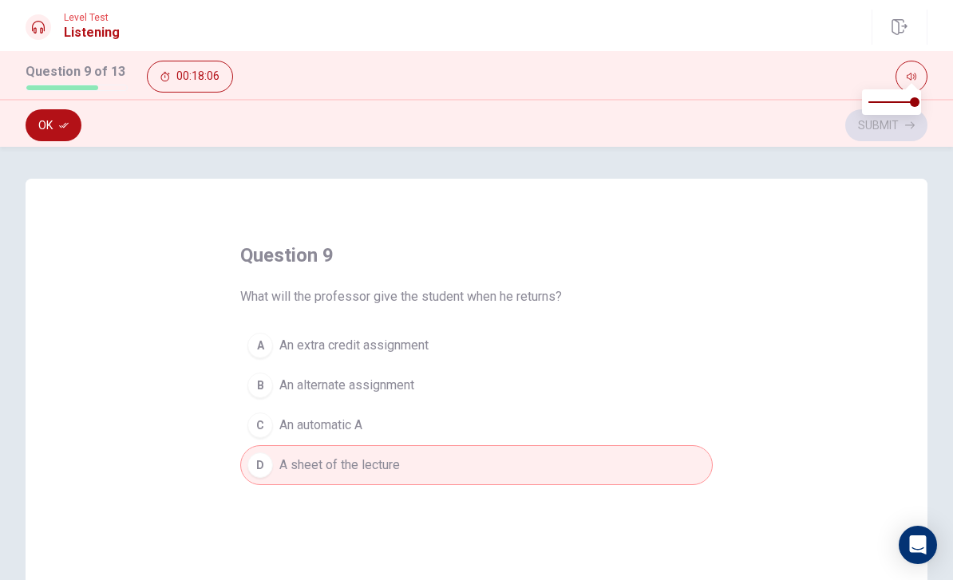
click at [58, 121] on button "Ok" at bounding box center [54, 125] width 56 height 32
click at [876, 123] on button "Submit" at bounding box center [886, 125] width 82 height 32
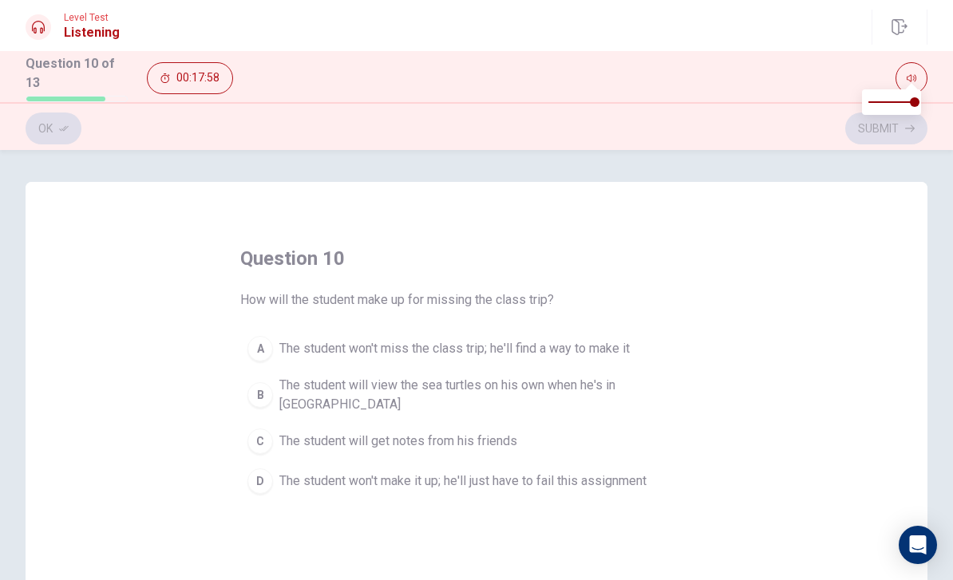
click at [260, 384] on div "B" at bounding box center [260, 395] width 26 height 26
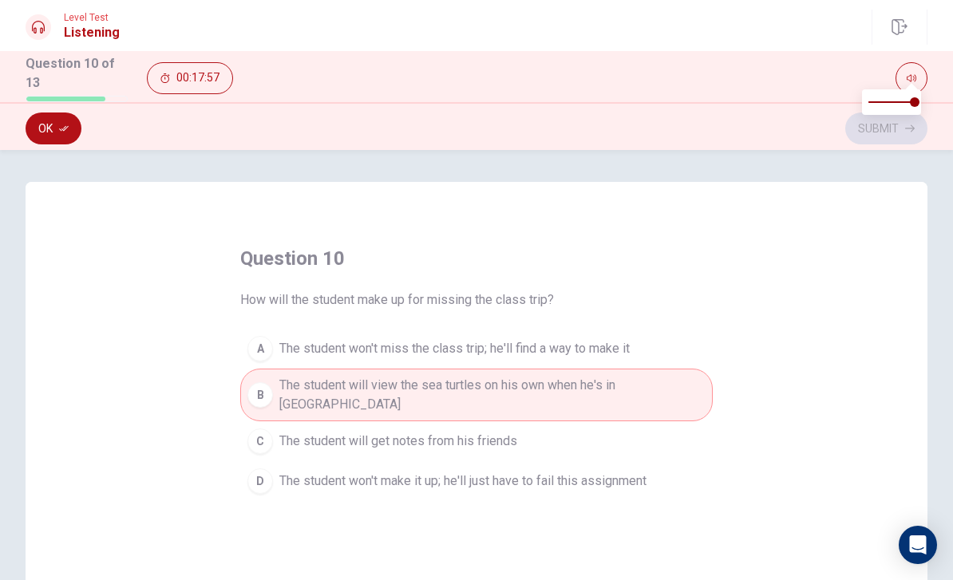
click at [54, 113] on button "Ok" at bounding box center [54, 129] width 56 height 32
click at [875, 138] on button "Submit" at bounding box center [886, 129] width 82 height 32
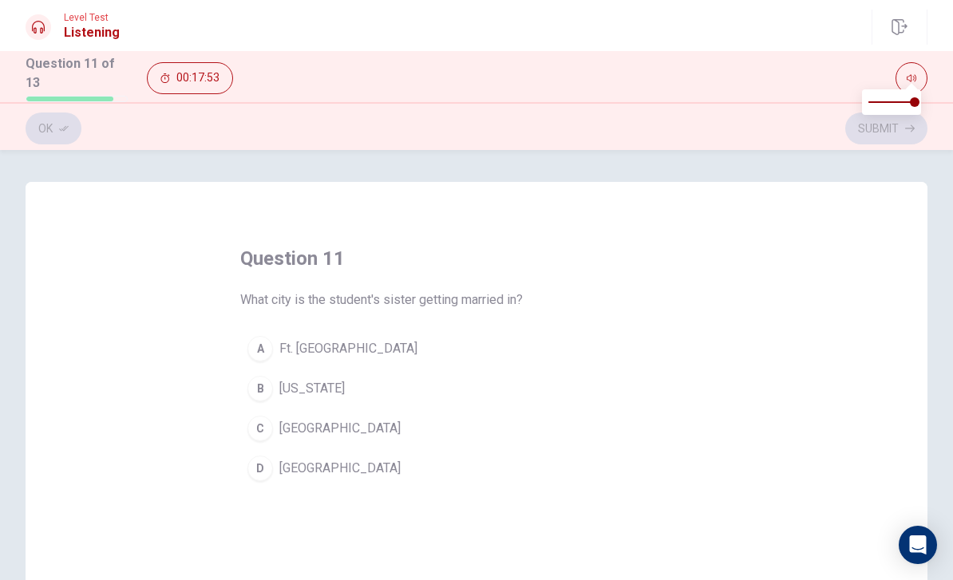
click at [262, 475] on div "D" at bounding box center [260, 469] width 26 height 26
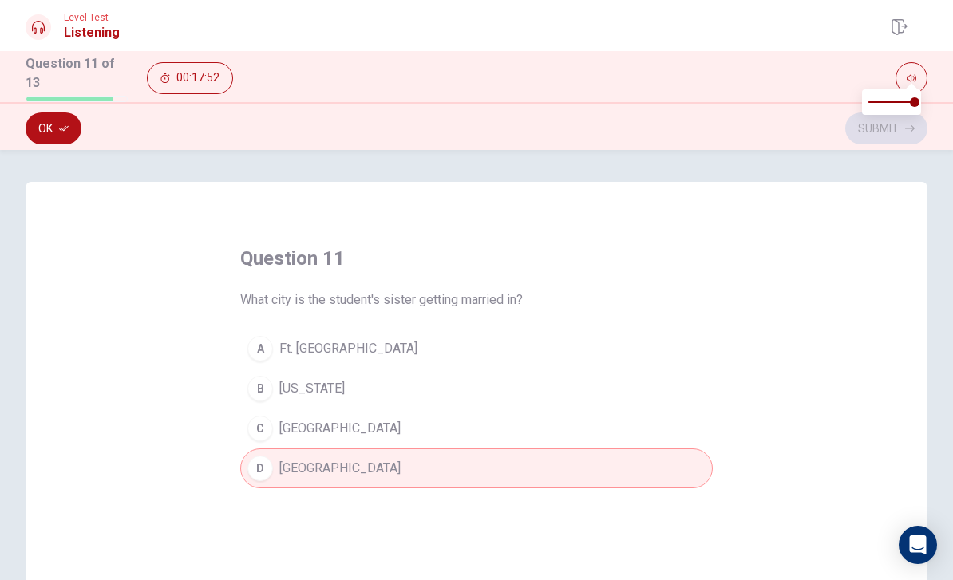
click at [48, 127] on button "Ok" at bounding box center [54, 129] width 56 height 32
click at [853, 137] on button "Submit" at bounding box center [886, 129] width 82 height 32
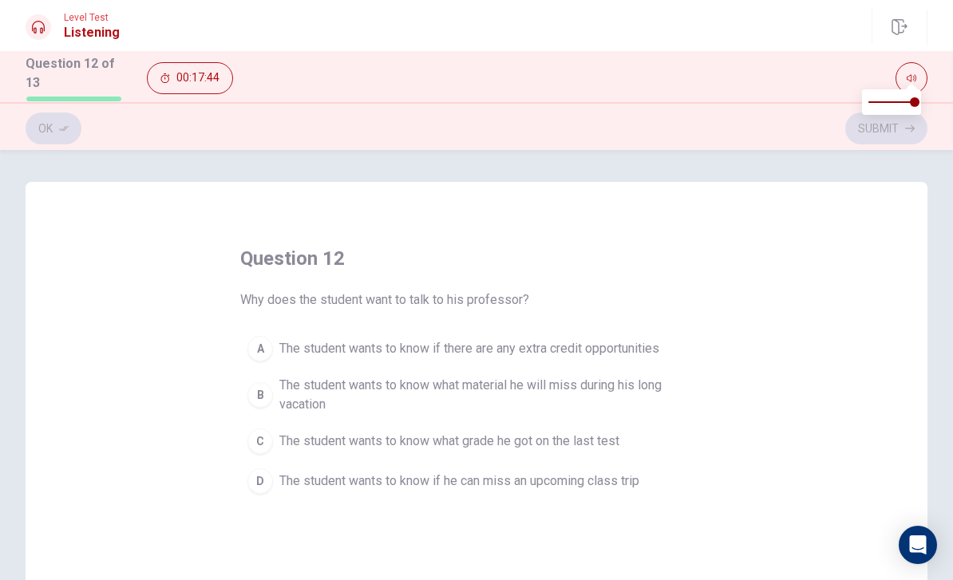
click at [262, 488] on div "D" at bounding box center [260, 482] width 26 height 26
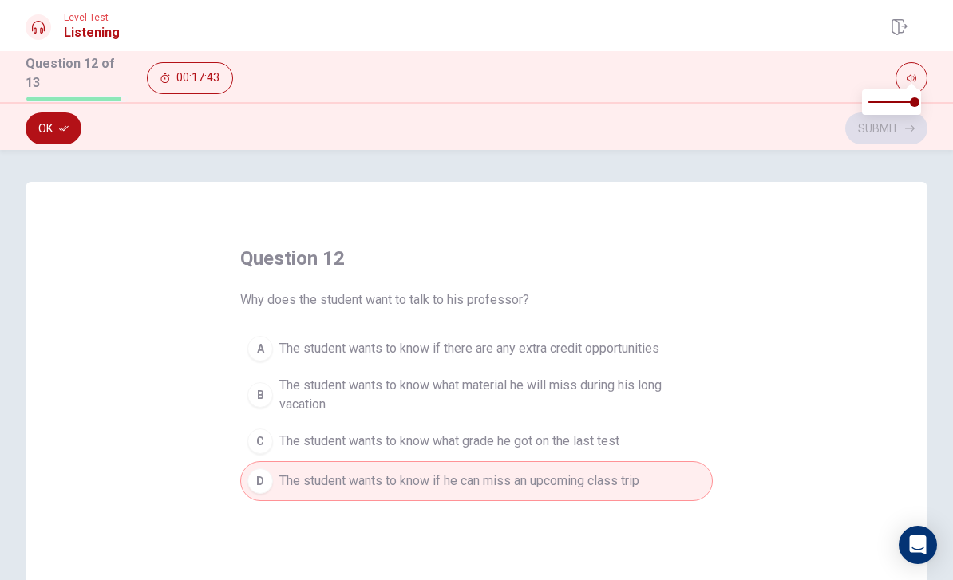
click at [39, 121] on button "Ok" at bounding box center [54, 129] width 56 height 32
click at [860, 129] on button "Submit" at bounding box center [886, 129] width 82 height 32
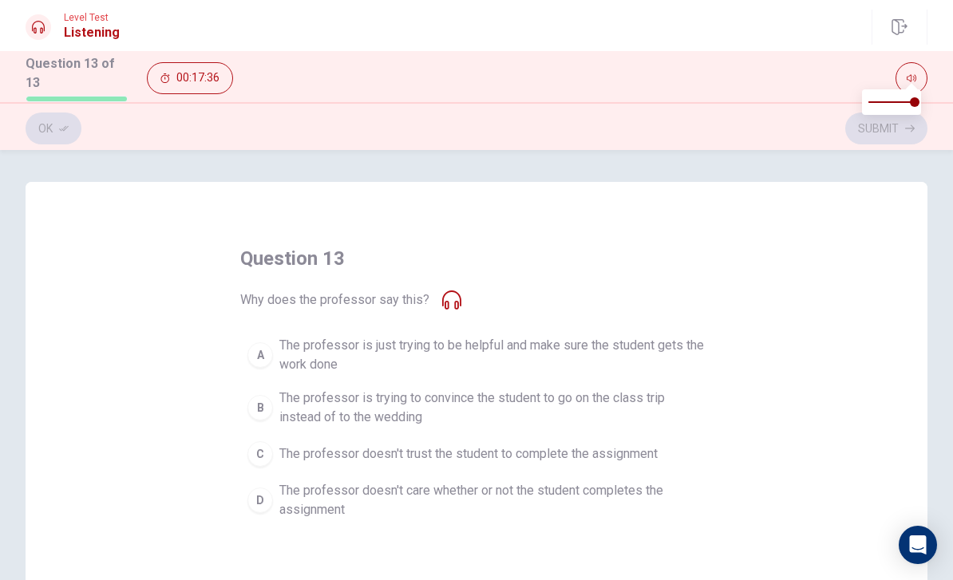
click at [578, 343] on span "The professor is just trying to be helpful and make sure the student gets the w…" at bounding box center [492, 355] width 426 height 38
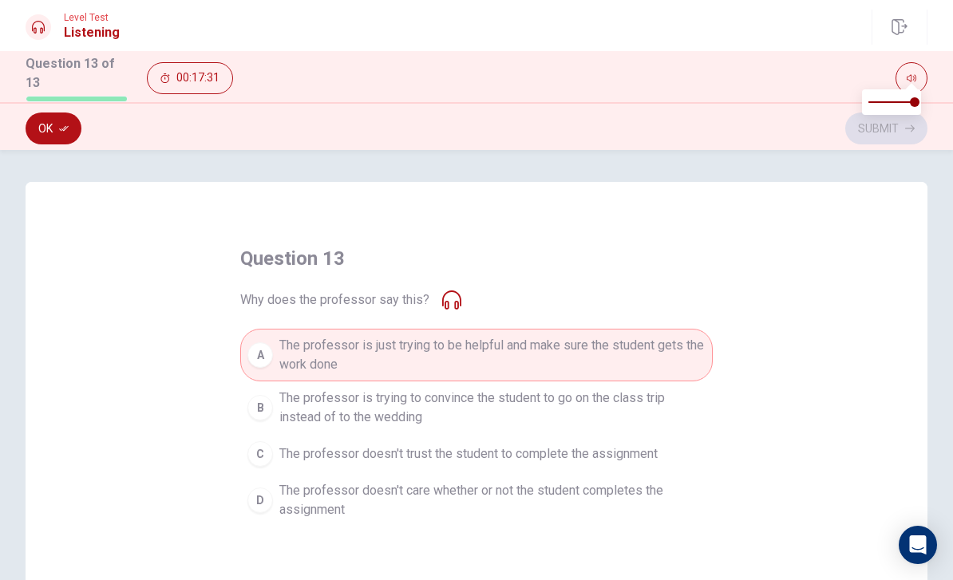
click at [48, 118] on button "Ok" at bounding box center [54, 129] width 56 height 32
click at [866, 137] on button "Submit" at bounding box center [886, 129] width 82 height 32
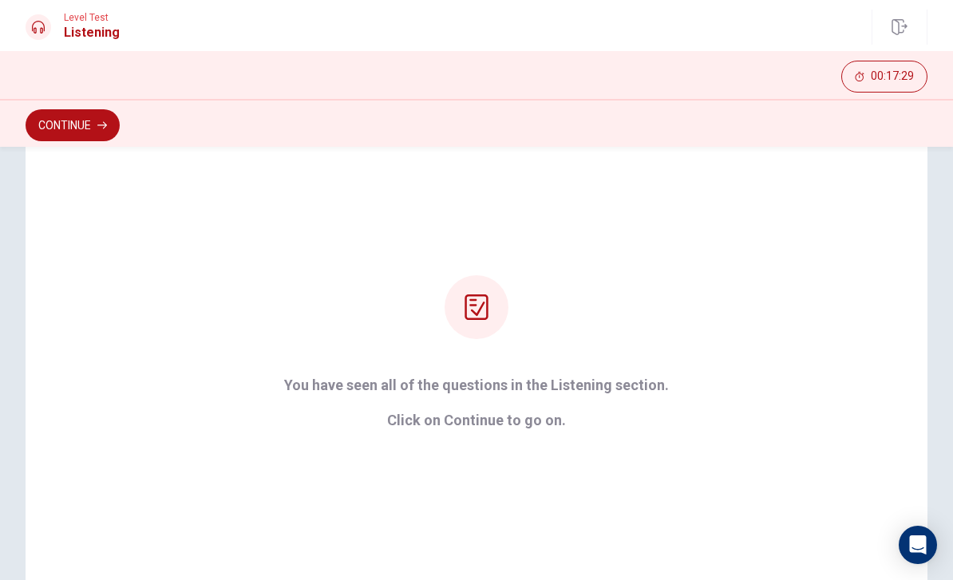
scroll to position [83, 0]
click at [757, 241] on div "You have seen all of the questions in the Listening section. Click on Continue …" at bounding box center [477, 351] width 902 height 511
click at [89, 138] on button "Continue" at bounding box center [73, 125] width 94 height 32
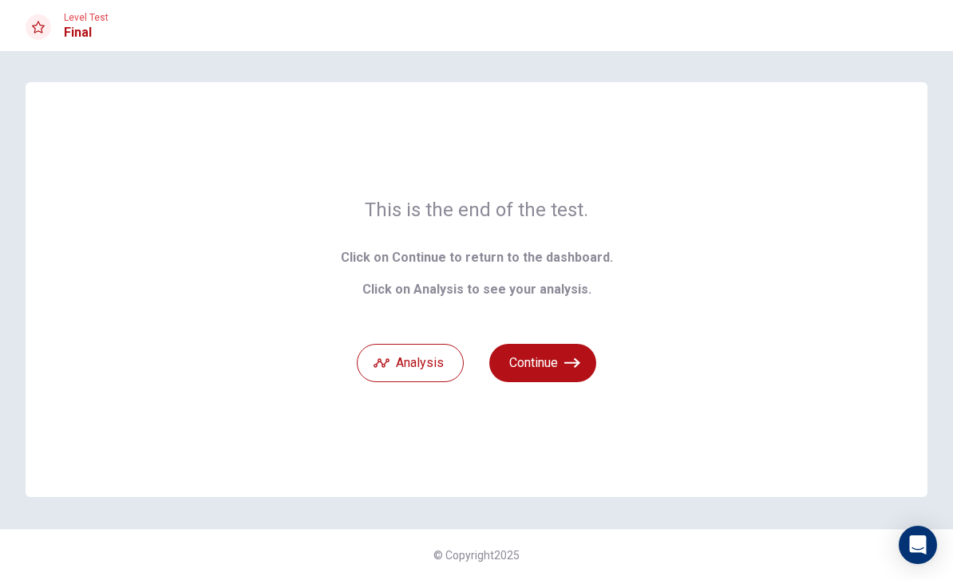
click at [571, 367] on icon "button" at bounding box center [572, 363] width 16 height 16
